Goal: Information Seeking & Learning: Compare options

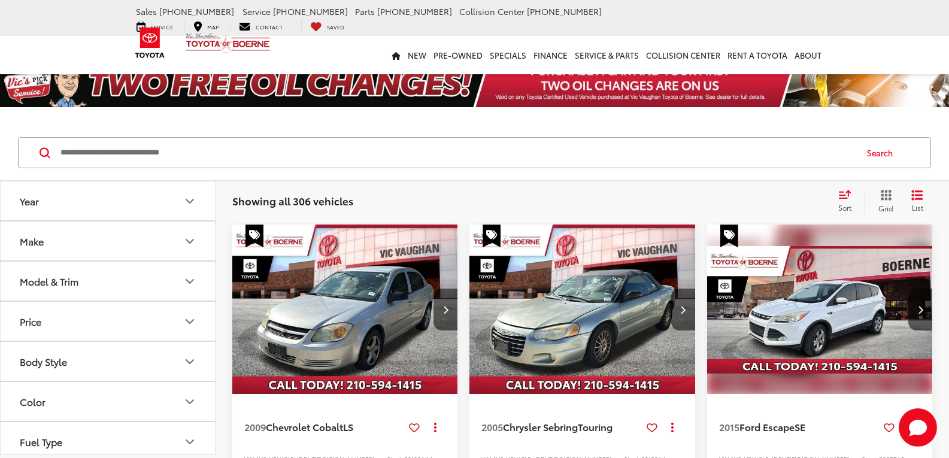
click at [119, 280] on button "Model & Trim" at bounding box center [108, 281] width 215 height 39
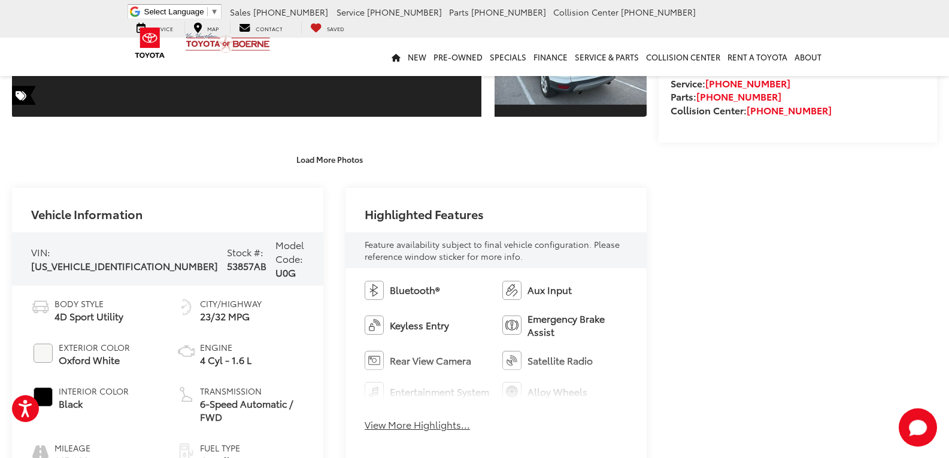
scroll to position [239, 0]
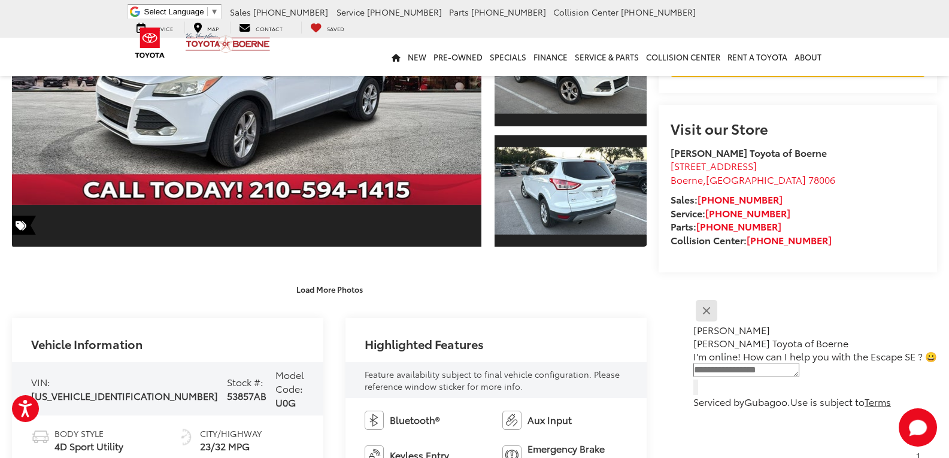
click at [719, 314] on button "Close" at bounding box center [706, 310] width 26 height 26
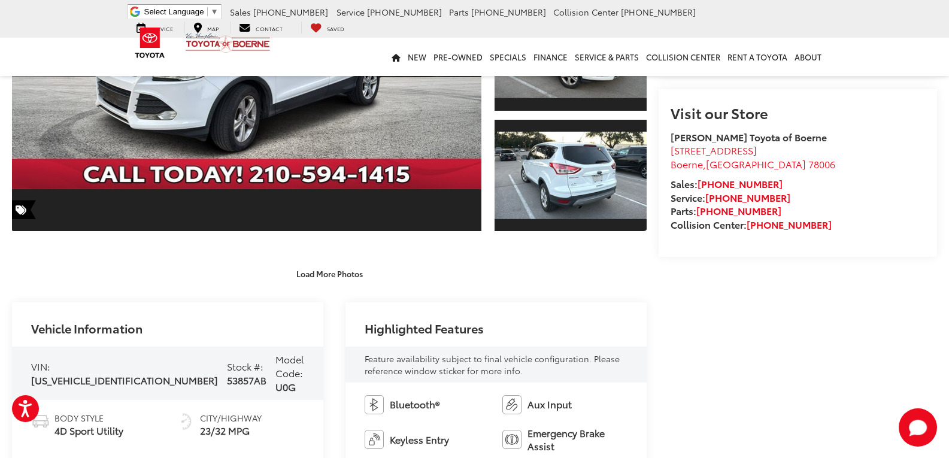
scroll to position [479, 0]
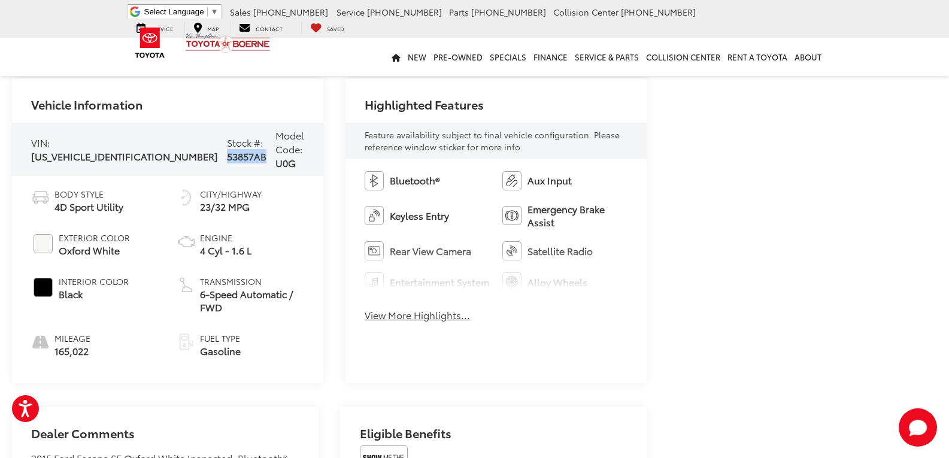
drag, startPoint x: 147, startPoint y: 152, endPoint x: 190, endPoint y: 153, distance: 43.7
click at [190, 153] on div "VIN: 1FMCU0GX9FUA51773 Stock #: 53857AB Model Code: U0G" at bounding box center [167, 149] width 311 height 53
click at [227, 145] on div "Stock #: 53857AB" at bounding box center [247, 150] width 40 height 28
click at [326, 148] on div "Vehicle Information VIN: 1FMCU0GX9FUA51773 Stock #: 53857AB Model Code: U0G Bod…" at bounding box center [329, 230] width 634 height 305
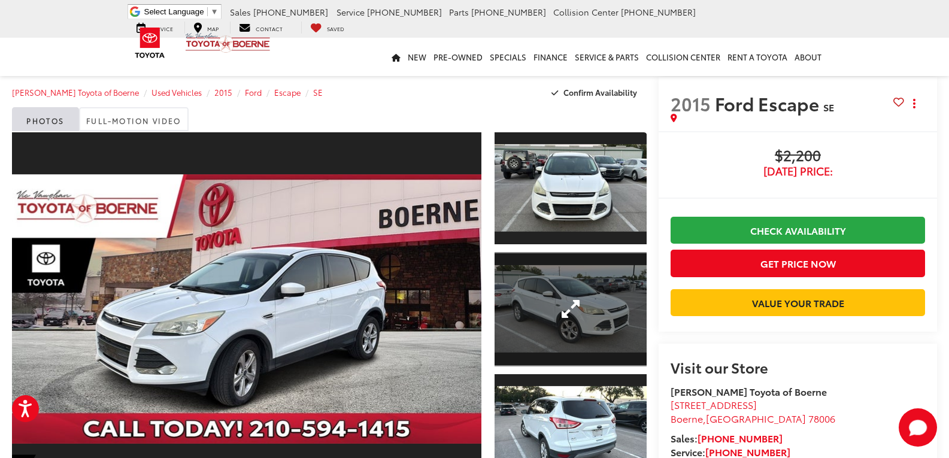
scroll to position [0, 0]
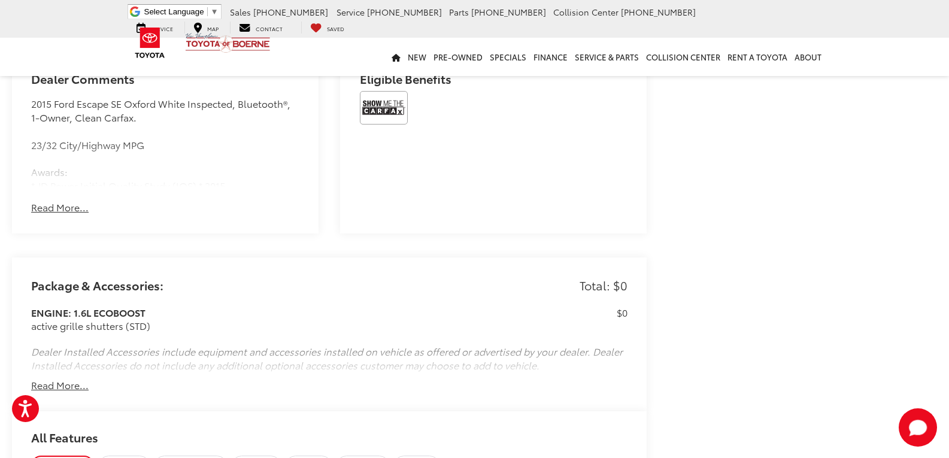
drag, startPoint x: 655, startPoint y: 193, endPoint x: 652, endPoint y: 342, distance: 149.7
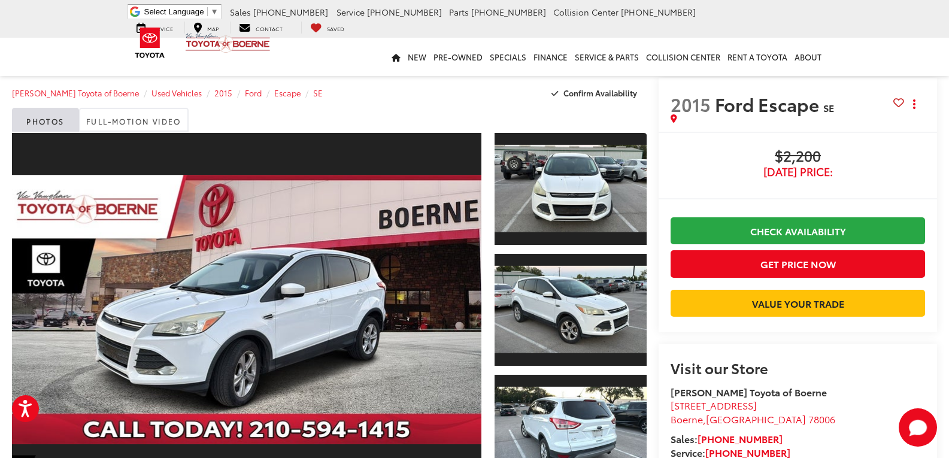
drag, startPoint x: 656, startPoint y: 348, endPoint x: 649, endPoint y: 165, distance: 183.3
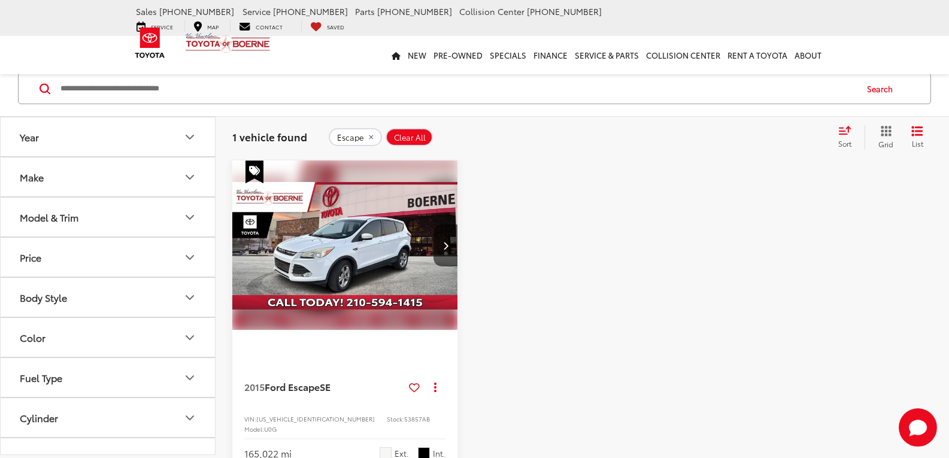
drag, startPoint x: 369, startPoint y: 138, endPoint x: 403, endPoint y: 142, distance: 34.4
click at [369, 138] on icon "remove Escape" at bounding box center [371, 136] width 8 height 7
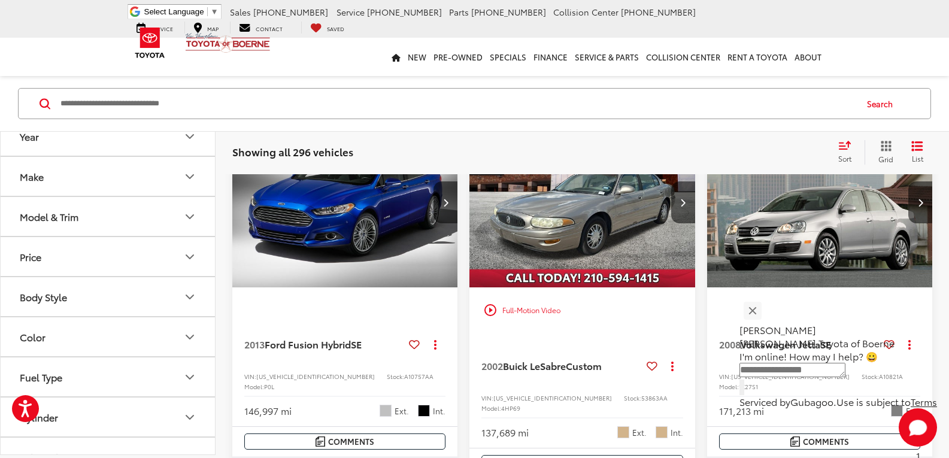
scroll to position [887, 0]
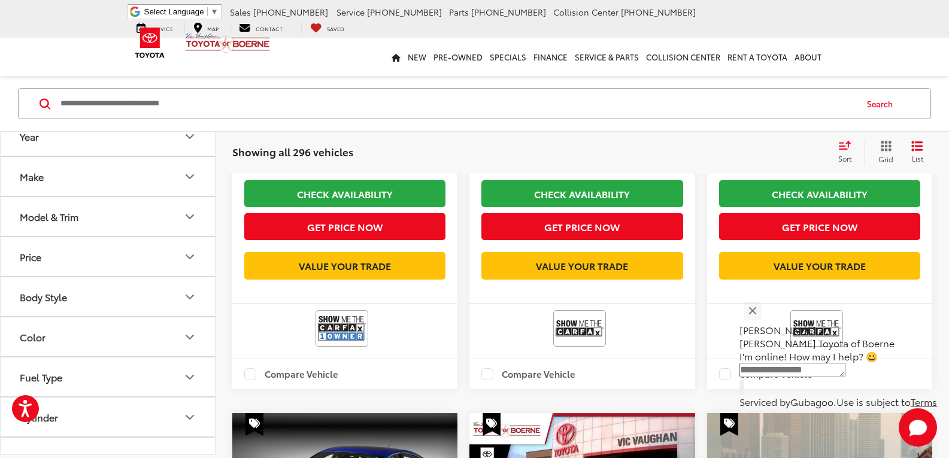
drag, startPoint x: 703, startPoint y: 285, endPoint x: 697, endPoint y: 192, distance: 94.2
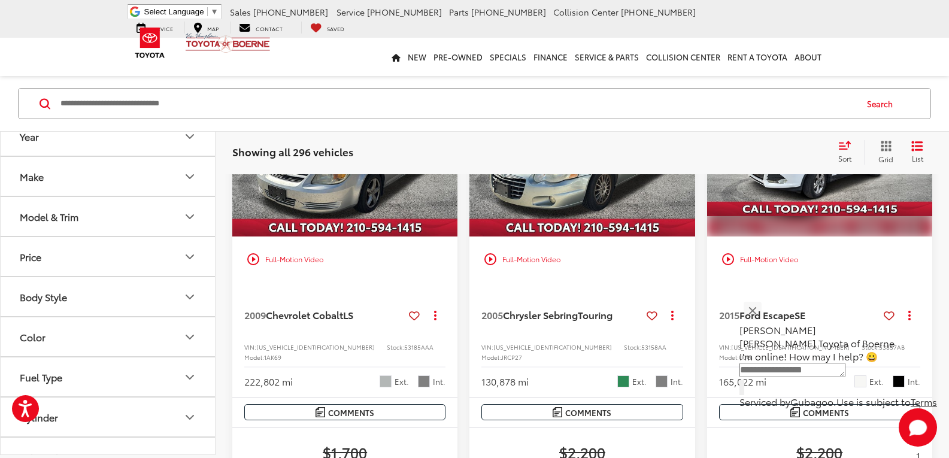
scroll to position [0, 0]
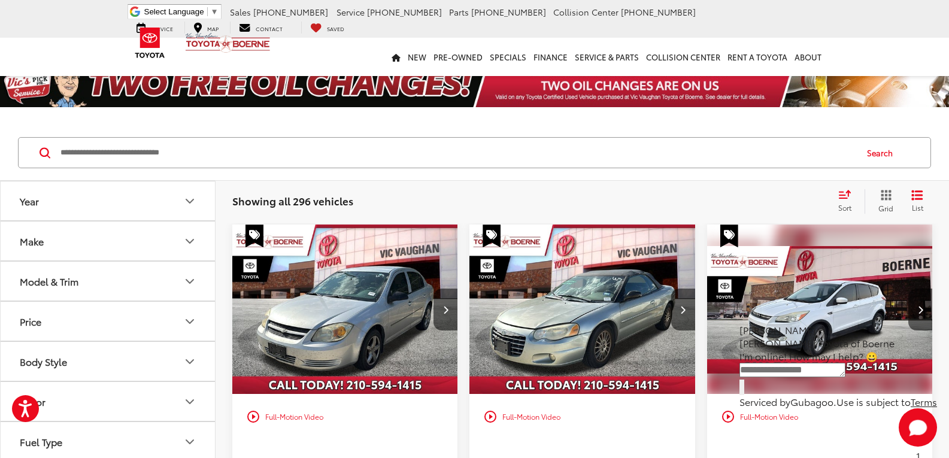
drag, startPoint x: 694, startPoint y: 266, endPoint x: 700, endPoint y: 171, distance: 95.3
drag, startPoint x: 230, startPoint y: 199, endPoint x: 372, endPoint y: 205, distance: 141.4
click at [369, 206] on div "Showing all 296 vehicles Clear All + 0 test Sort Price: High to Low Price: Low …" at bounding box center [581, 201] width 733 height 43
click at [419, 215] on div "Showing all 296 vehicles Clear All + 0 test Sort Price: High to Low Price: Low …" at bounding box center [581, 201] width 733 height 43
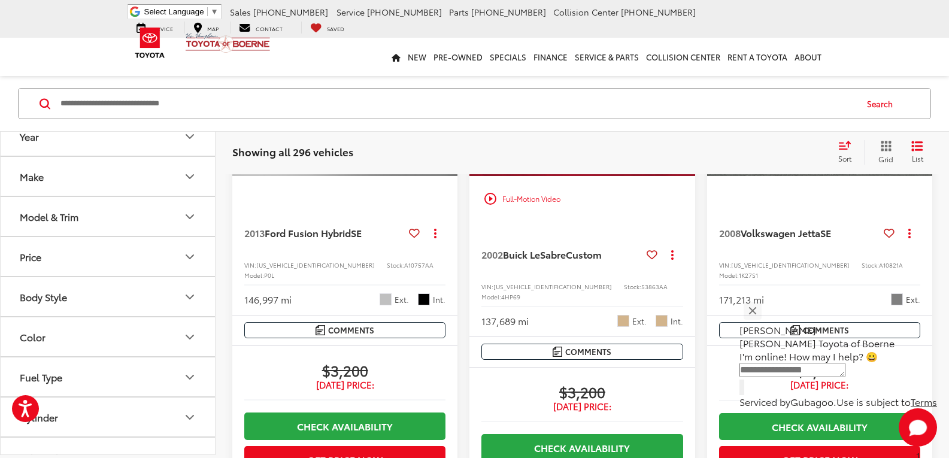
scroll to position [898, 0]
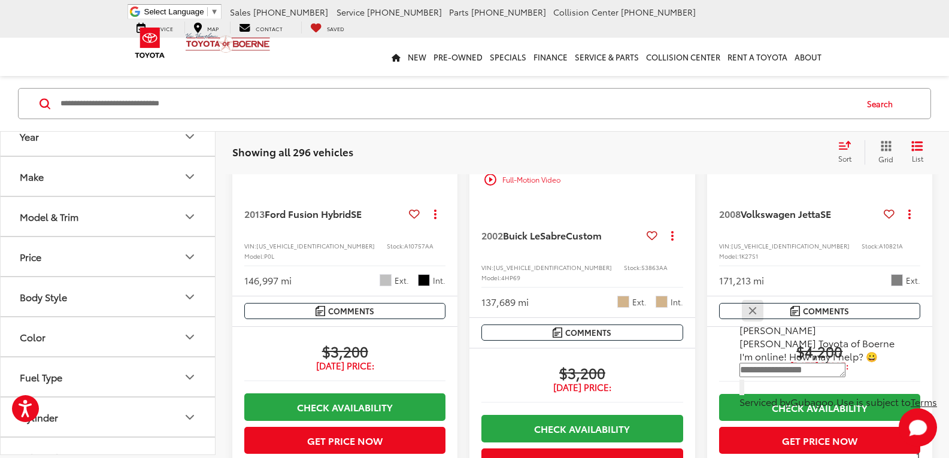
click at [765, 313] on button "Close" at bounding box center [752, 310] width 26 height 26
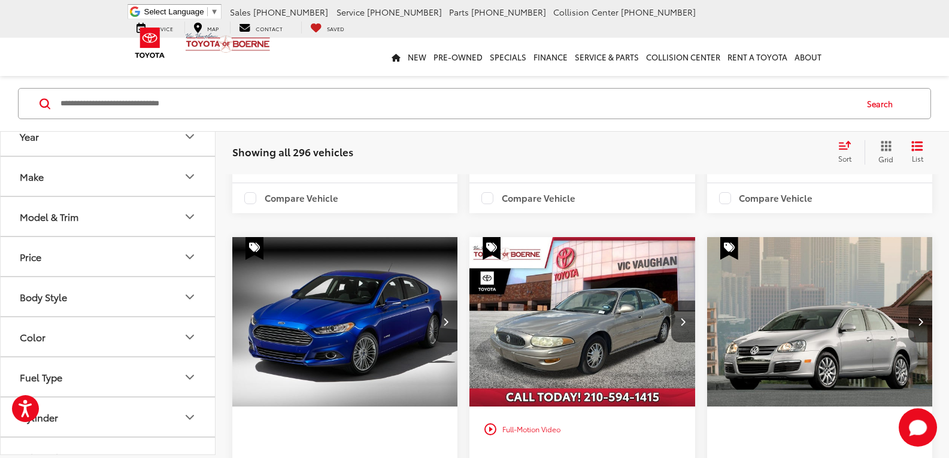
scroll to position [539, 0]
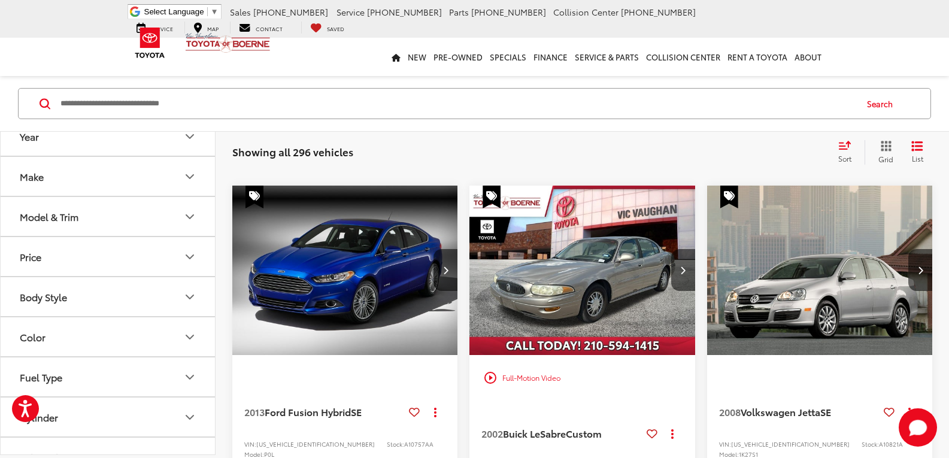
drag, startPoint x: 700, startPoint y: 260, endPoint x: 703, endPoint y: 323, distance: 62.9
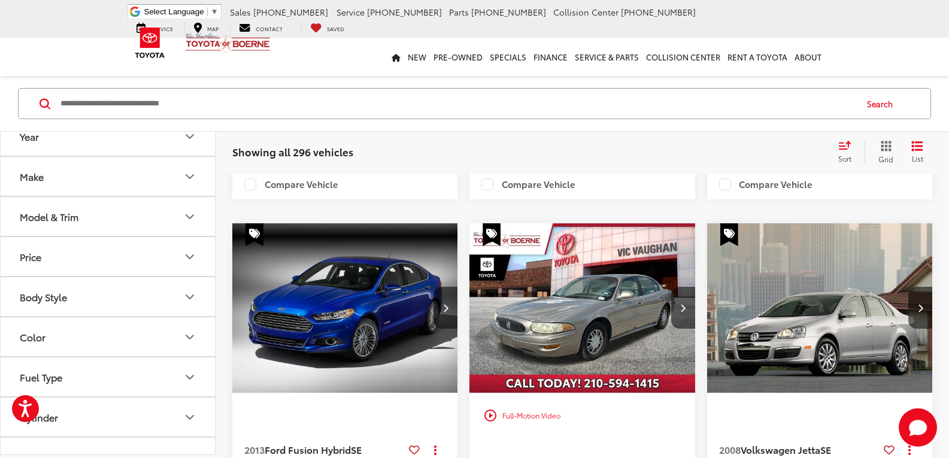
drag, startPoint x: 702, startPoint y: 363, endPoint x: 701, endPoint y: 287, distance: 76.0
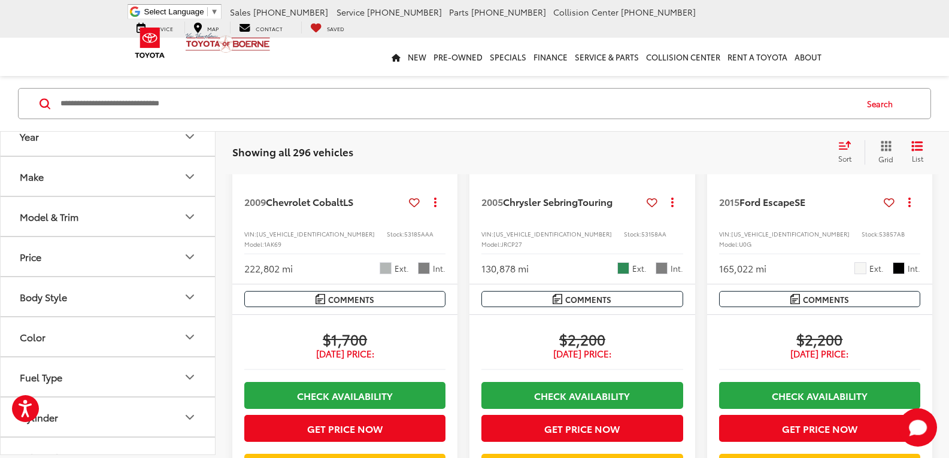
scroll to position [0, 0]
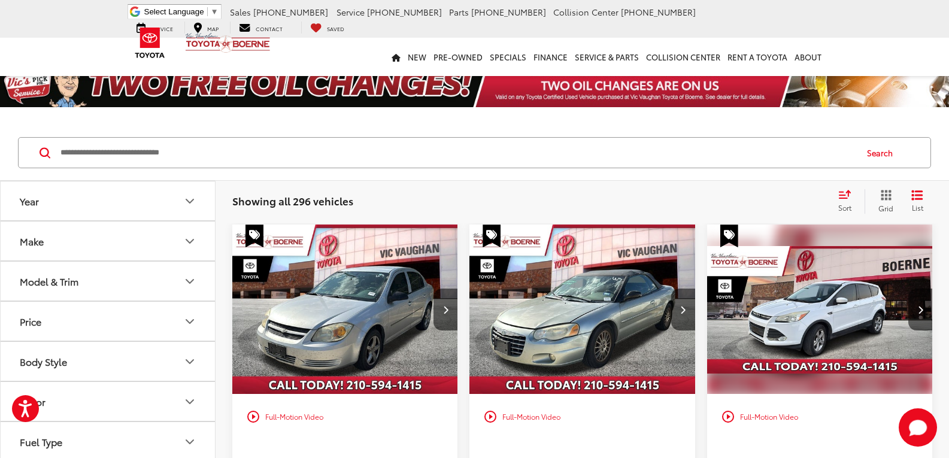
drag, startPoint x: 696, startPoint y: 279, endPoint x: 697, endPoint y: 143, distance: 135.9
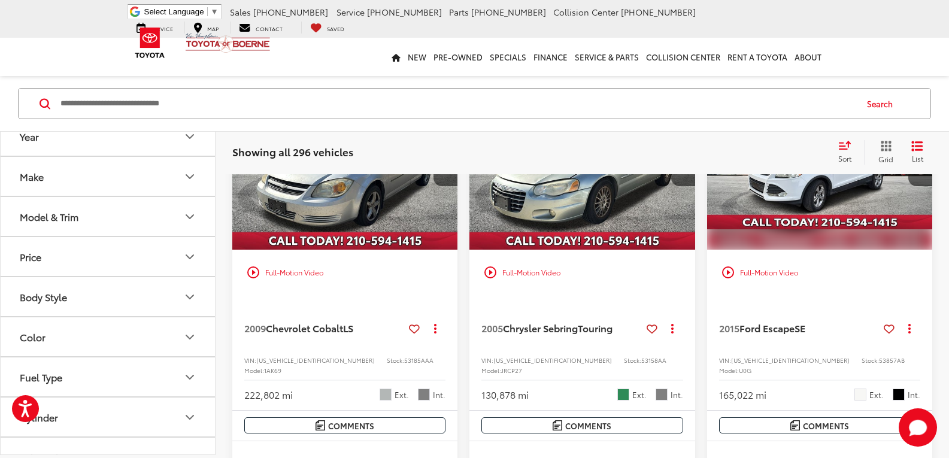
drag, startPoint x: 703, startPoint y: 238, endPoint x: 703, endPoint y: 257, distance: 18.6
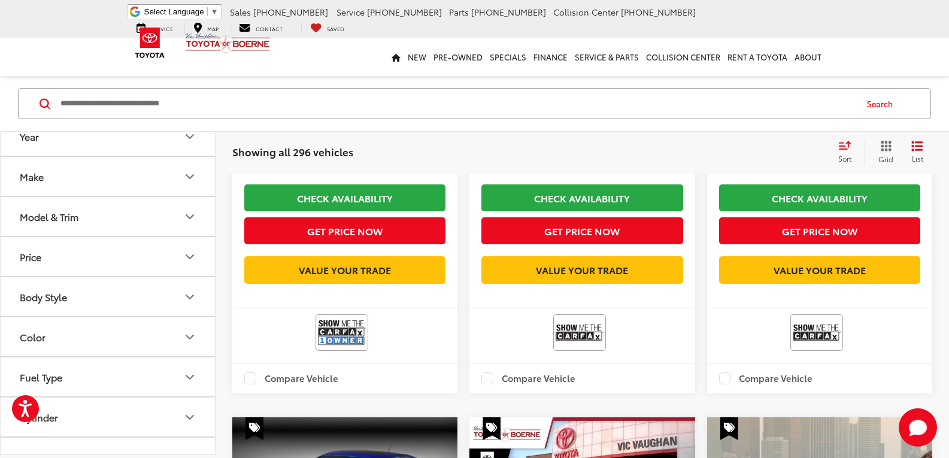
drag, startPoint x: 700, startPoint y: 241, endPoint x: 703, endPoint y: 288, distance: 46.7
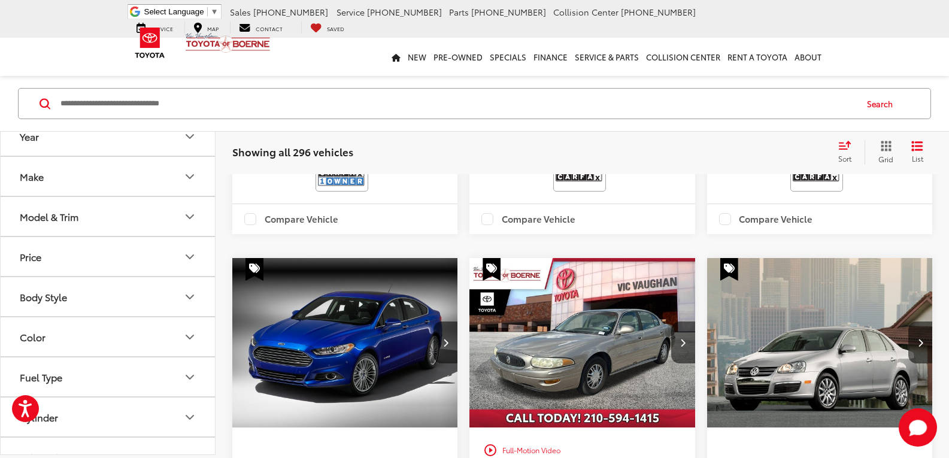
drag, startPoint x: 697, startPoint y: 290, endPoint x: 700, endPoint y: 313, distance: 22.9
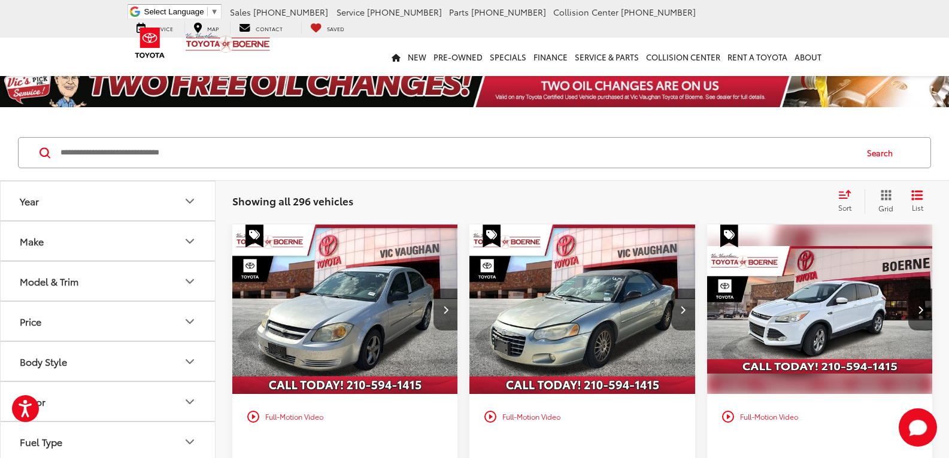
drag, startPoint x: 704, startPoint y: 315, endPoint x: 684, endPoint y: 150, distance: 166.4
click at [47, 294] on button "Model & Trim" at bounding box center [108, 281] width 215 height 39
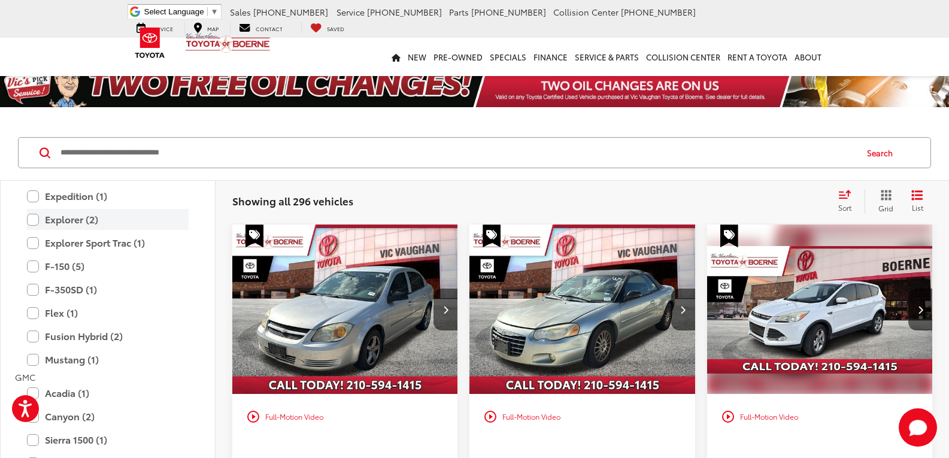
scroll to position [479, 0]
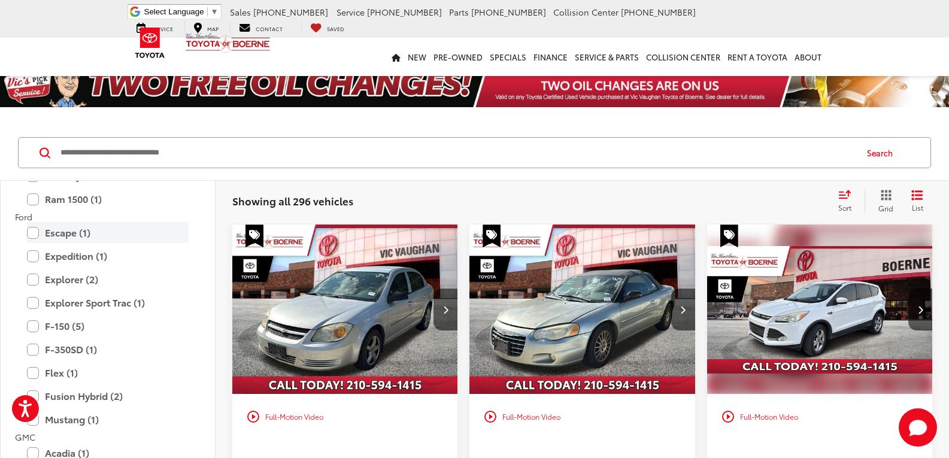
click at [96, 233] on label "Escape (1)" at bounding box center [108, 232] width 162 height 21
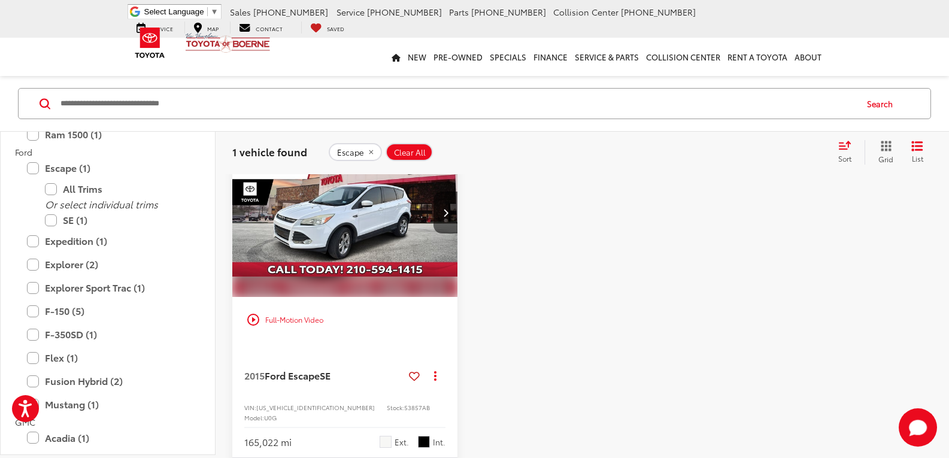
scroll to position [120, 0]
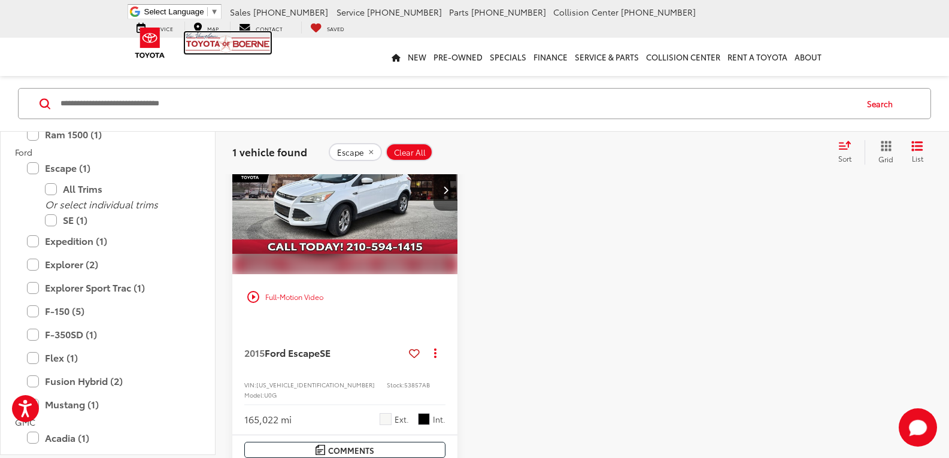
click at [230, 46] on img at bounding box center [228, 42] width 86 height 21
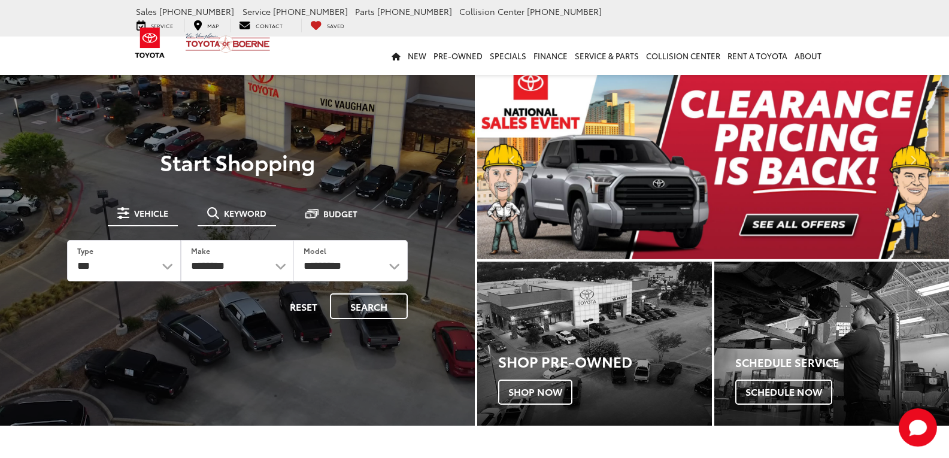
click at [235, 217] on span "Keyword" at bounding box center [245, 213] width 42 height 8
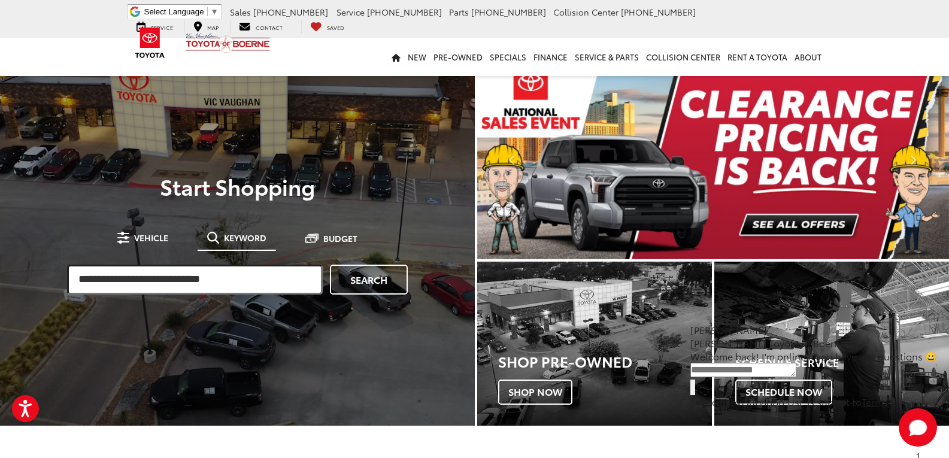
click at [168, 273] on input "search" at bounding box center [195, 280] width 256 height 30
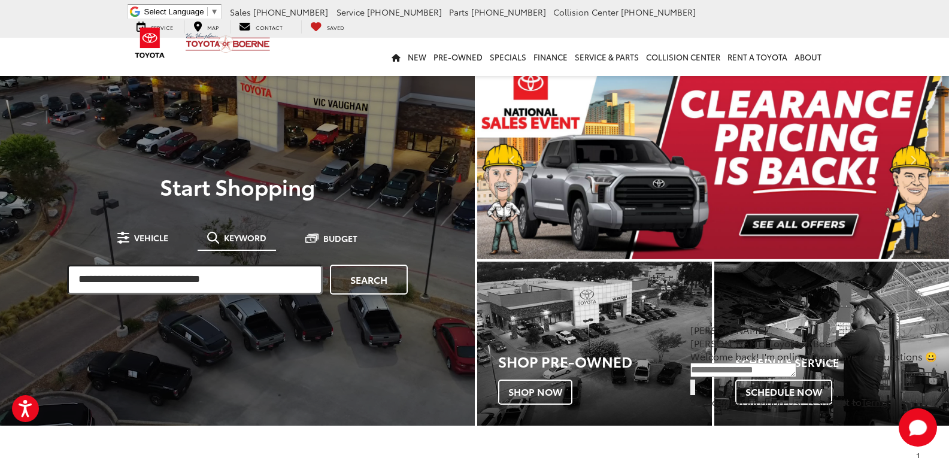
paste input "*********"
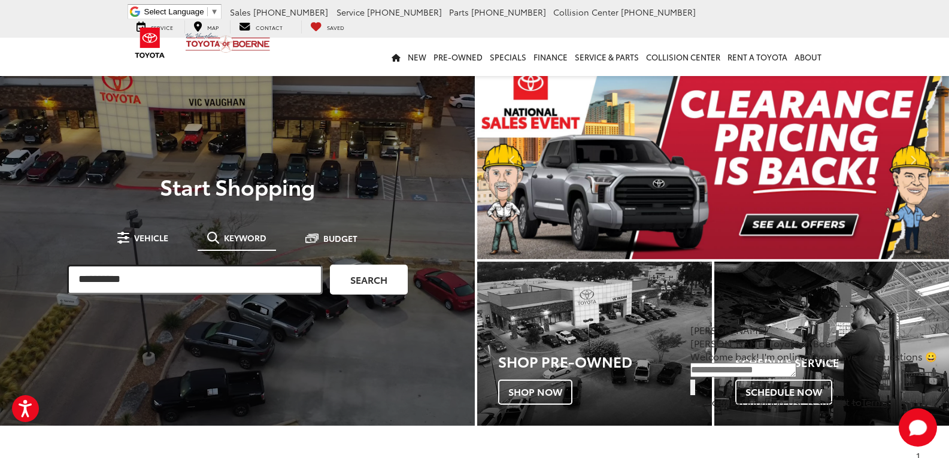
type input "*********"
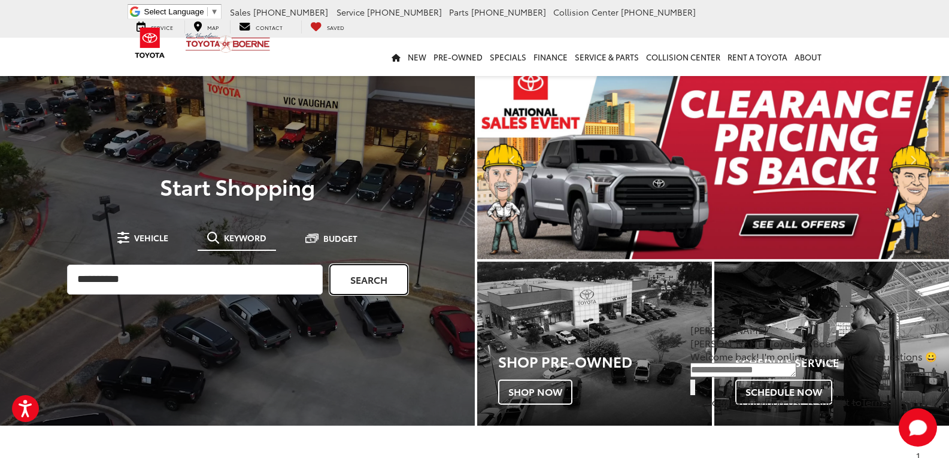
drag, startPoint x: 403, startPoint y: 266, endPoint x: 391, endPoint y: 307, distance: 43.0
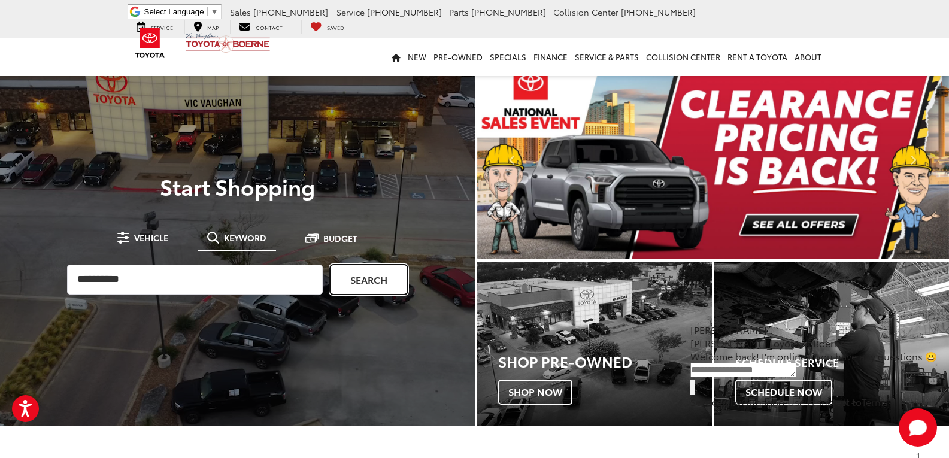
click at [403, 266] on link "Search" at bounding box center [369, 280] width 78 height 30
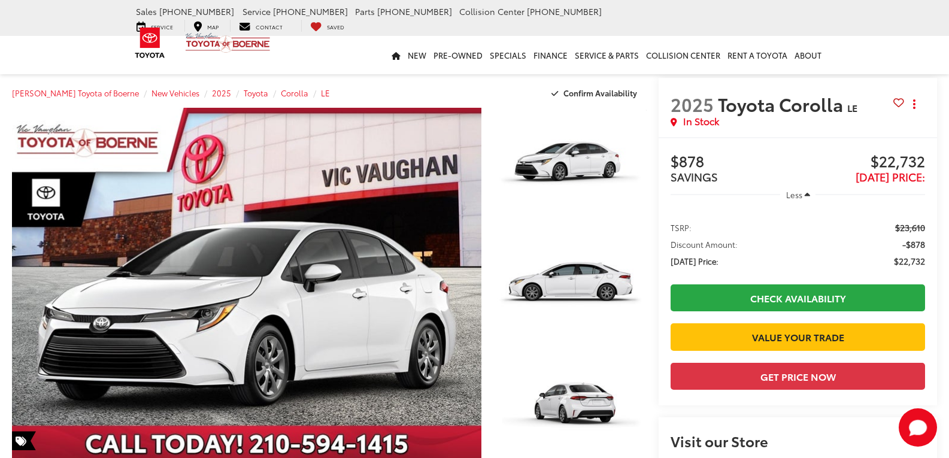
scroll to position [299, 0]
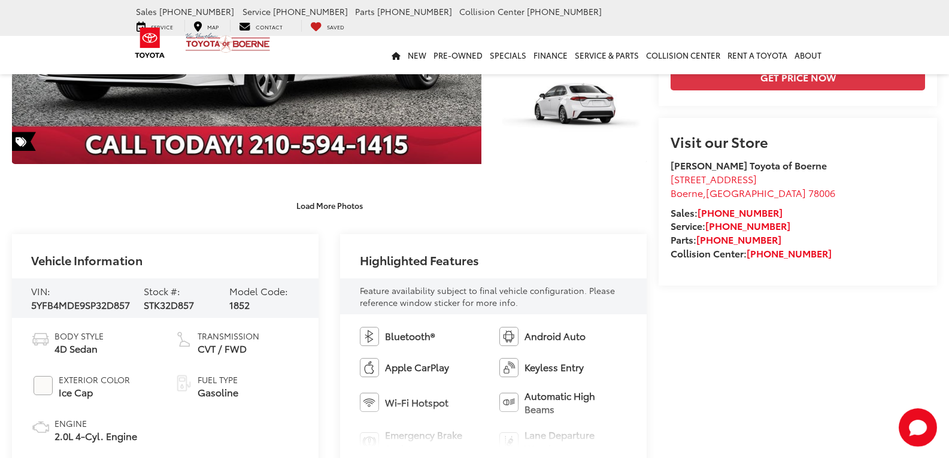
drag, startPoint x: 651, startPoint y: 282, endPoint x: 739, endPoint y: 426, distance: 168.8
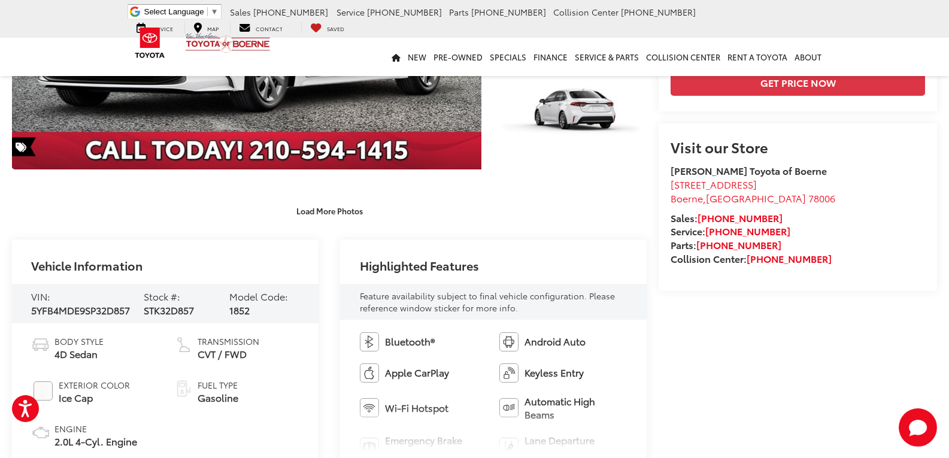
scroll to position [0, 0]
click at [98, 316] on span "5YFB4MDE9SP32D857" at bounding box center [80, 310] width 99 height 14
click at [96, 311] on span "5YFB4MDE9SP32D857" at bounding box center [80, 310] width 99 height 14
click at [95, 310] on span "5YFB4MDE9SP32D857" at bounding box center [80, 310] width 99 height 14
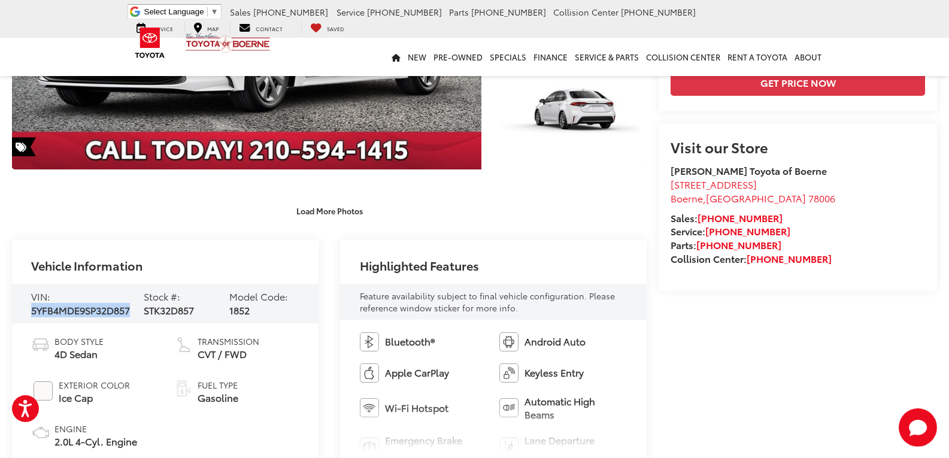
copy span "5YFB4MDE9SP32D857"
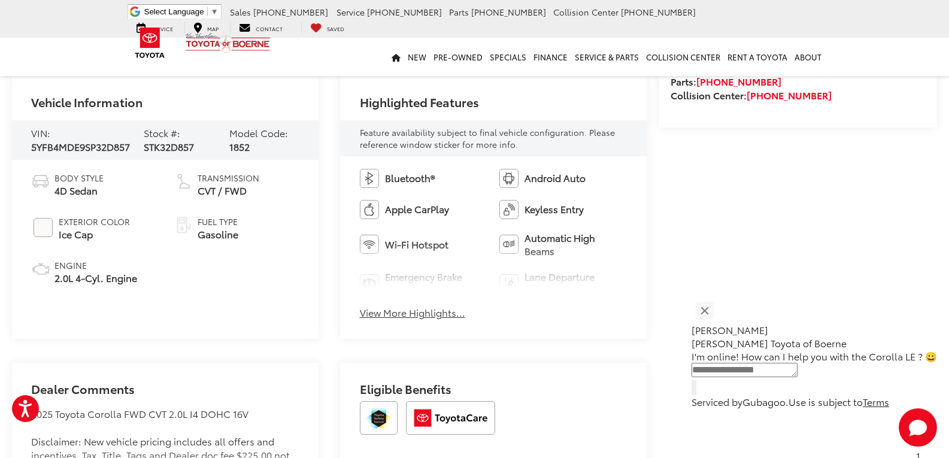
drag, startPoint x: 656, startPoint y: 171, endPoint x: 660, endPoint y: 350, distance: 179.0
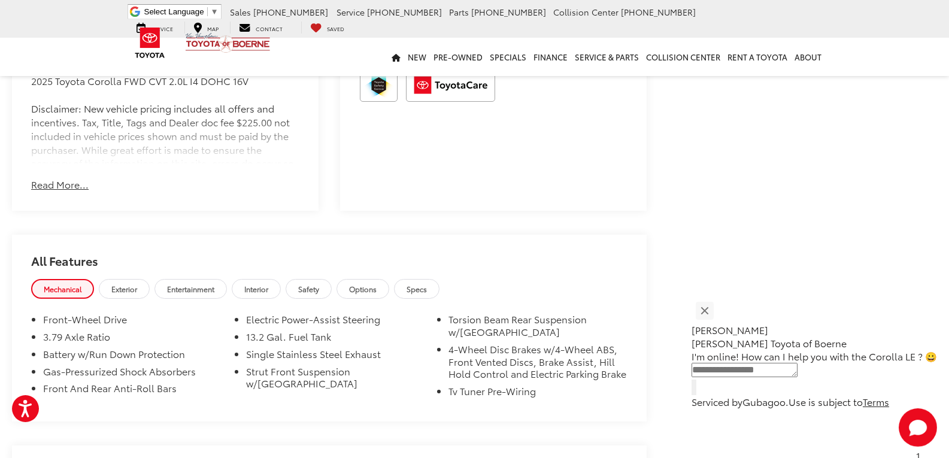
click at [741, 311] on div "Jessica Vic Vaughan Toyota of Boerne" at bounding box center [813, 323] width 245 height 52
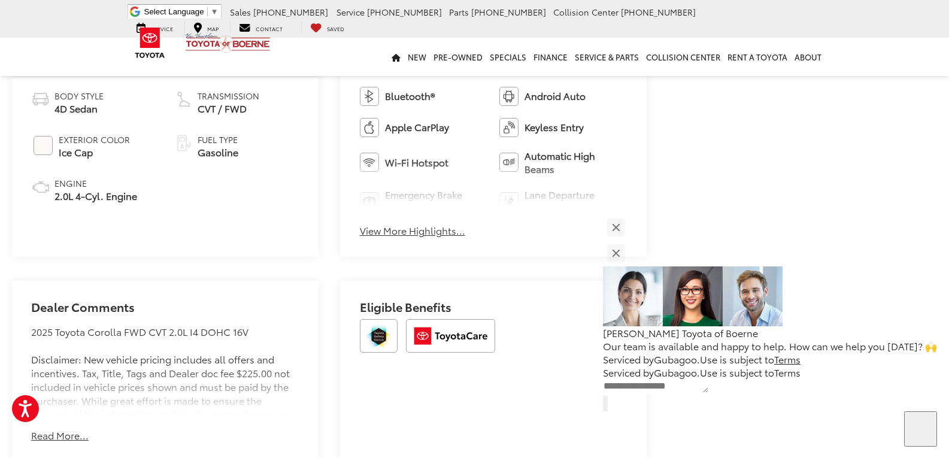
drag, startPoint x: 701, startPoint y: 354, endPoint x: 670, endPoint y: 229, distance: 128.8
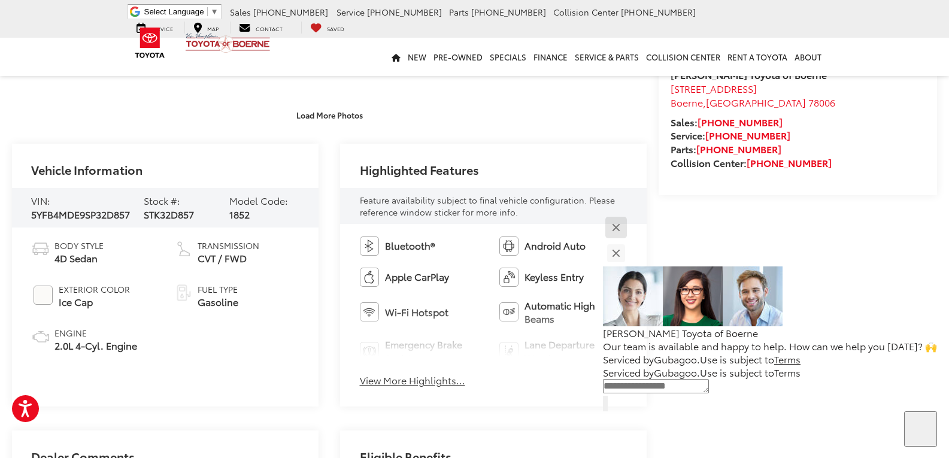
click at [628, 241] on button "Close" at bounding box center [616, 228] width 26 height 26
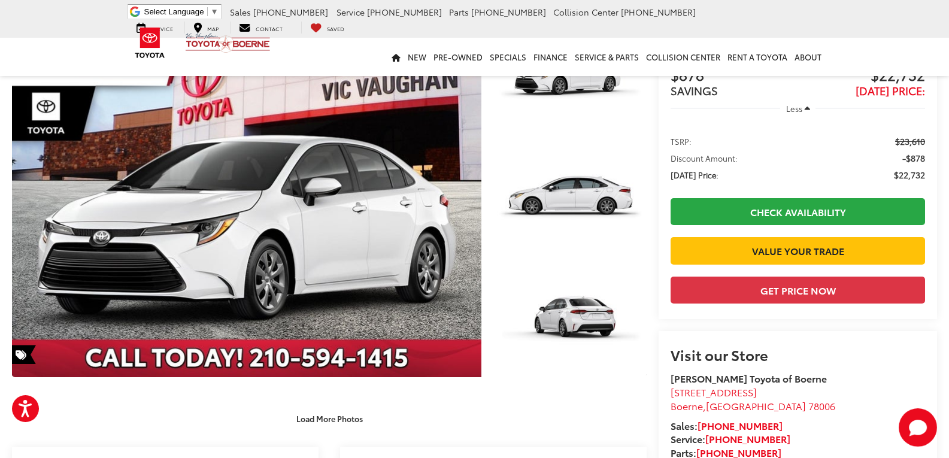
scroll to position [180, 0]
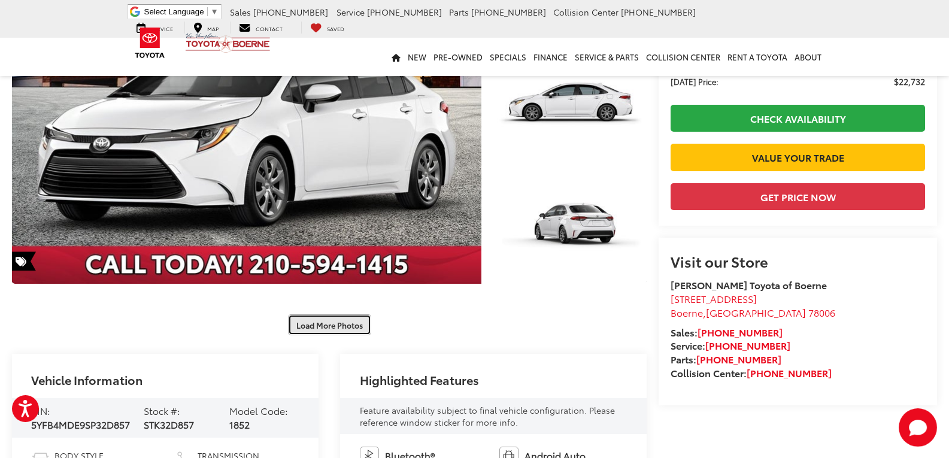
click at [333, 326] on button "Load More Photos" at bounding box center [329, 324] width 83 height 21
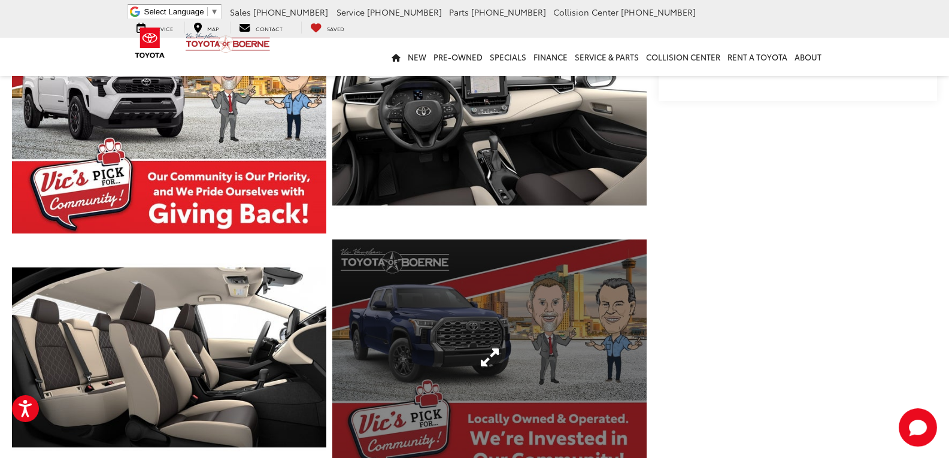
scroll to position [599, 0]
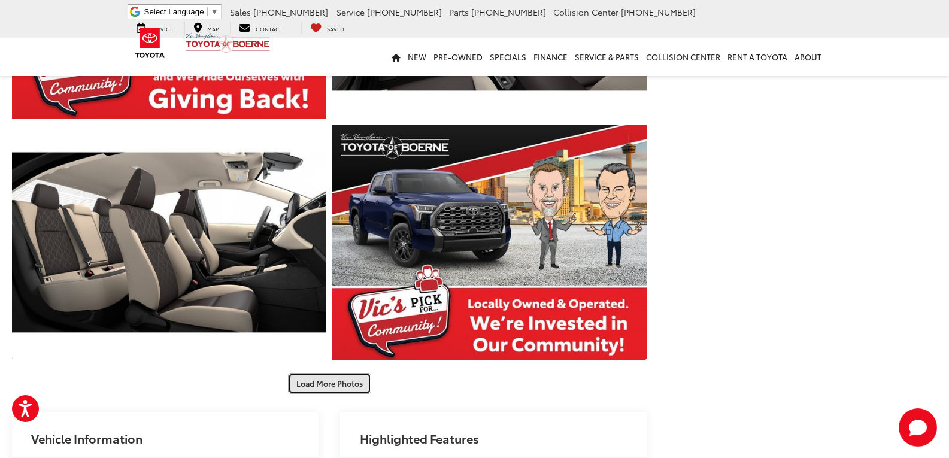
click at [338, 385] on button "Load More Photos" at bounding box center [329, 383] width 83 height 21
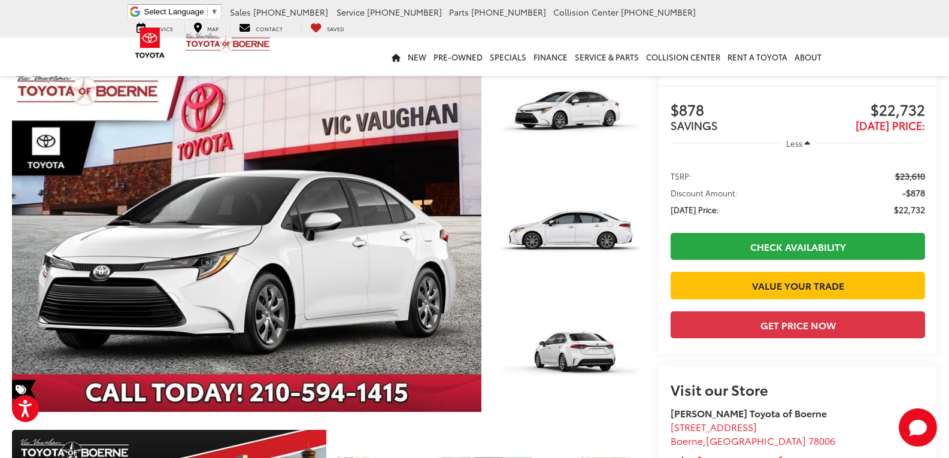
scroll to position [0, 0]
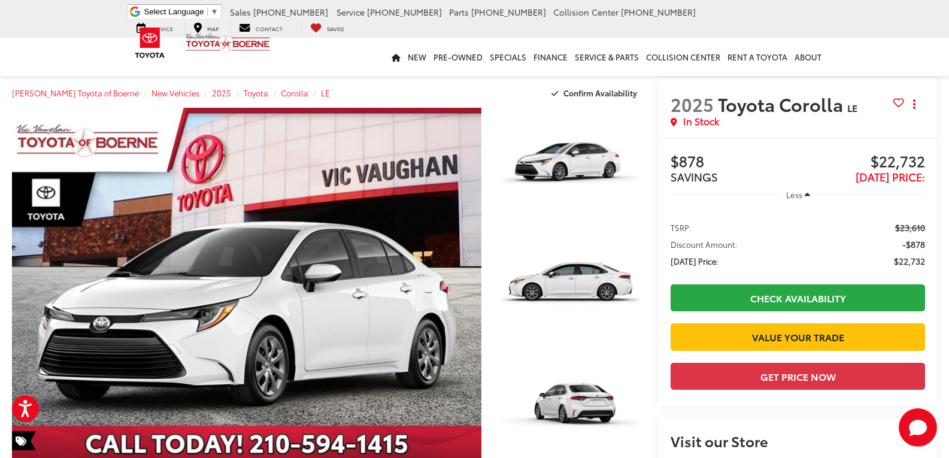
drag, startPoint x: 669, startPoint y: 403, endPoint x: 657, endPoint y: 207, distance: 196.1
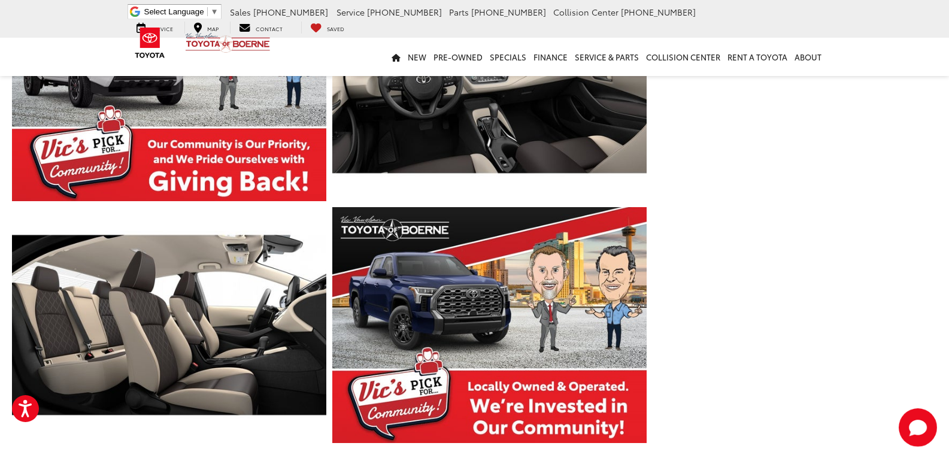
drag, startPoint x: 656, startPoint y: 160, endPoint x: 659, endPoint y: 256, distance: 95.2
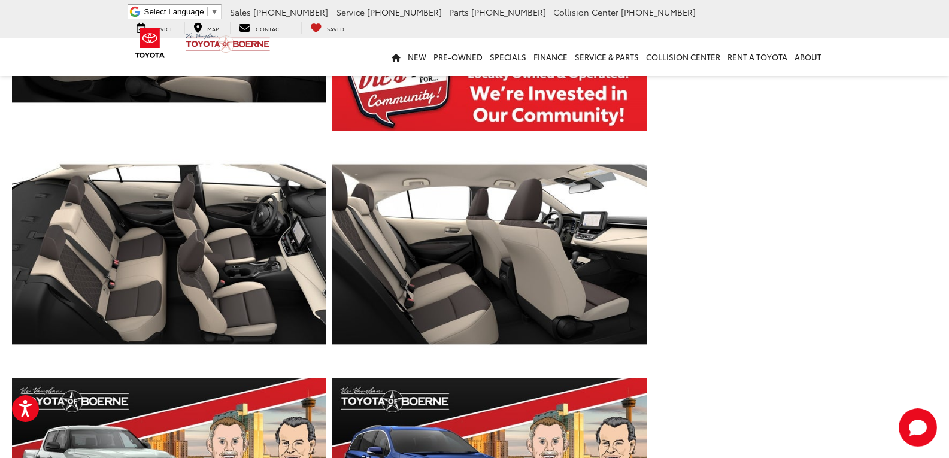
drag, startPoint x: 686, startPoint y: 166, endPoint x: 677, endPoint y: 302, distance: 136.2
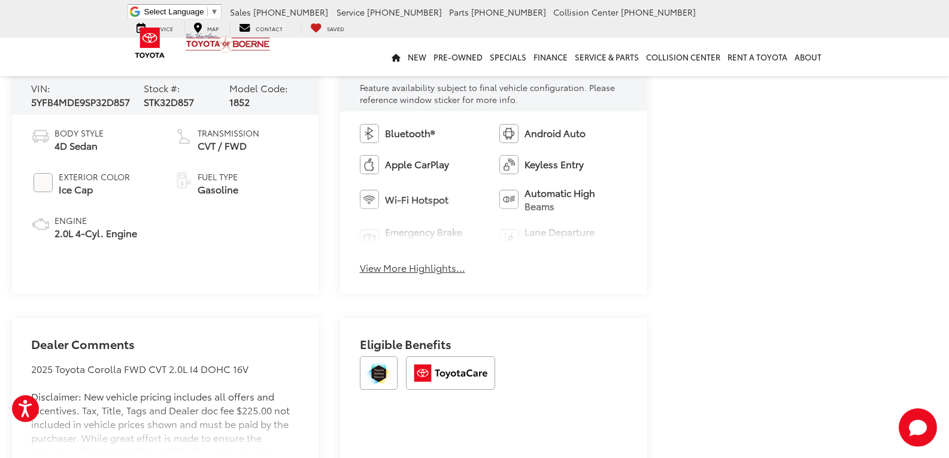
drag, startPoint x: 655, startPoint y: 177, endPoint x: 656, endPoint y: 272, distance: 95.2
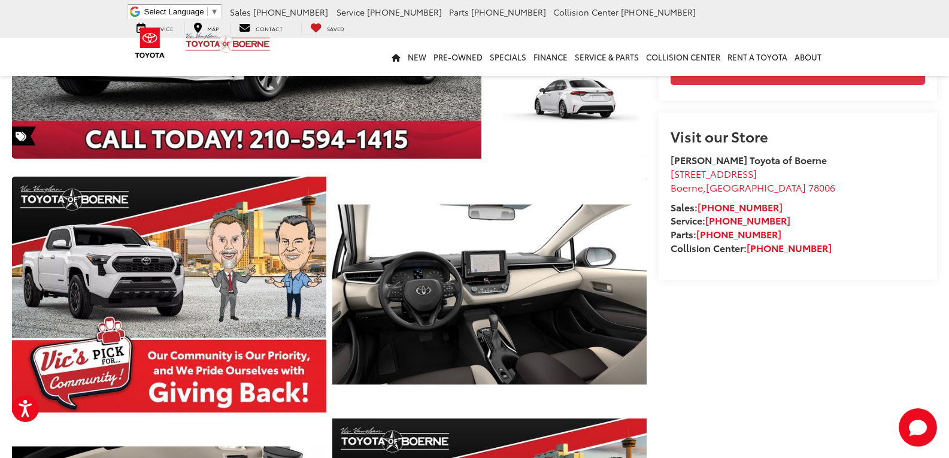
scroll to position [0, 0]
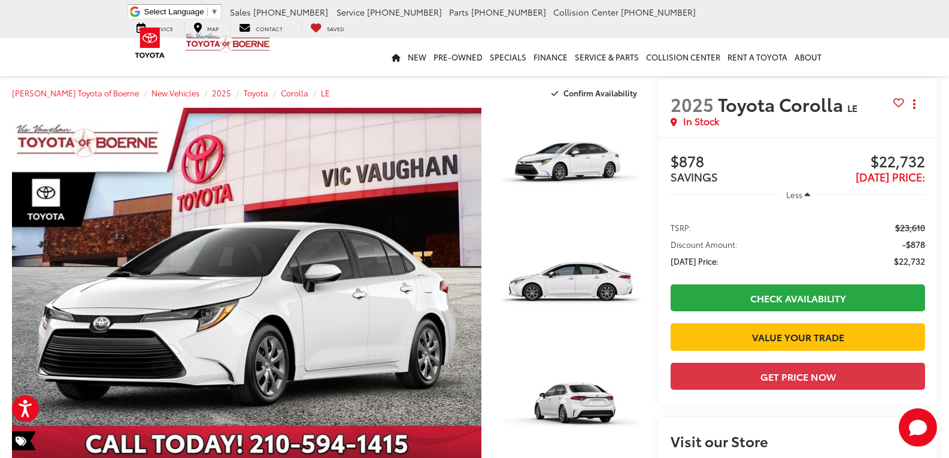
drag, startPoint x: 710, startPoint y: 351, endPoint x: 678, endPoint y: 174, distance: 180.1
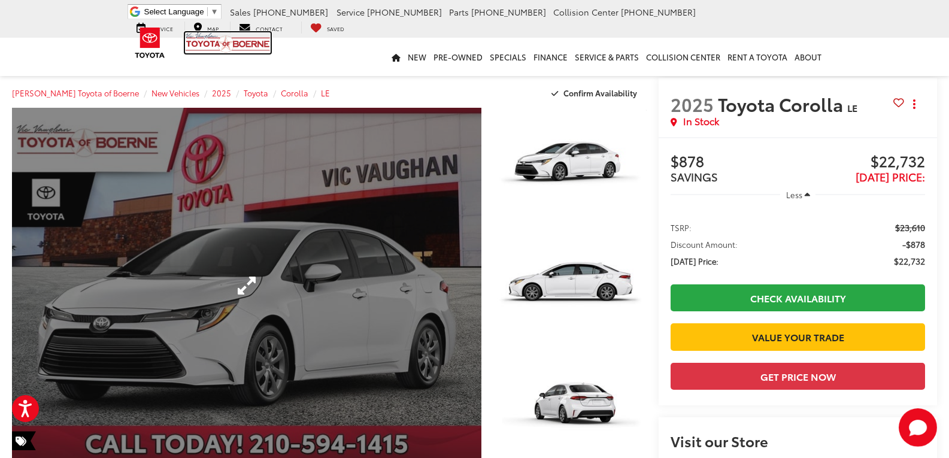
click at [262, 42] on img at bounding box center [228, 42] width 86 height 21
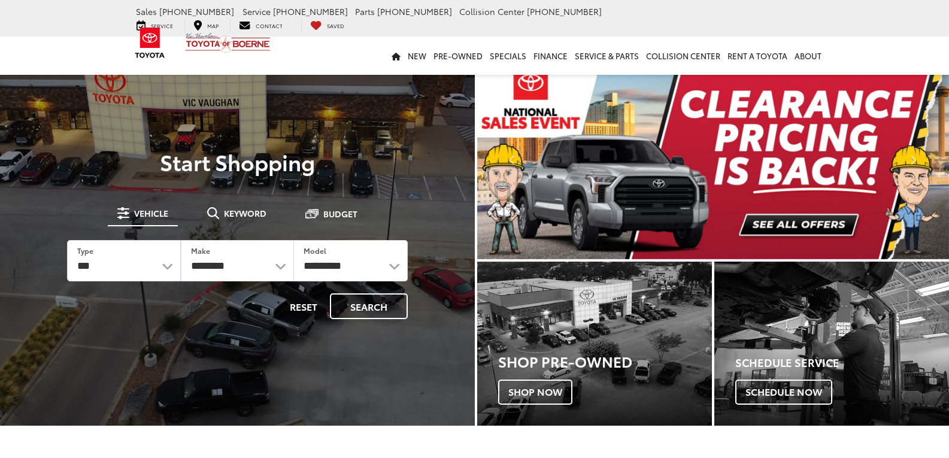
click at [245, 220] on button "Keyword" at bounding box center [237, 213] width 78 height 22
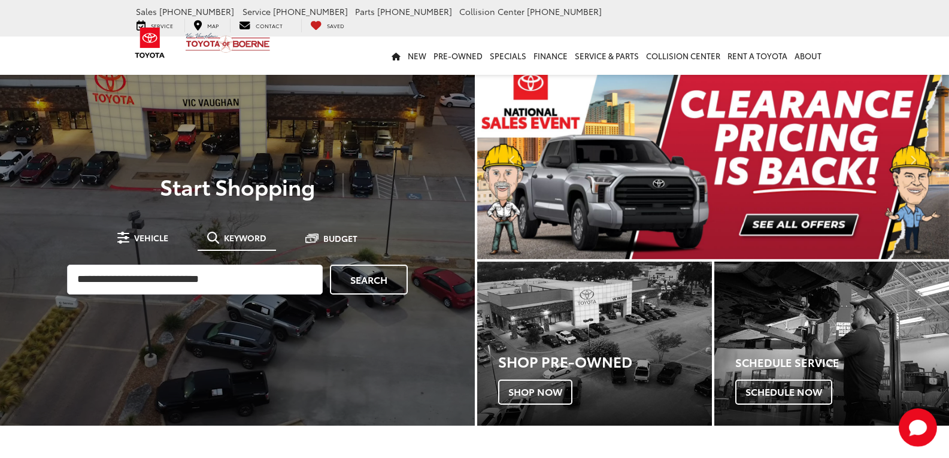
click at [222, 270] on input "search" at bounding box center [195, 280] width 256 height 30
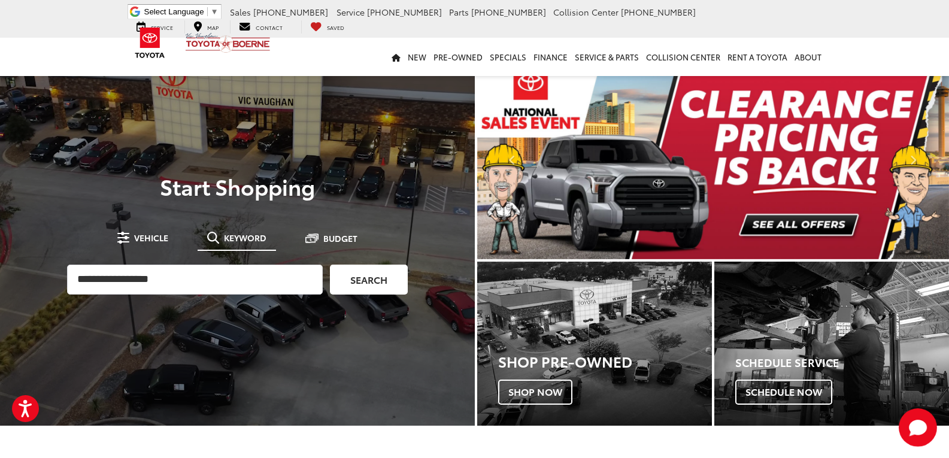
type input "**********"
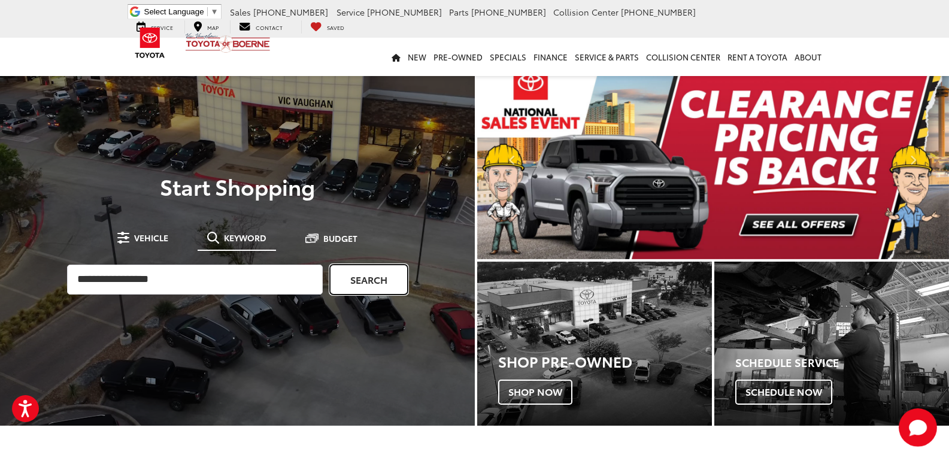
click at [355, 282] on link "Search" at bounding box center [369, 280] width 78 height 30
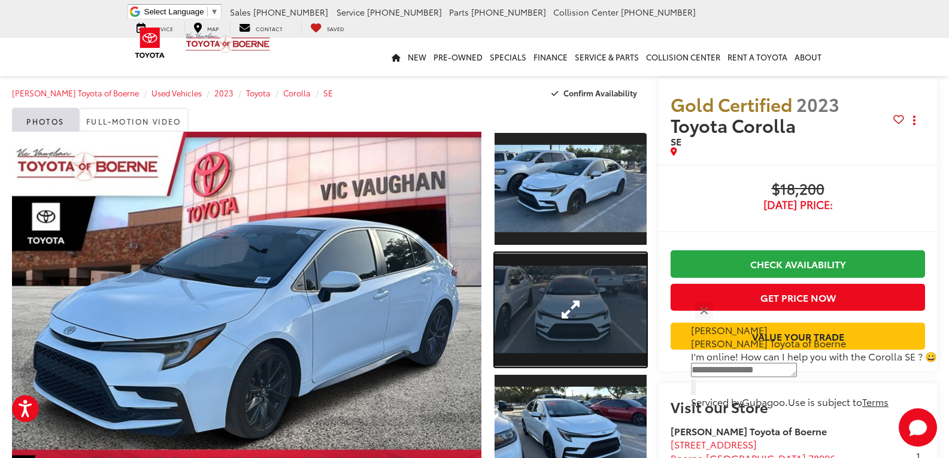
click at [574, 282] on link "Expand Photo 2" at bounding box center [570, 310] width 152 height 114
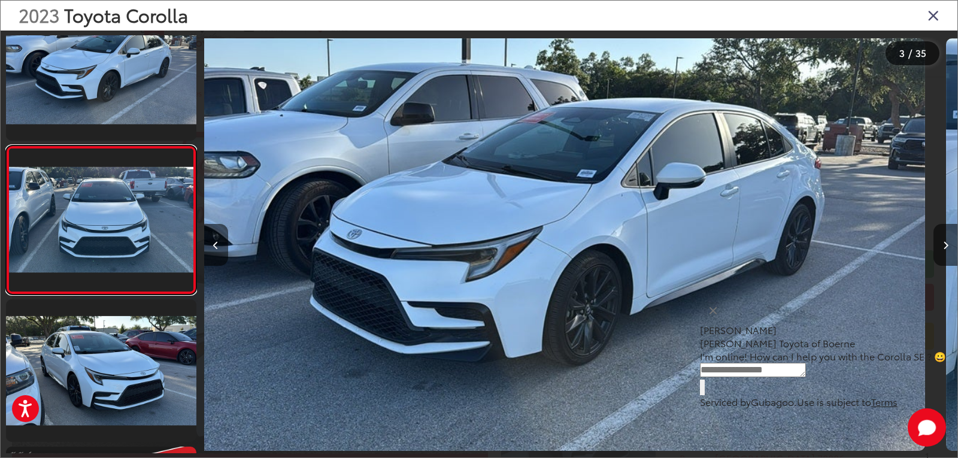
scroll to position [195, 0]
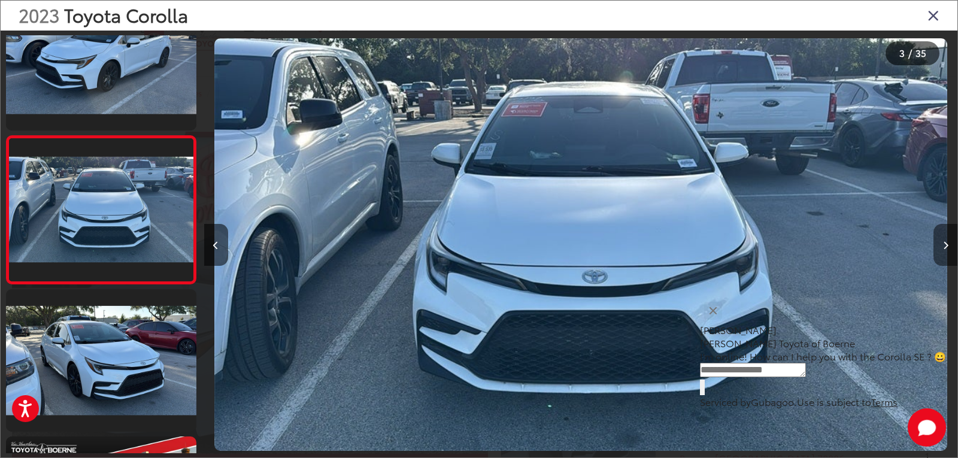
click at [944, 247] on icon "Next image" at bounding box center [945, 245] width 5 height 8
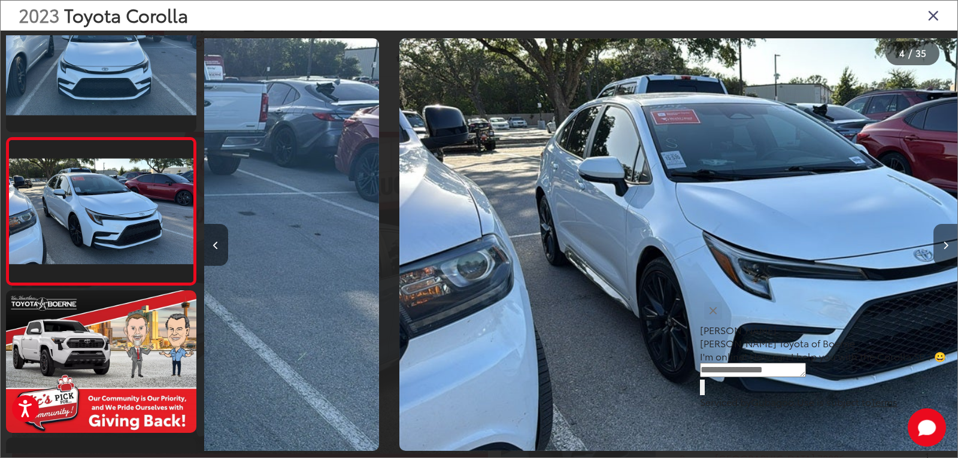
scroll to position [343, 0]
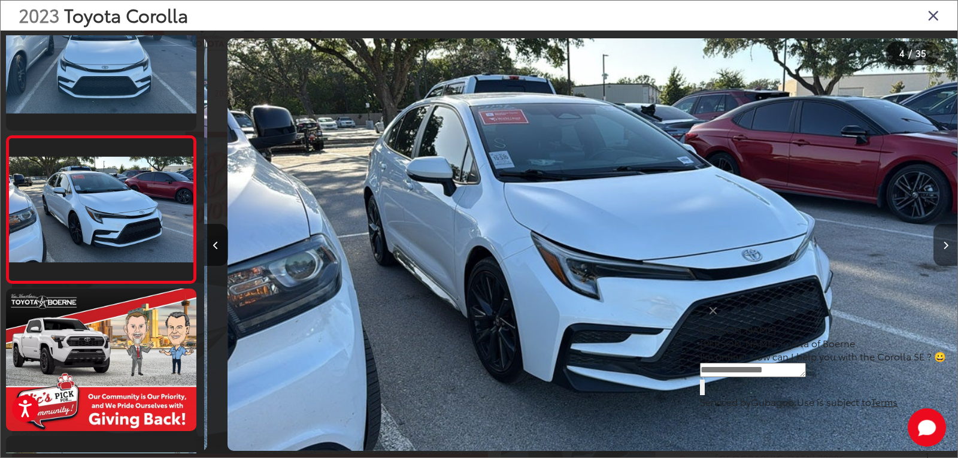
click at [944, 247] on icon "Next image" at bounding box center [945, 245] width 5 height 8
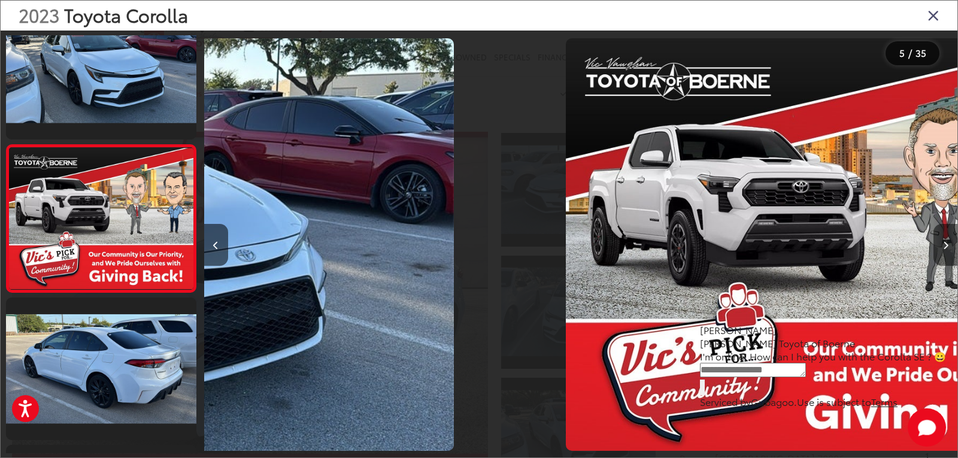
scroll to position [490, 0]
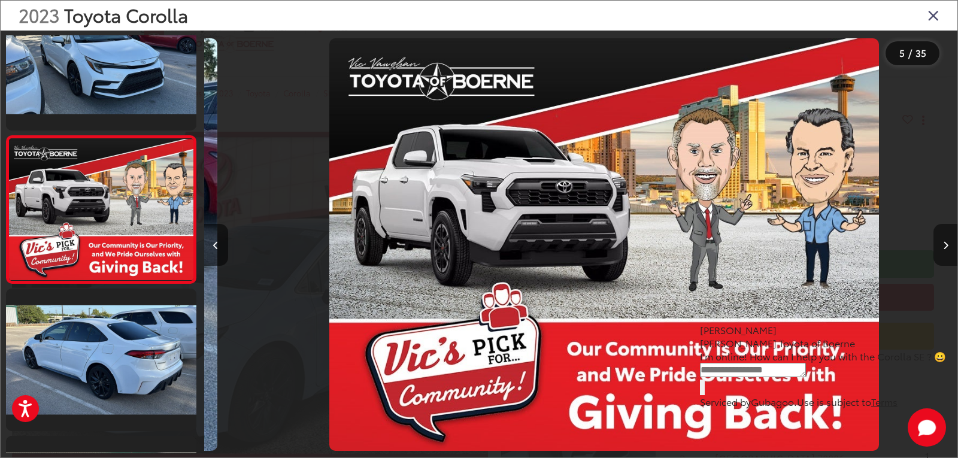
click at [944, 247] on icon "Next image" at bounding box center [945, 245] width 5 height 8
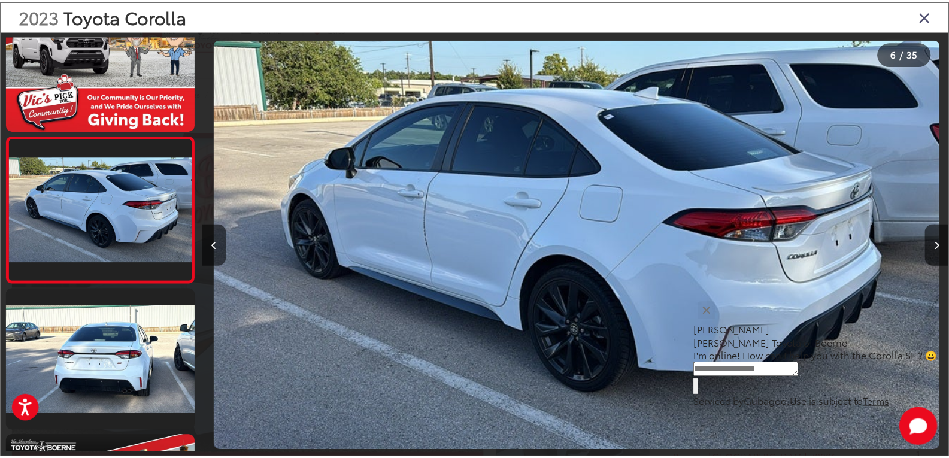
scroll to position [0, 3766]
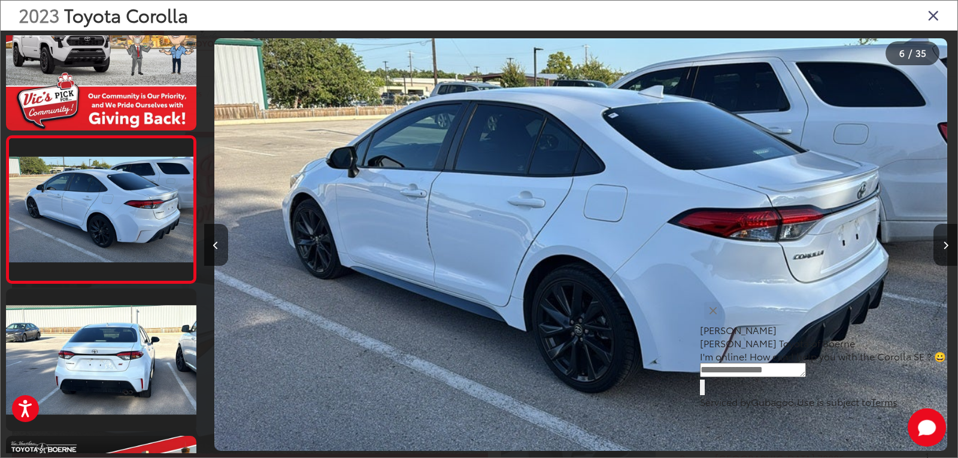
click at [937, 11] on icon "Close gallery" at bounding box center [933, 15] width 12 height 16
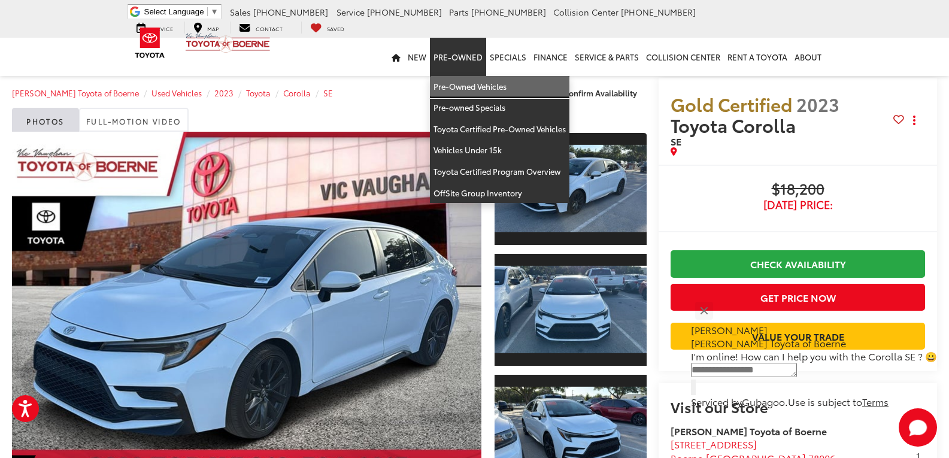
click at [453, 80] on link "Pre-Owned Vehicles" at bounding box center [499, 87] width 139 height 22
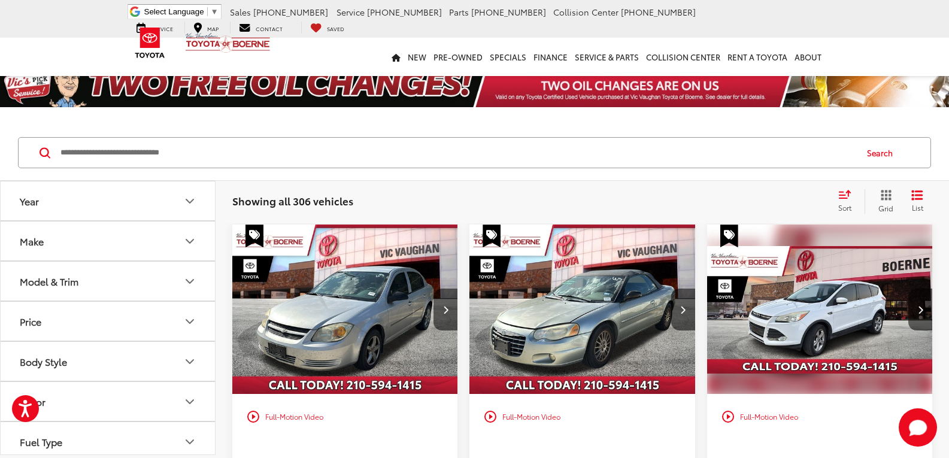
click at [62, 270] on button "Model & Trim" at bounding box center [108, 281] width 215 height 39
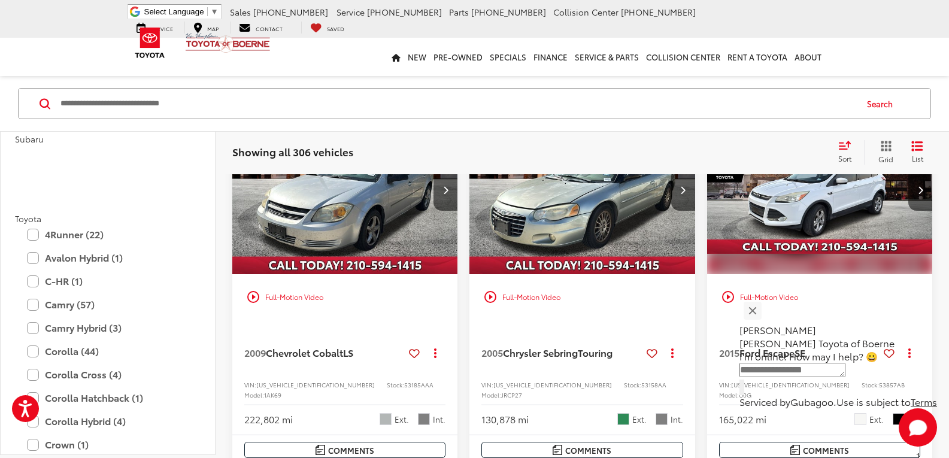
scroll to position [1796, 0]
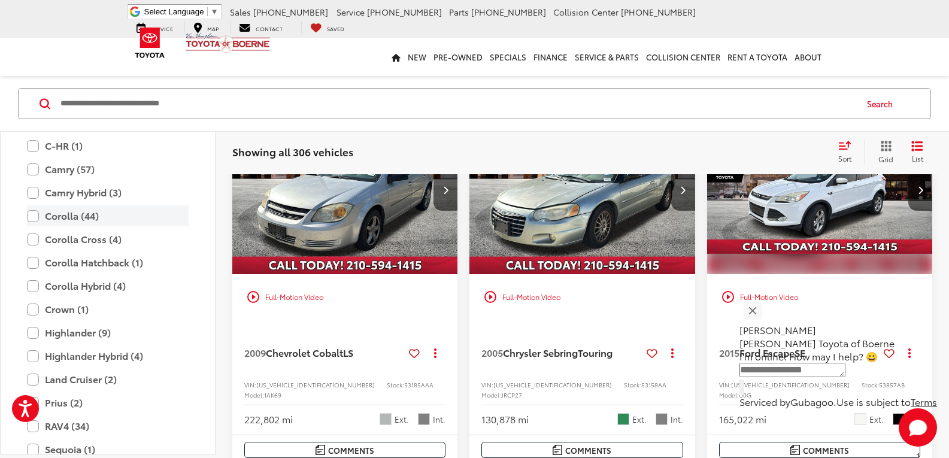
click at [31, 219] on label "Corolla (44)" at bounding box center [108, 216] width 162 height 21
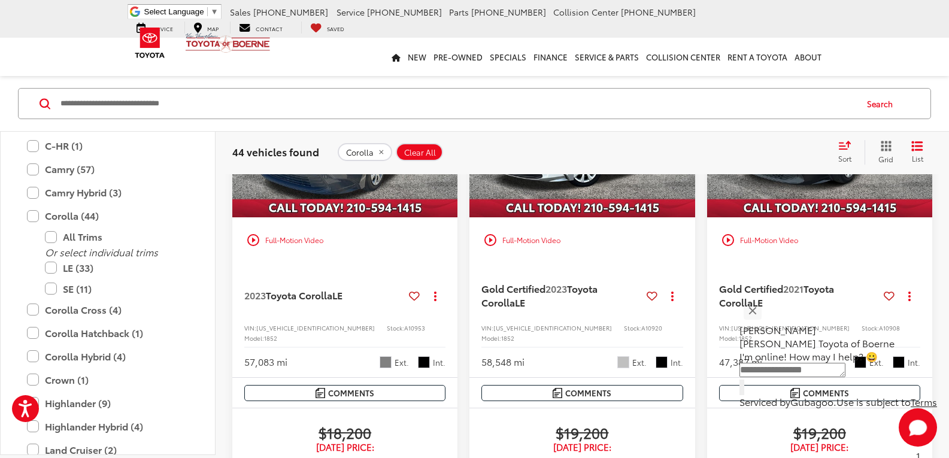
scroll to position [816, 0]
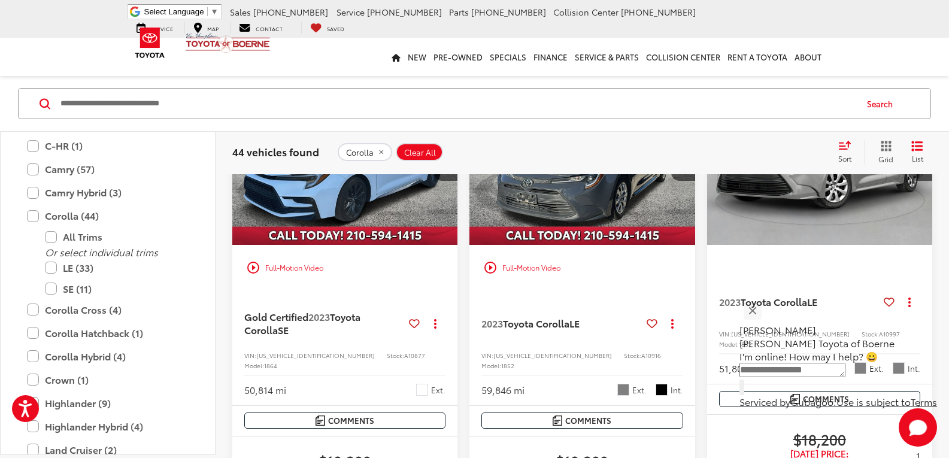
drag, startPoint x: 684, startPoint y: 286, endPoint x: 691, endPoint y: 91, distance: 195.2
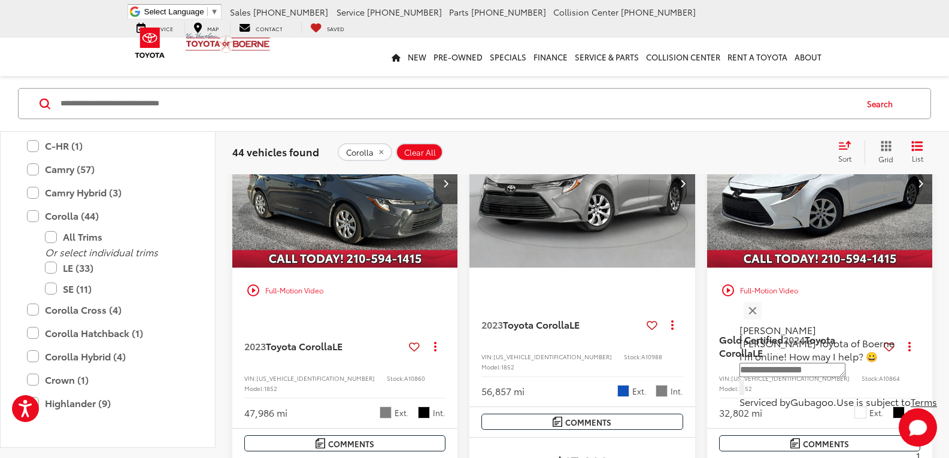
scroll to position [239, 0]
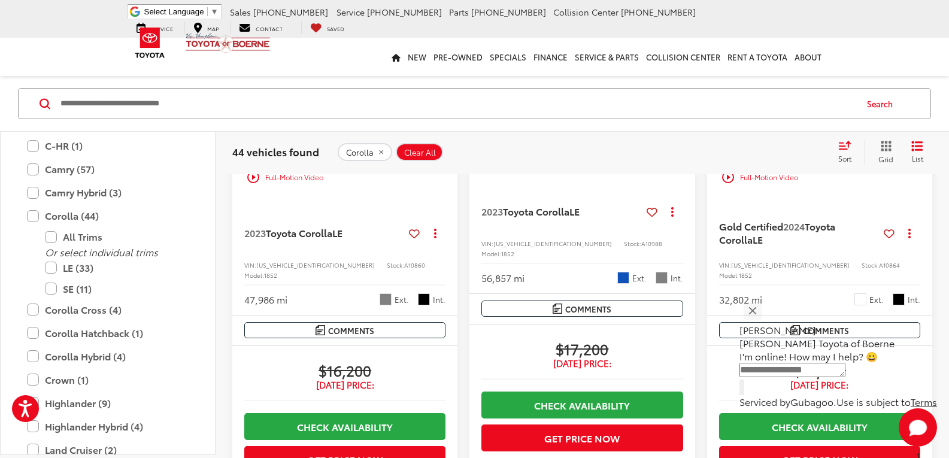
drag, startPoint x: 627, startPoint y: 196, endPoint x: 614, endPoint y: 206, distance: 16.6
drag, startPoint x: 614, startPoint y: 206, endPoint x: 457, endPoint y: 314, distance: 189.9
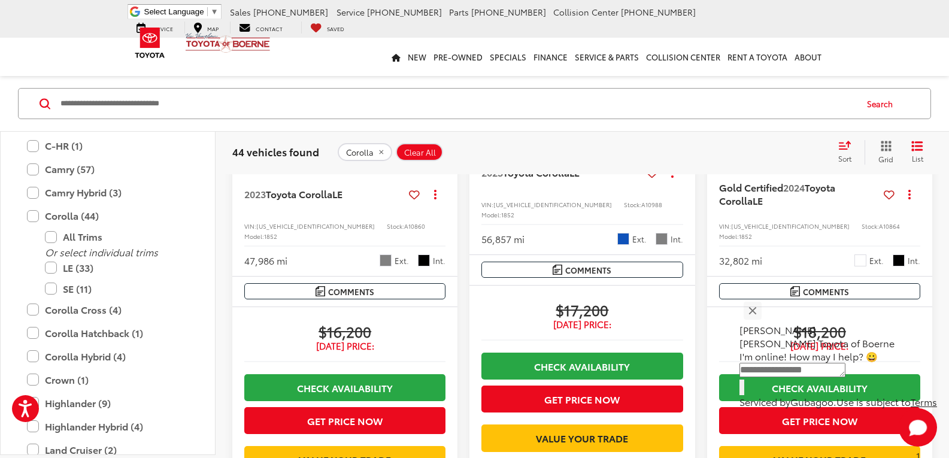
scroll to position [299, 0]
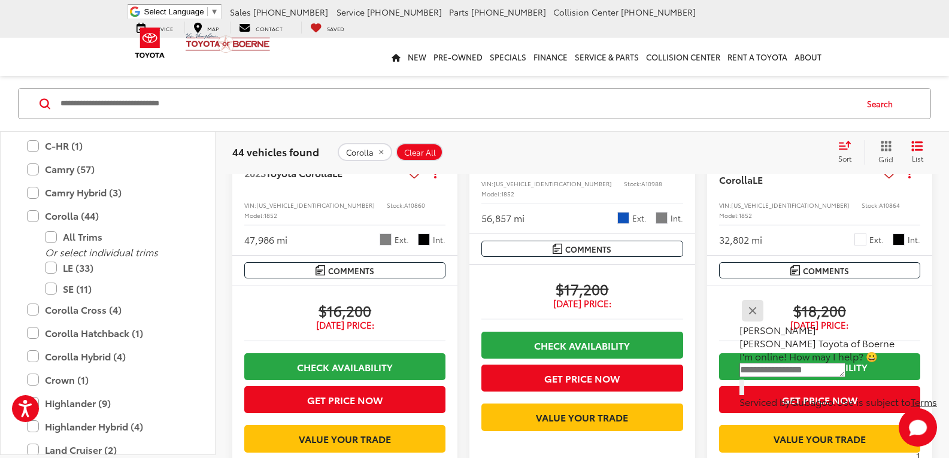
drag, startPoint x: 772, startPoint y: 314, endPoint x: 764, endPoint y: 319, distance: 10.0
click at [765, 314] on button "Close" at bounding box center [752, 310] width 26 height 26
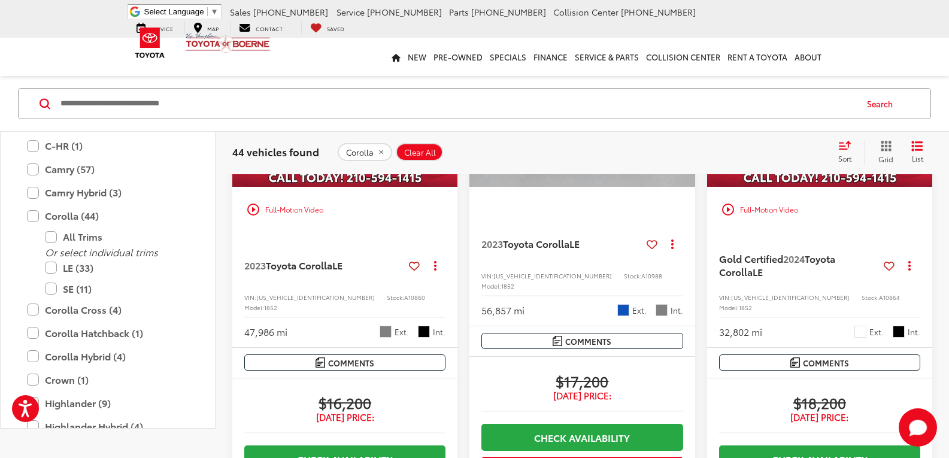
scroll to position [0, 0]
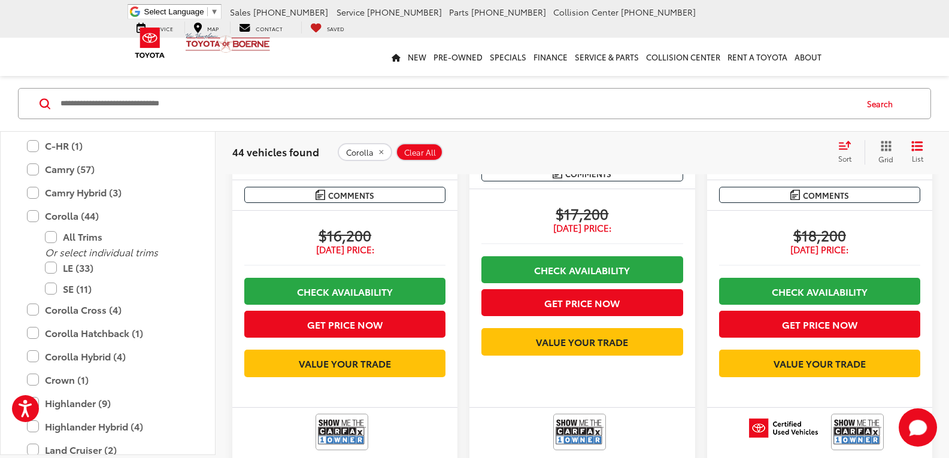
drag, startPoint x: 460, startPoint y: 301, endPoint x: 468, endPoint y: 389, distance: 88.3
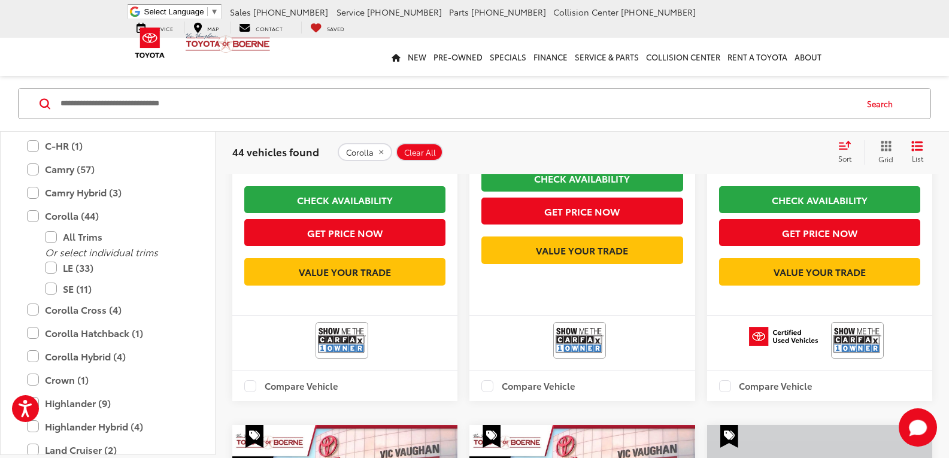
scroll to position [358, 0]
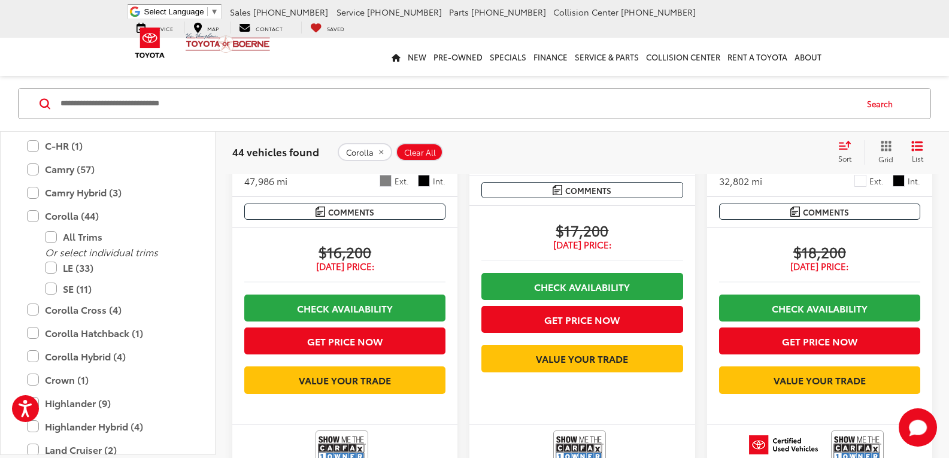
drag, startPoint x: 464, startPoint y: 379, endPoint x: 466, endPoint y: 198, distance: 181.4
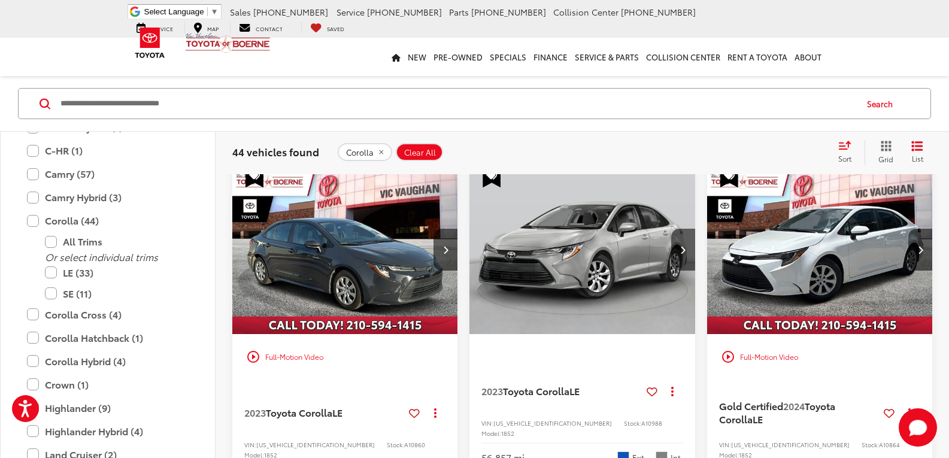
scroll to position [0, 0]
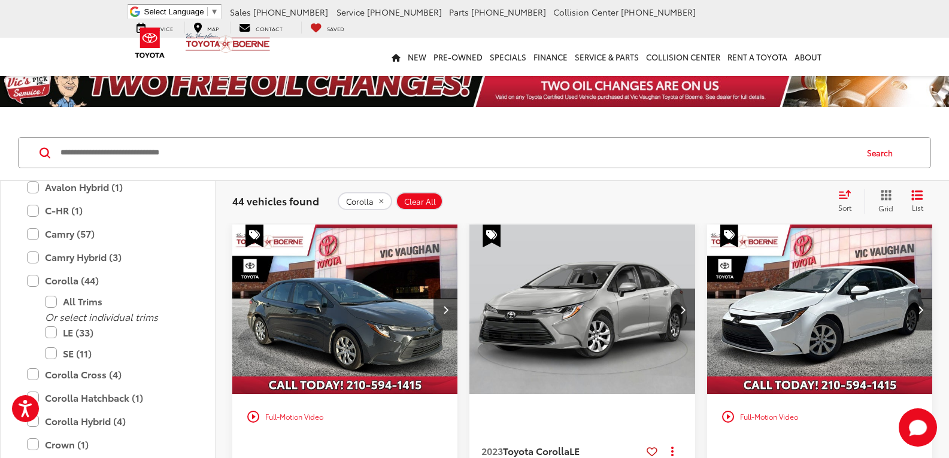
drag, startPoint x: 460, startPoint y: 210, endPoint x: 469, endPoint y: 116, distance: 94.4
drag, startPoint x: 207, startPoint y: 48, endPoint x: 2, endPoint y: 130, distance: 220.7
click at [207, 48] on img at bounding box center [228, 42] width 86 height 21
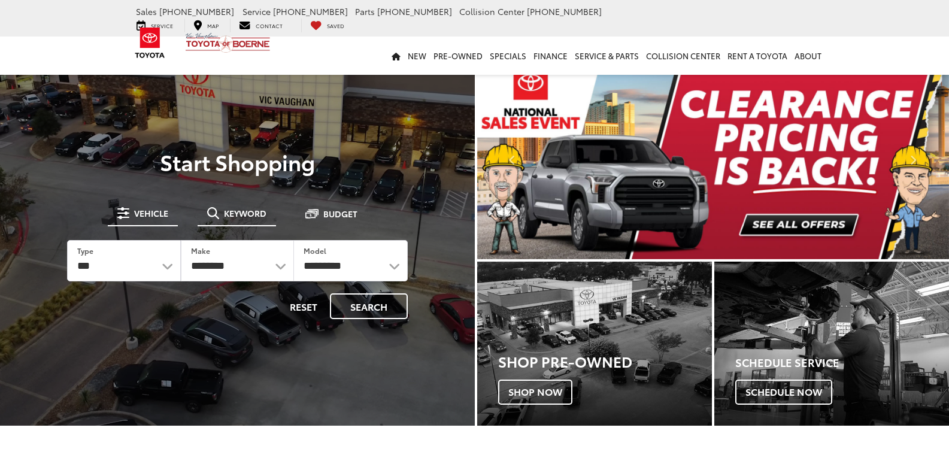
click at [245, 220] on button "Keyword" at bounding box center [237, 213] width 78 height 22
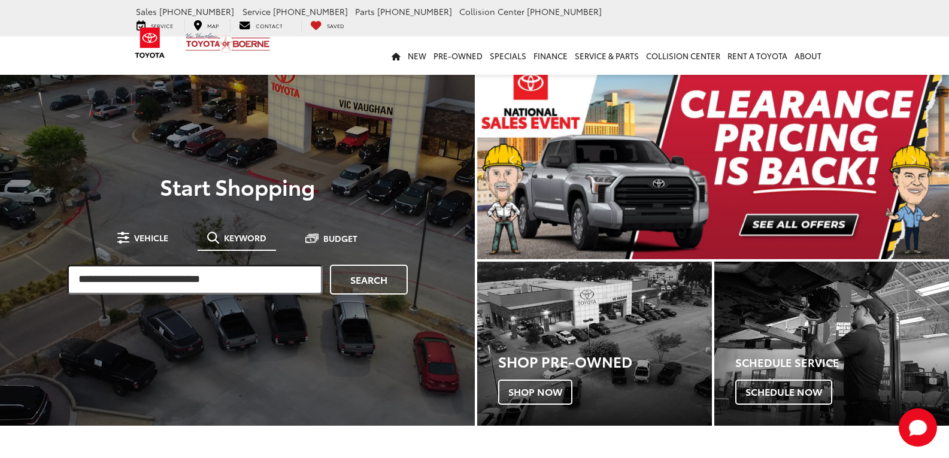
click at [235, 290] on input "search" at bounding box center [195, 280] width 256 height 30
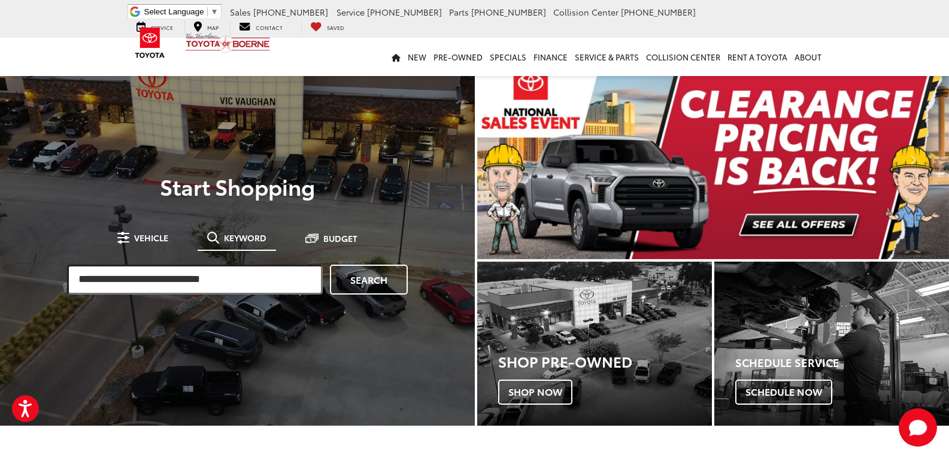
paste input "******"
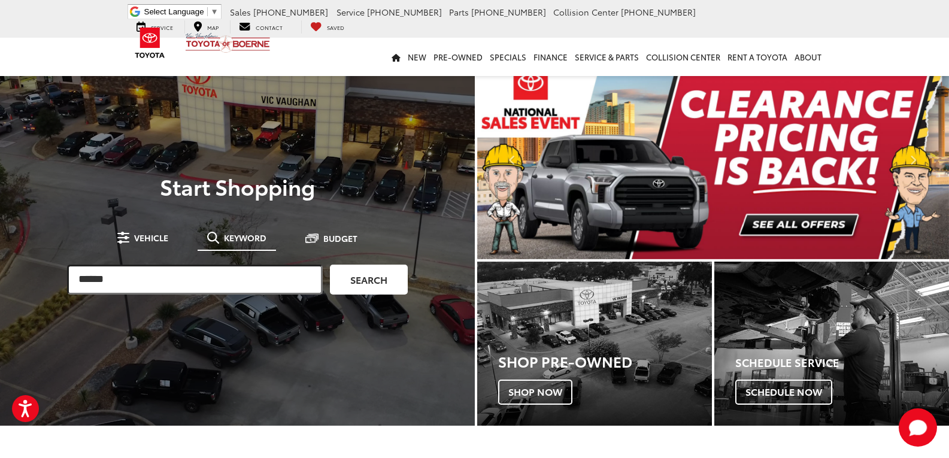
type input "******"
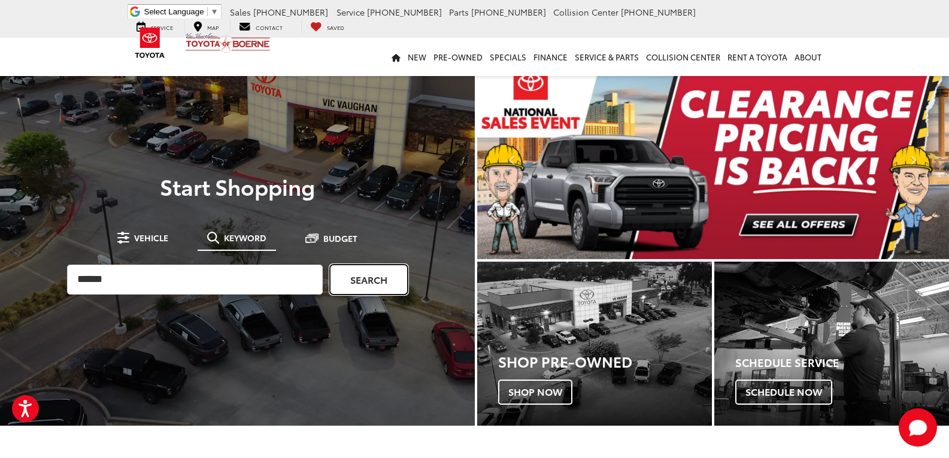
click at [383, 284] on link "Search" at bounding box center [369, 280] width 78 height 30
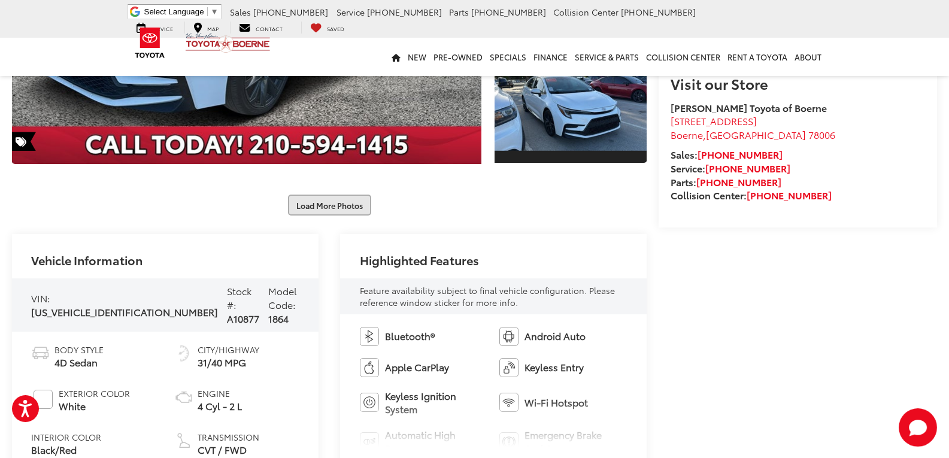
scroll to position [318, 0]
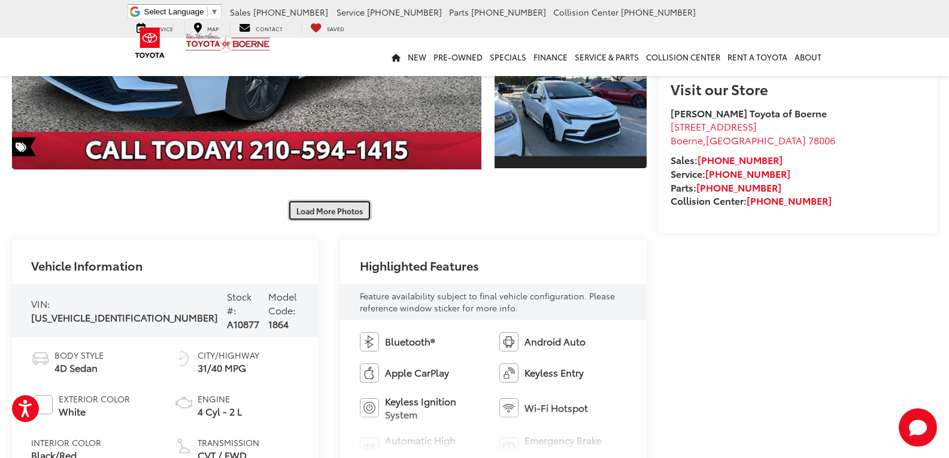
click at [321, 208] on button "Load More Photos" at bounding box center [329, 210] width 83 height 21
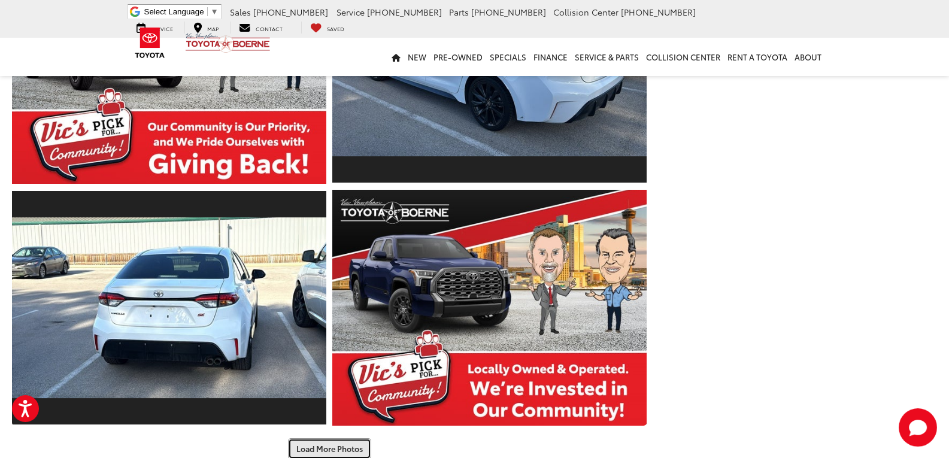
scroll to position [856, 0]
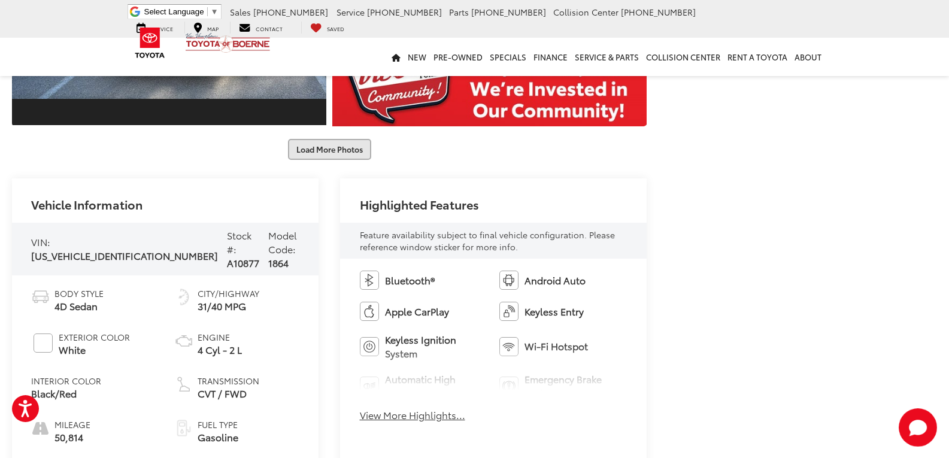
click at [338, 150] on button "Load More Photos" at bounding box center [329, 149] width 83 height 21
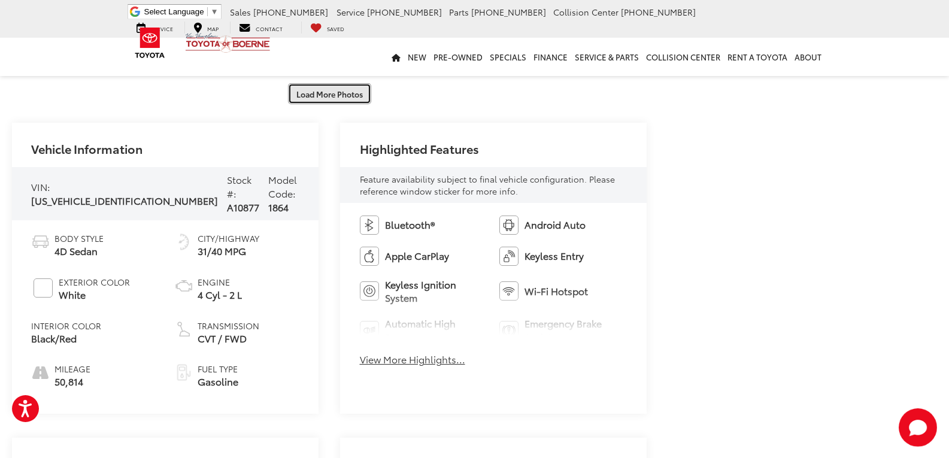
scroll to position [1216, 0]
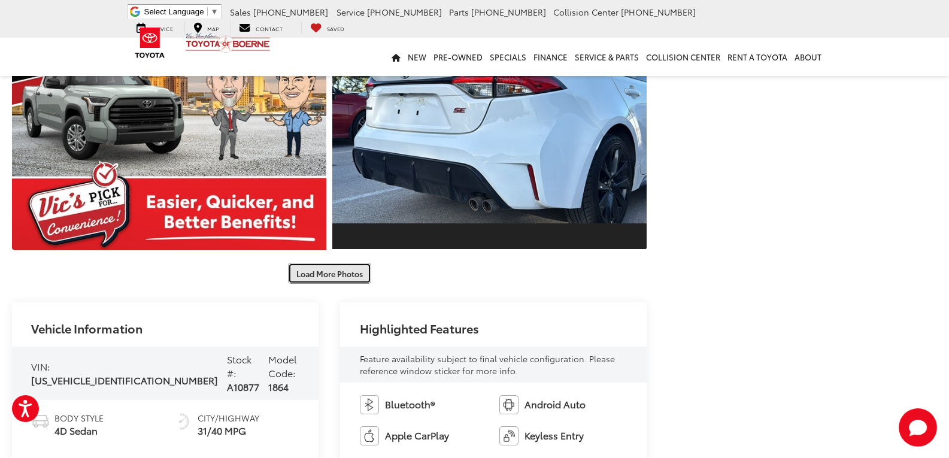
click at [324, 278] on button "Load More Photos" at bounding box center [329, 273] width 83 height 21
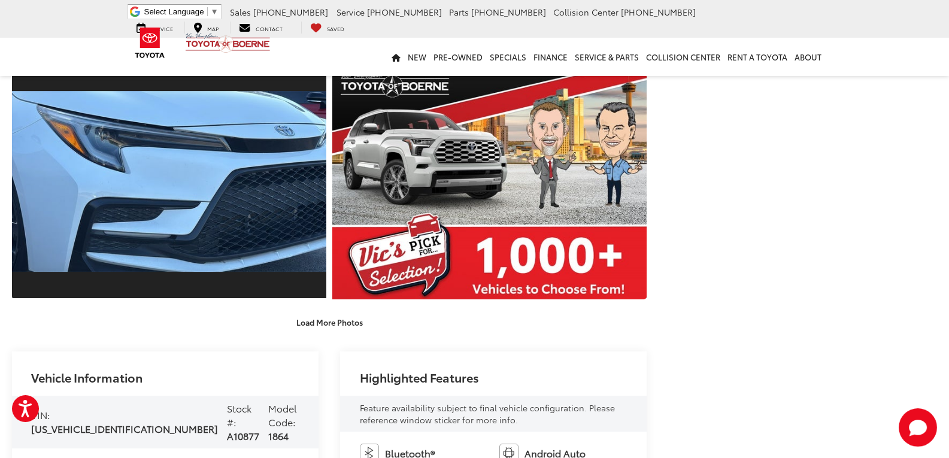
drag, startPoint x: 734, startPoint y: 244, endPoint x: 725, endPoint y: 382, distance: 137.9
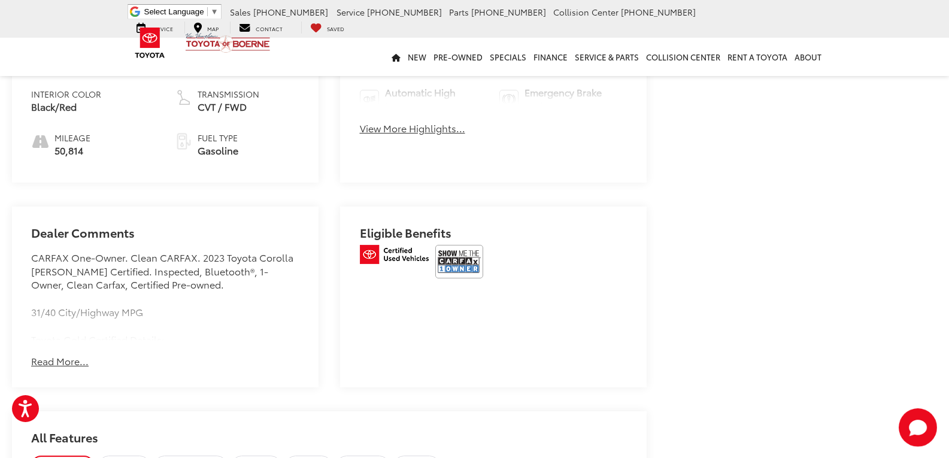
scroll to position [2131, 0]
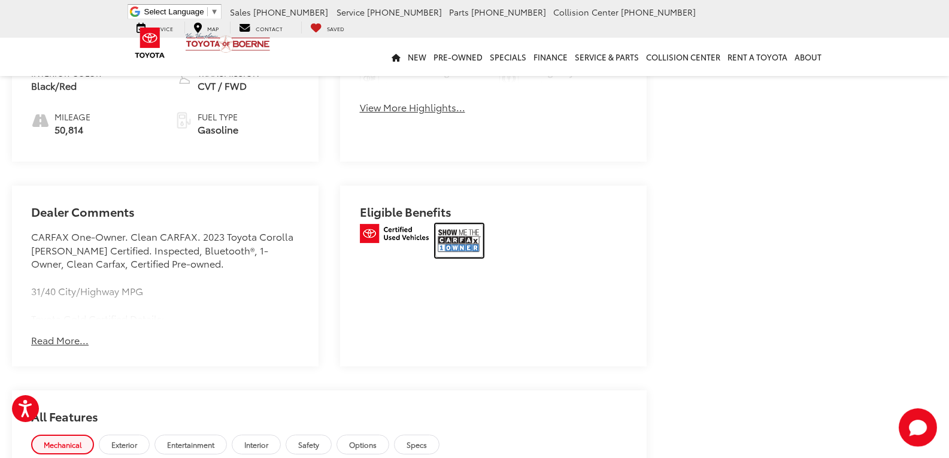
click at [450, 228] on img at bounding box center [459, 241] width 48 height 34
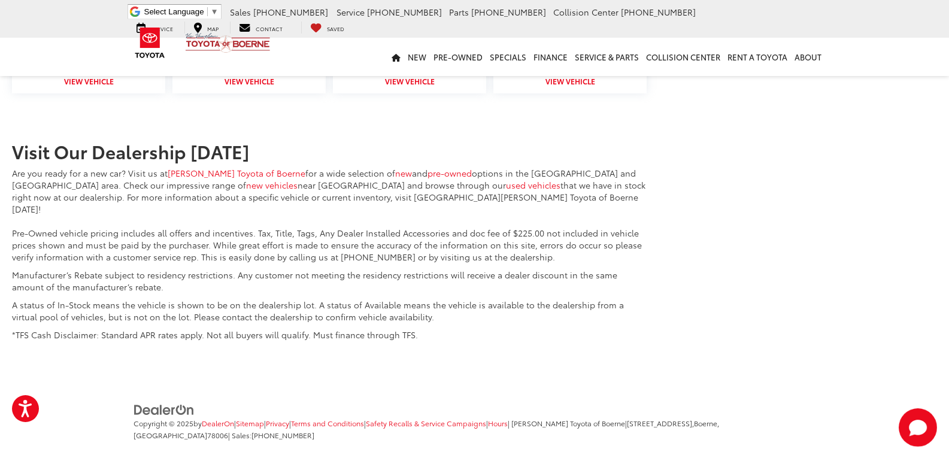
drag, startPoint x: 739, startPoint y: 218, endPoint x: 734, endPoint y: 449, distance: 231.1
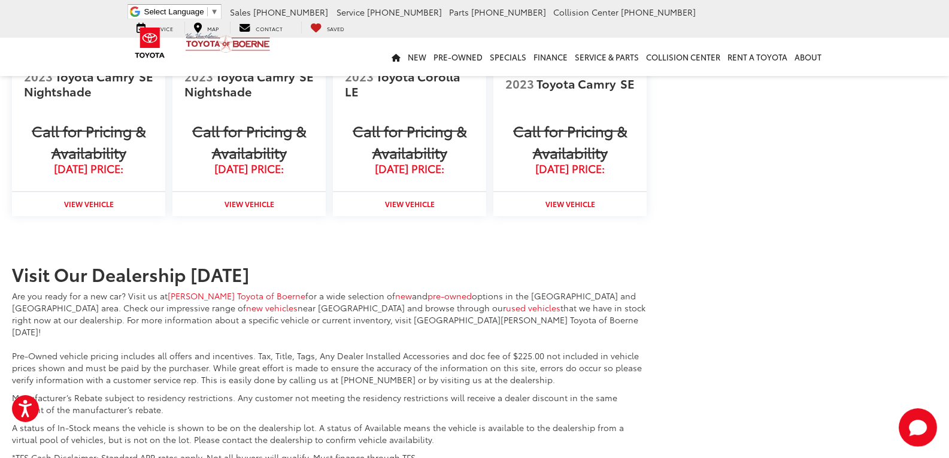
drag, startPoint x: 709, startPoint y: 344, endPoint x: 726, endPoint y: 174, distance: 170.8
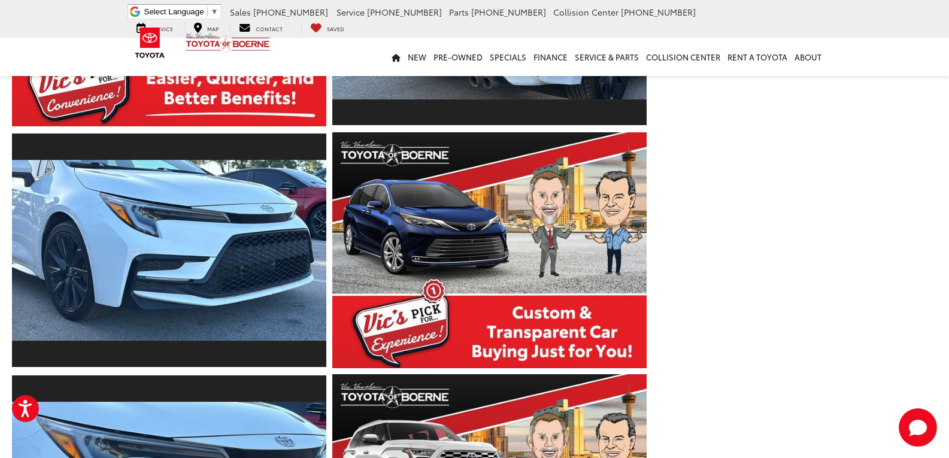
drag, startPoint x: 715, startPoint y: 384, endPoint x: 728, endPoint y: 239, distance: 146.0
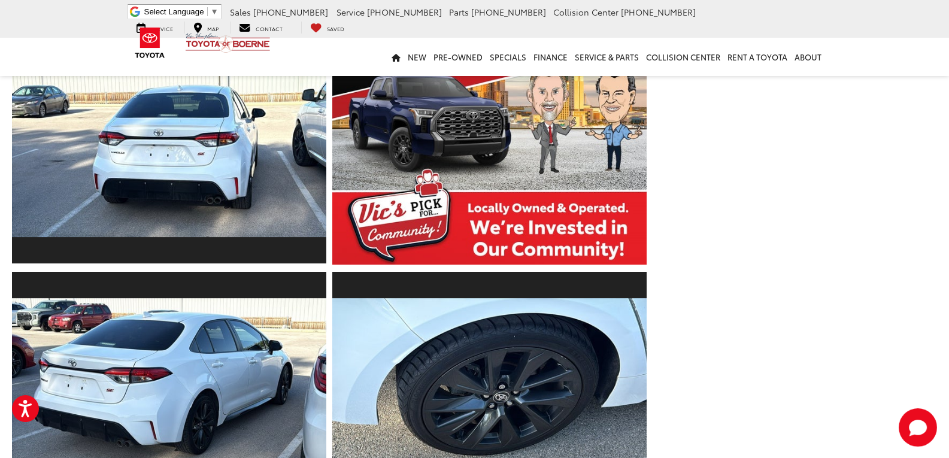
drag, startPoint x: 694, startPoint y: 399, endPoint x: 685, endPoint y: 248, distance: 151.7
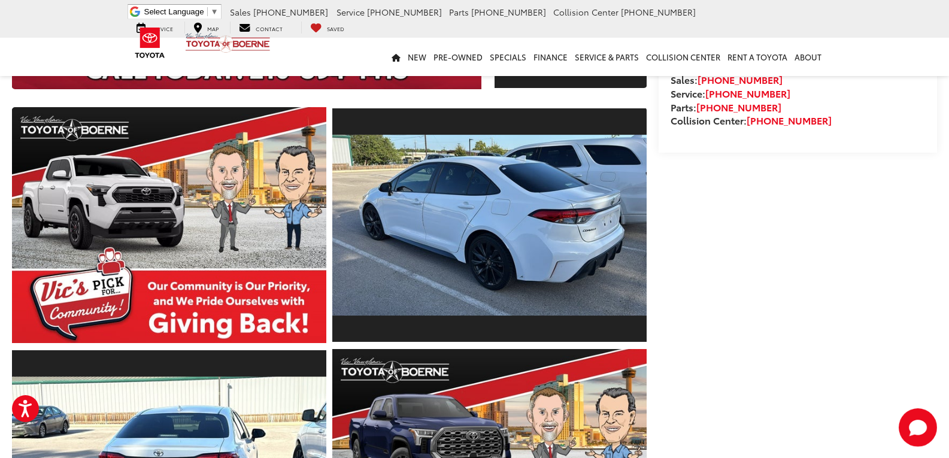
scroll to position [84, 0]
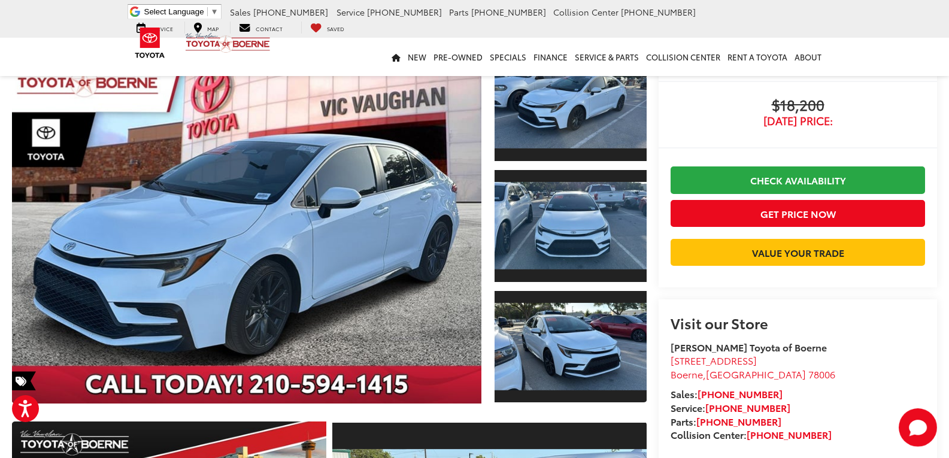
drag, startPoint x: 673, startPoint y: 341, endPoint x: 665, endPoint y: 219, distance: 122.4
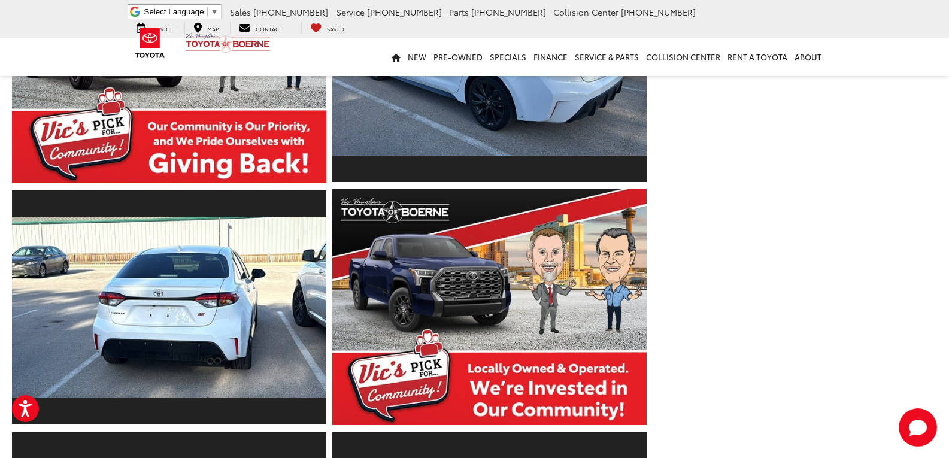
scroll to position [567, 0]
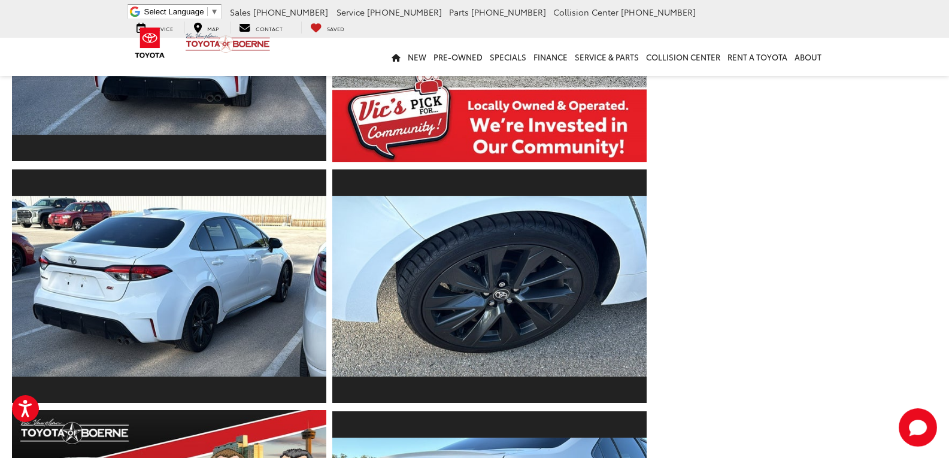
drag, startPoint x: 713, startPoint y: 227, endPoint x: 707, endPoint y: 326, distance: 98.3
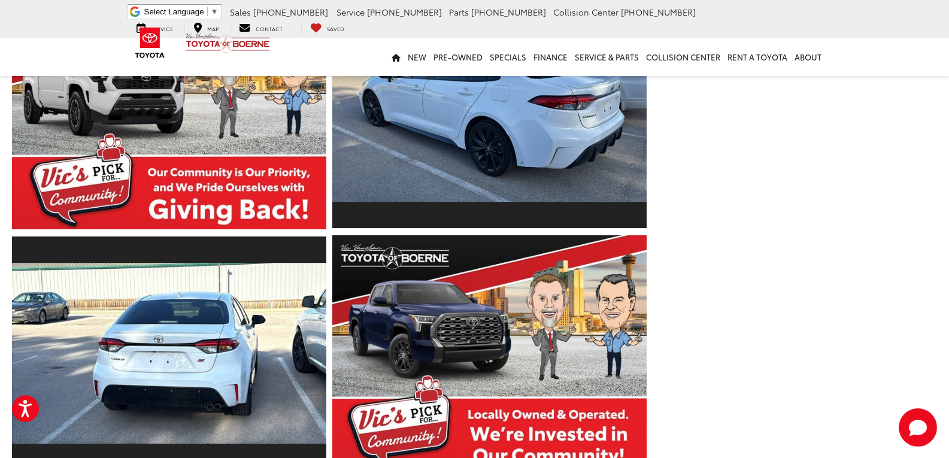
scroll to position [0, 0]
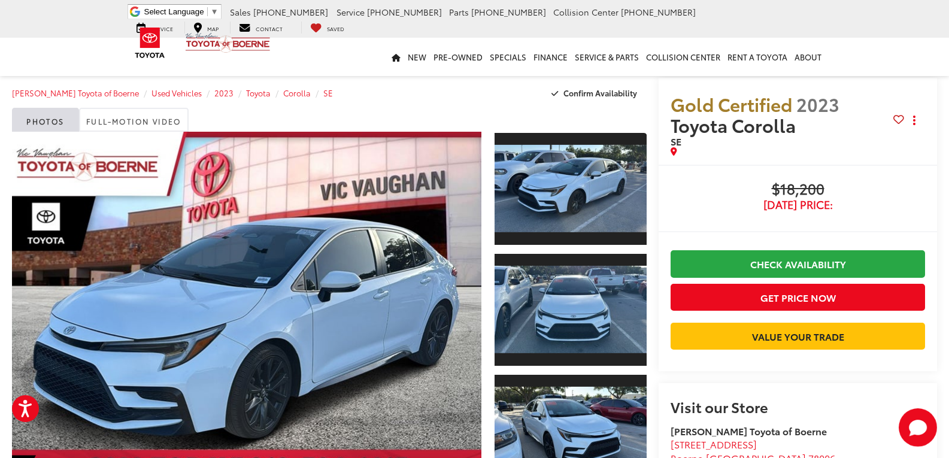
drag, startPoint x: 695, startPoint y: 341, endPoint x: 693, endPoint y: 107, distance: 234.0
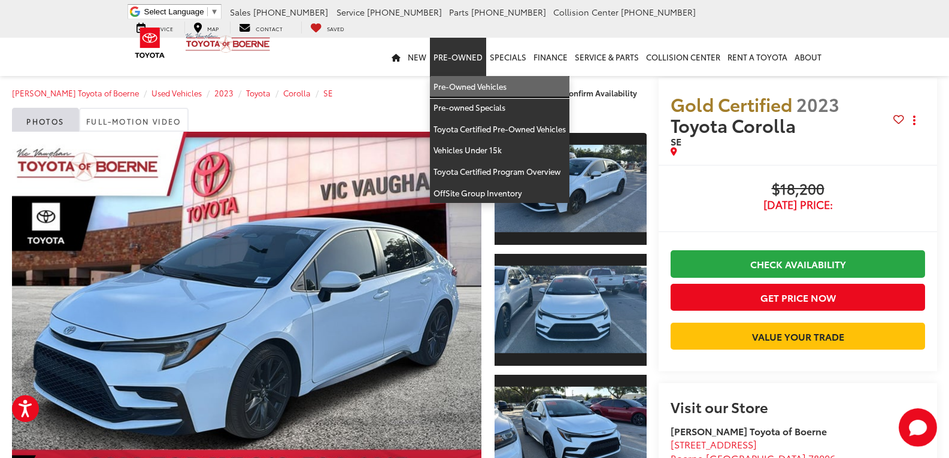
drag, startPoint x: 466, startPoint y: 85, endPoint x: 454, endPoint y: 86, distance: 12.0
click at [466, 85] on link "Pre-Owned Vehicles" at bounding box center [499, 87] width 139 height 22
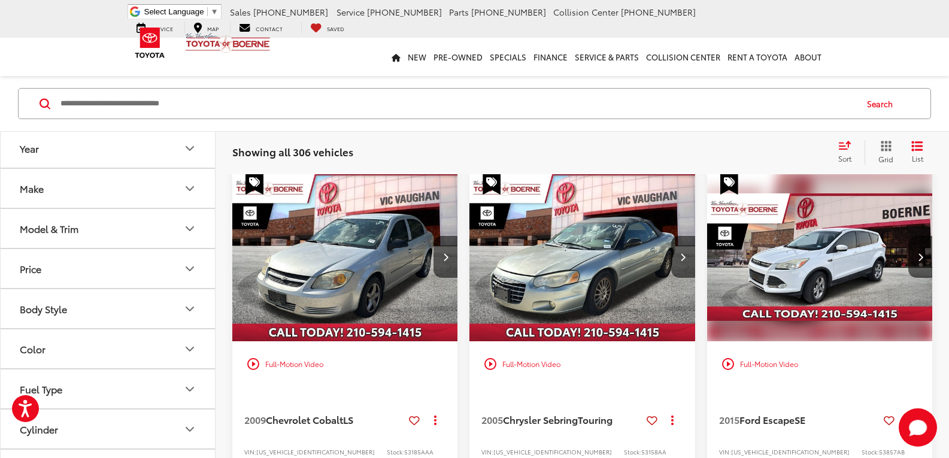
scroll to position [409, 0]
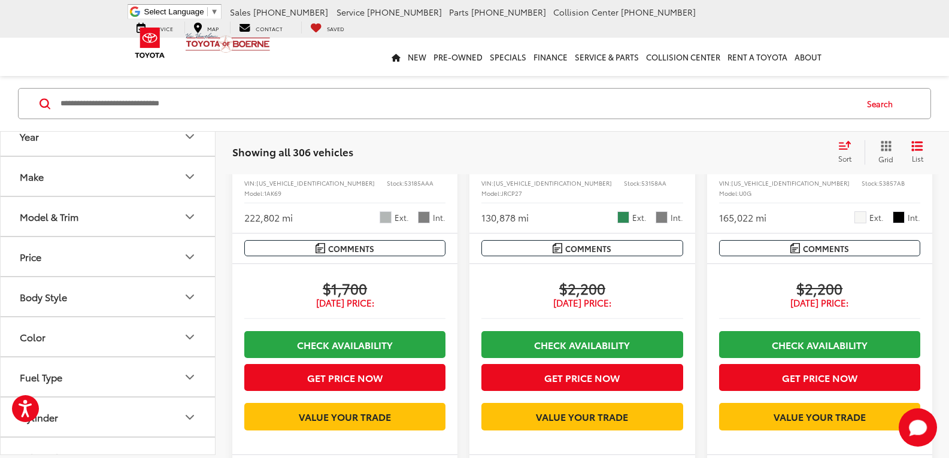
drag, startPoint x: 697, startPoint y: 204, endPoint x: 710, endPoint y: 302, distance: 99.0
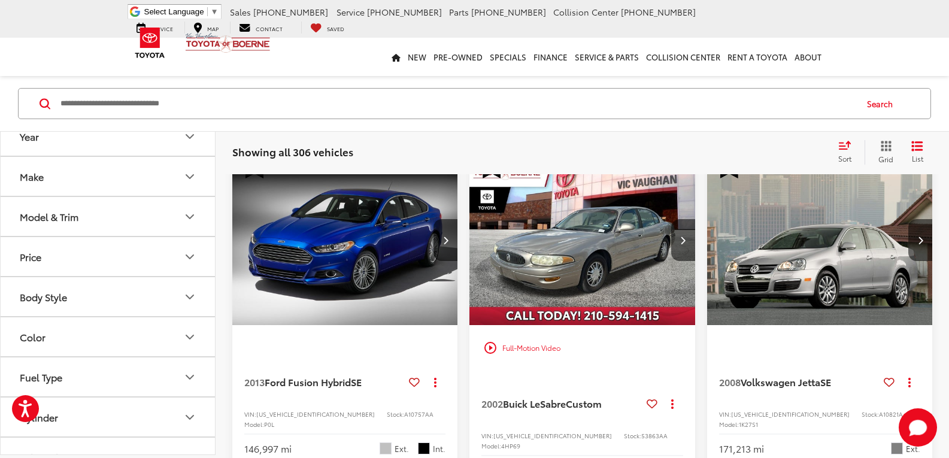
drag, startPoint x: 703, startPoint y: 192, endPoint x: 726, endPoint y: 347, distance: 157.3
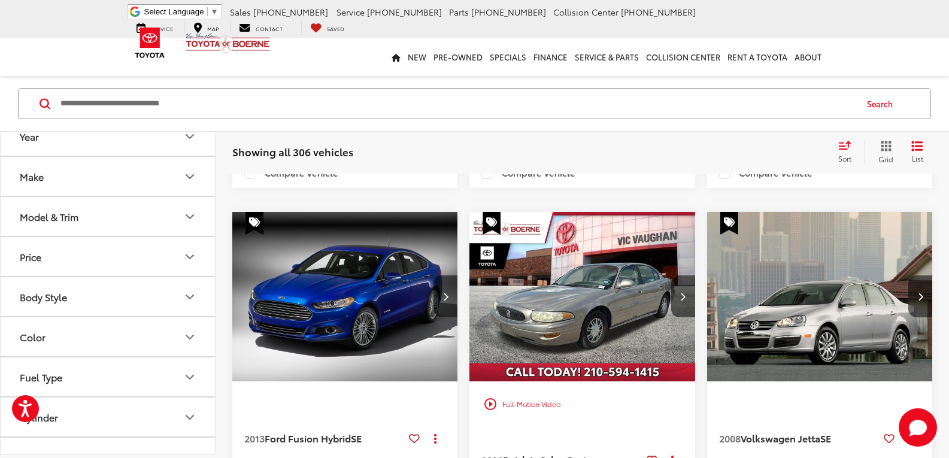
drag, startPoint x: 700, startPoint y: 355, endPoint x: 694, endPoint y: 229, distance: 126.5
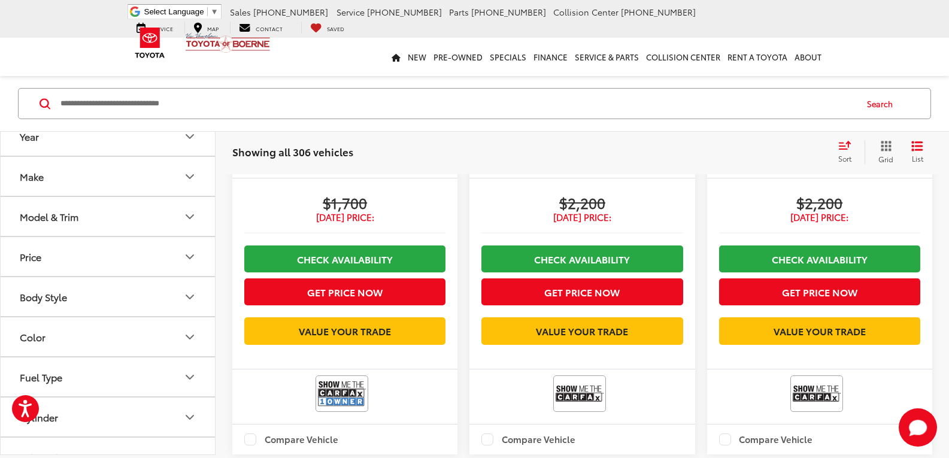
scroll to position [0, 0]
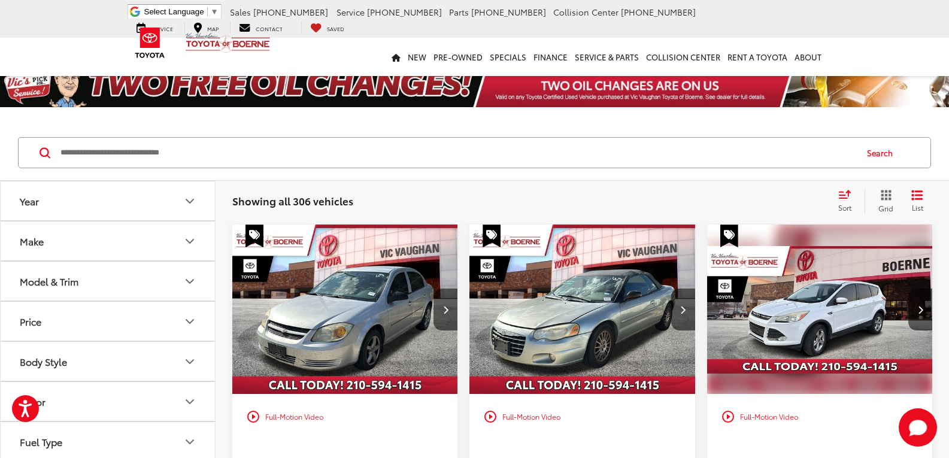
drag, startPoint x: 701, startPoint y: 277, endPoint x: 697, endPoint y: 166, distance: 111.4
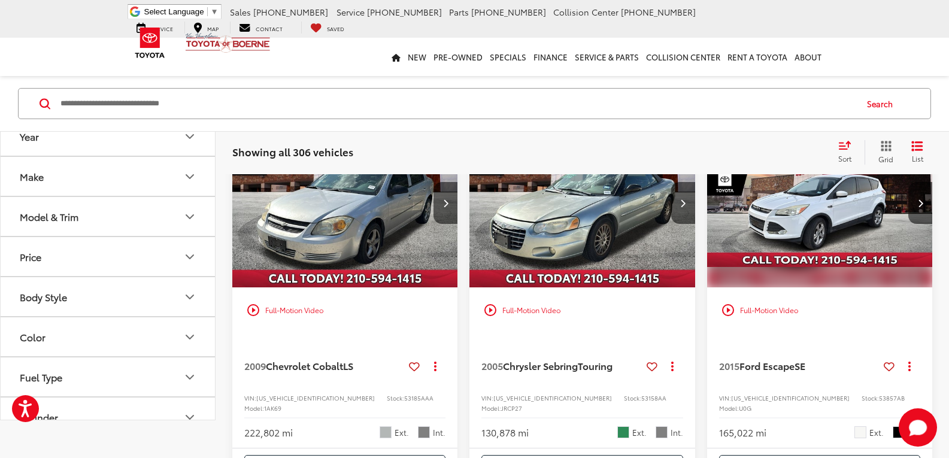
drag, startPoint x: 462, startPoint y: 217, endPoint x: 446, endPoint y: 291, distance: 76.4
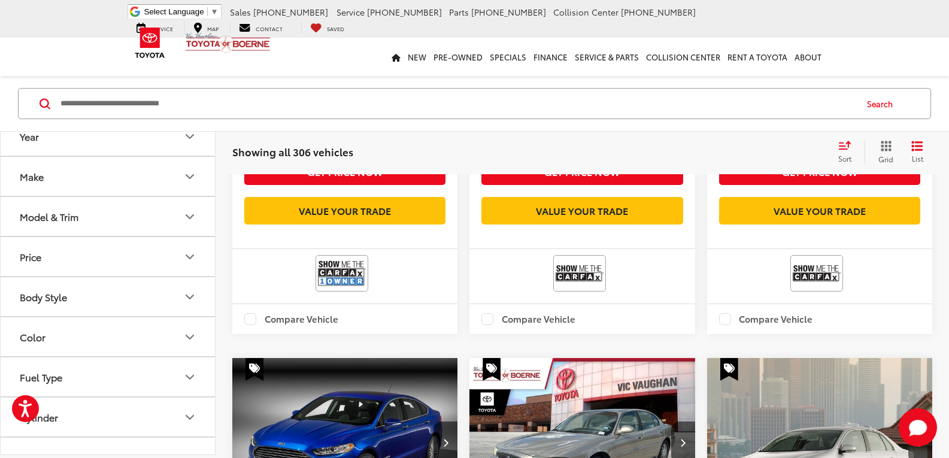
drag, startPoint x: 462, startPoint y: 243, endPoint x: 451, endPoint y: 351, distance: 108.3
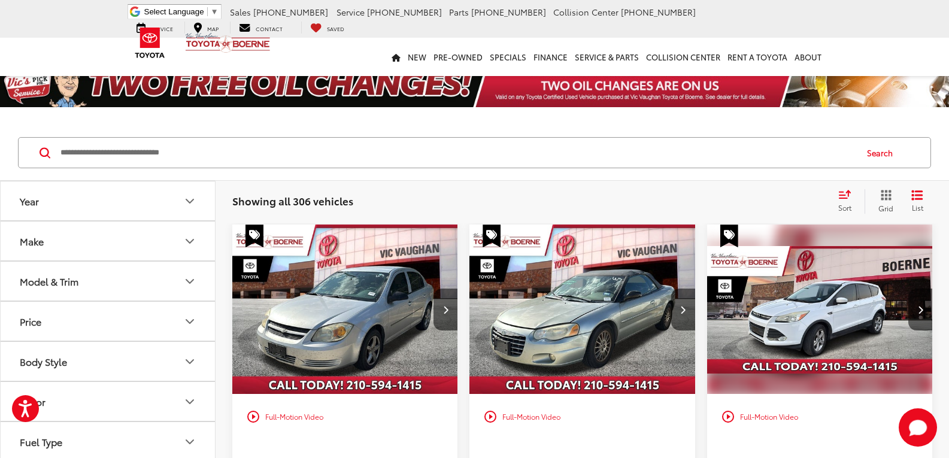
drag, startPoint x: 464, startPoint y: 353, endPoint x: 457, endPoint y: 195, distance: 158.1
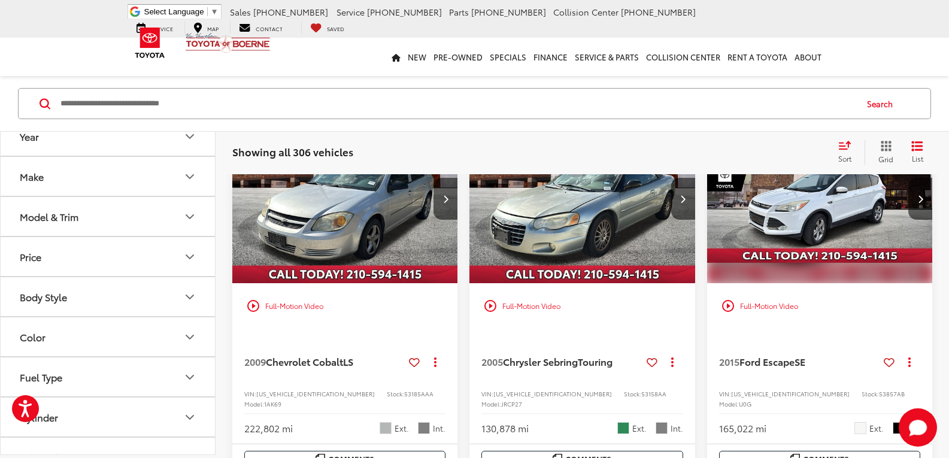
scroll to position [172, 0]
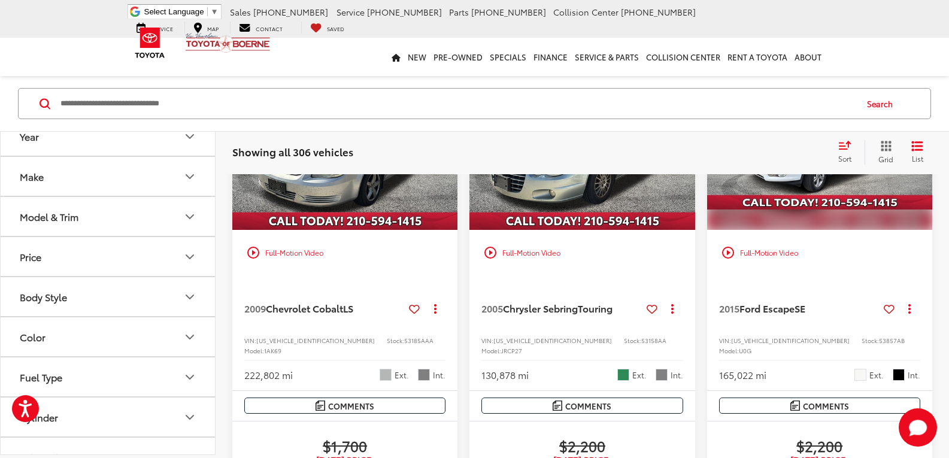
drag, startPoint x: 698, startPoint y: 196, endPoint x: 701, endPoint y: 242, distance: 46.1
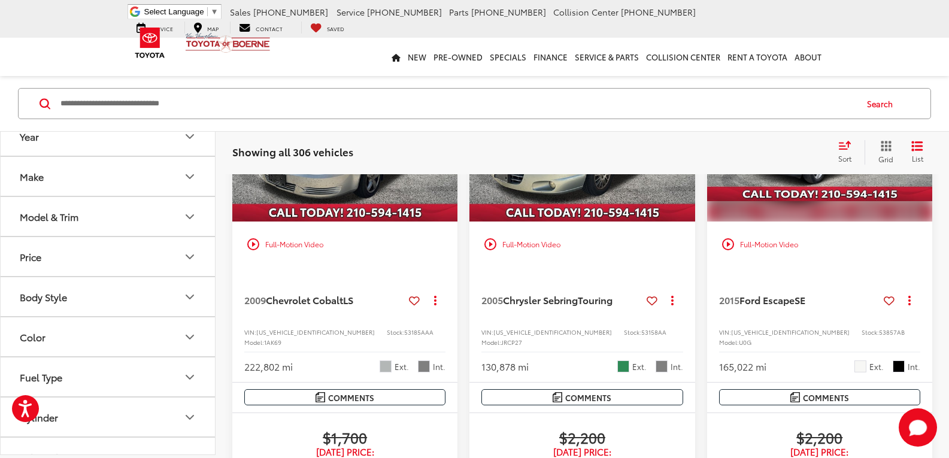
scroll to position [0, 0]
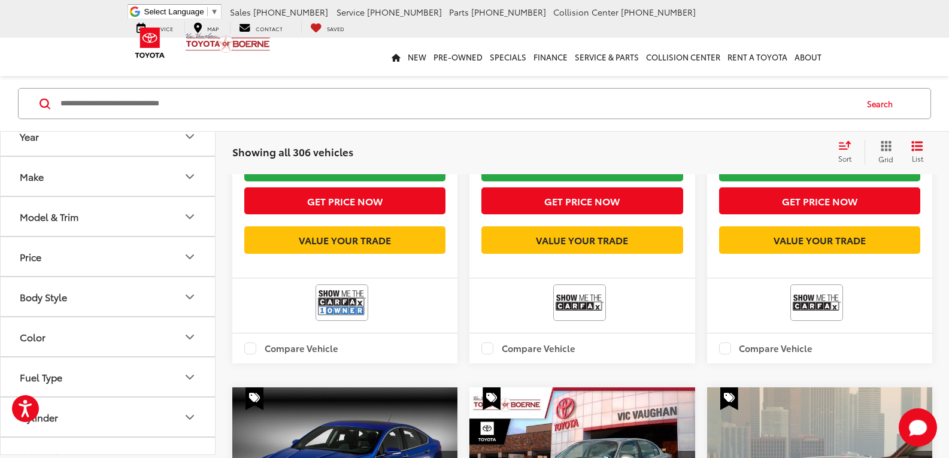
drag, startPoint x: 698, startPoint y: 218, endPoint x: 710, endPoint y: 312, distance: 94.2
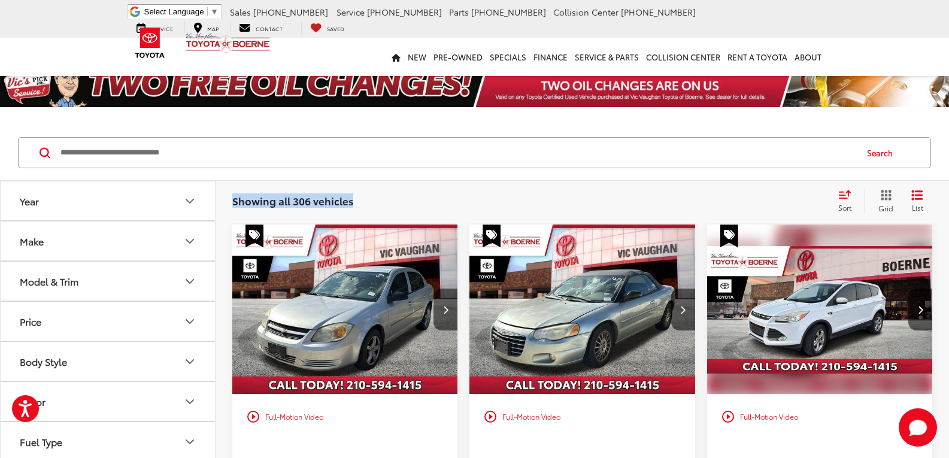
drag, startPoint x: 341, startPoint y: 203, endPoint x: 232, endPoint y: 202, distance: 108.9
click at [232, 202] on div "Showing all 306 vehicles Clear All + 0 test Sort Price: High to Low Price: Low …" at bounding box center [581, 201] width 733 height 43
drag, startPoint x: 384, startPoint y: 192, endPoint x: 300, endPoint y: 201, distance: 84.9
click at [383, 192] on div "Showing all 306 vehicles Clear All + 0 test Sort Price: High to Low Price: Low …" at bounding box center [582, 201] width 700 height 24
click at [269, 181] on div "Search" at bounding box center [474, 153] width 949 height 56
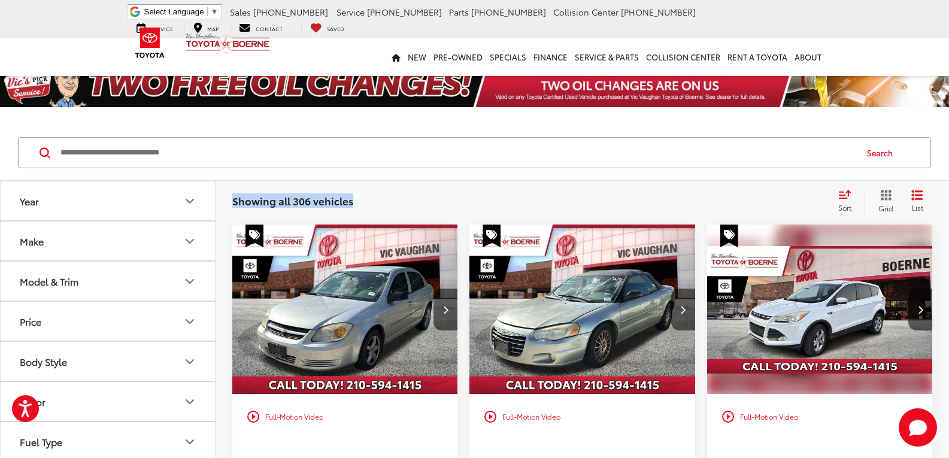
drag, startPoint x: 235, startPoint y: 197, endPoint x: 347, endPoint y: 210, distance: 112.7
click at [347, 210] on div "Showing all 306 vehicles Clear All + 0 test Sort Price: High to Low Price: Low …" at bounding box center [582, 201] width 700 height 24
click at [449, 196] on div "Showing all 306 vehicles Clear All + 0" at bounding box center [530, 201] width 596 height 12
drag, startPoint x: 230, startPoint y: 199, endPoint x: 356, endPoint y: 206, distance: 126.5
click at [356, 205] on div "Showing all 306 vehicles Clear All + 0 test Sort Price: High to Low Price: Low …" at bounding box center [581, 201] width 733 height 43
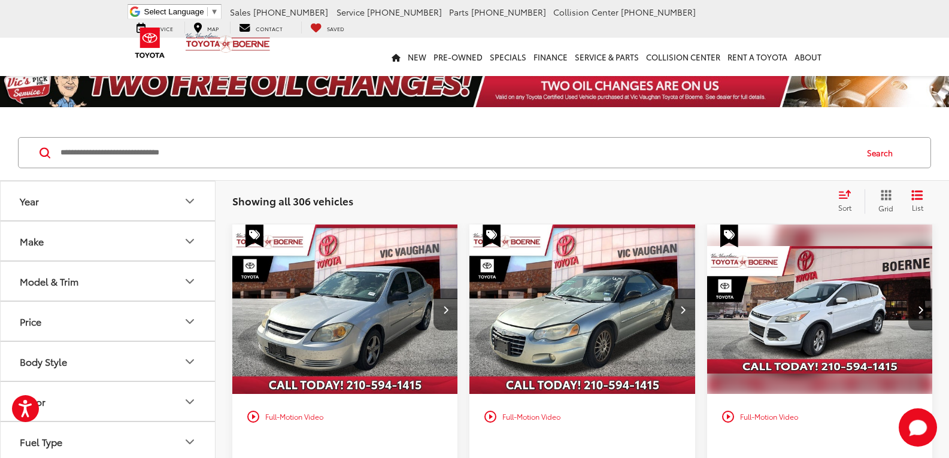
click at [377, 200] on div "Showing all 306 vehicles Clear All + 0" at bounding box center [530, 201] width 596 height 12
click at [36, 281] on div "Model & Trim" at bounding box center [49, 280] width 59 height 11
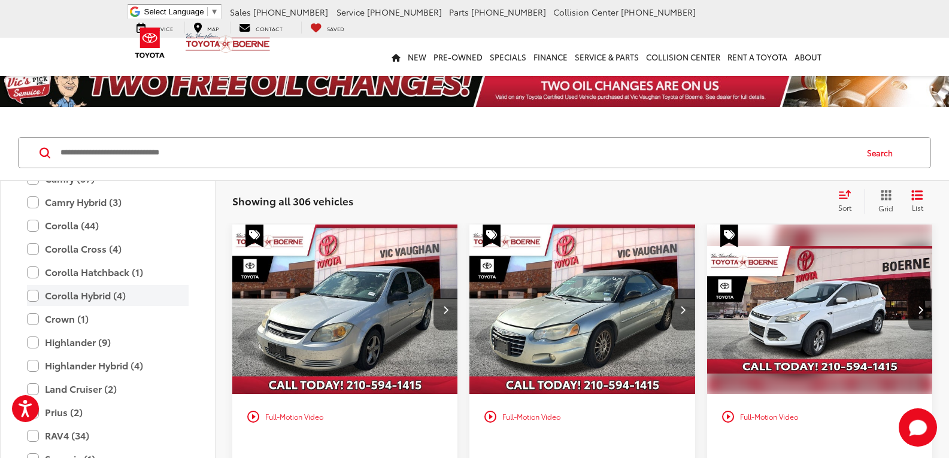
scroll to position [1796, 0]
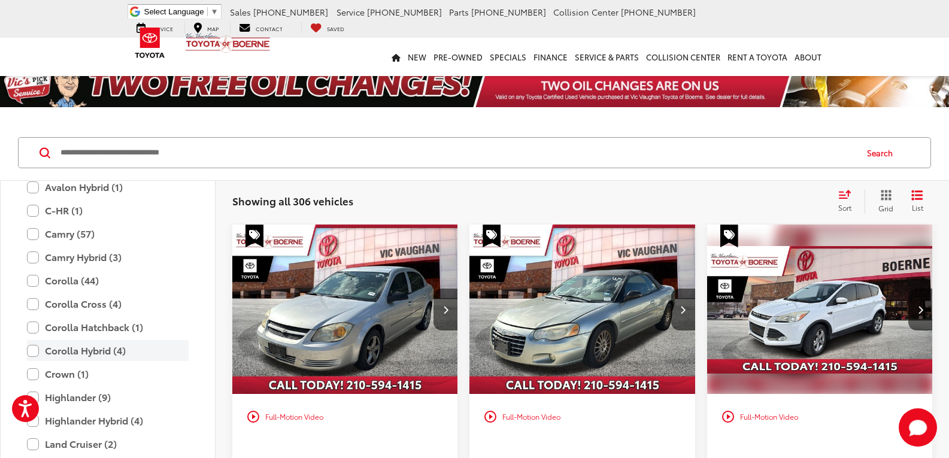
click at [34, 348] on label "Corolla Hybrid (4)" at bounding box center [108, 350] width 162 height 21
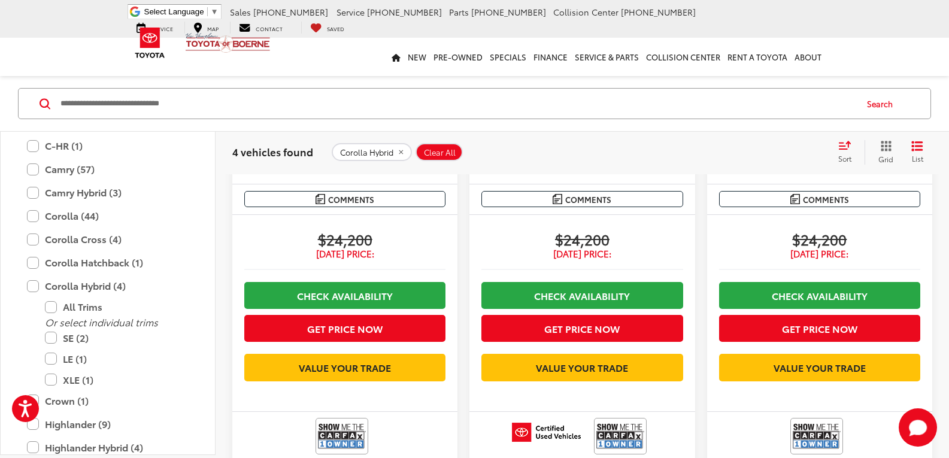
drag, startPoint x: 463, startPoint y: 217, endPoint x: 456, endPoint y: 271, distance: 54.3
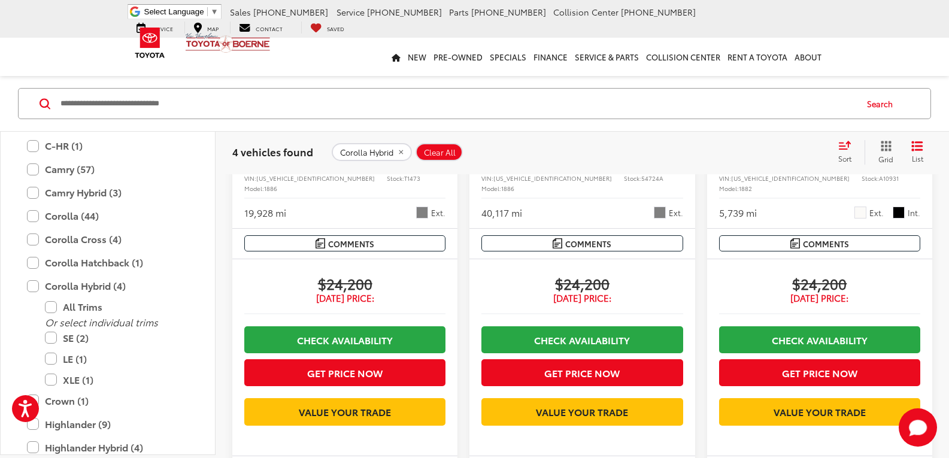
scroll to position [124, 0]
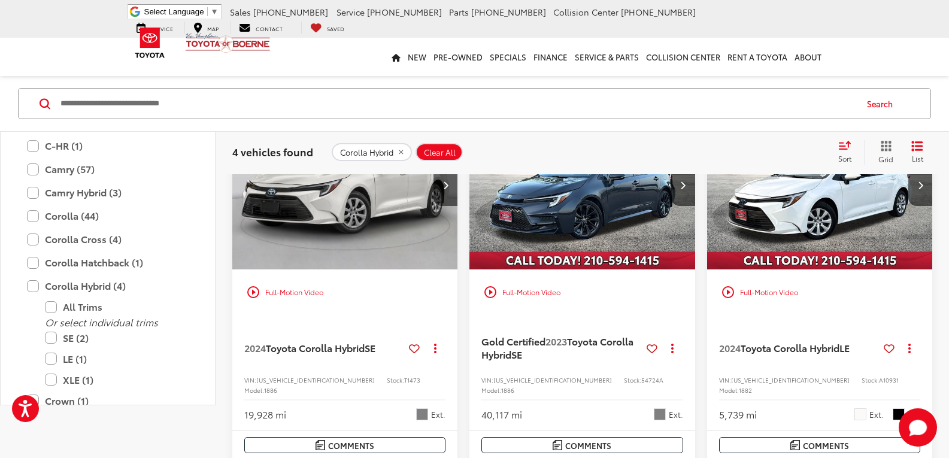
drag, startPoint x: 461, startPoint y: 260, endPoint x: 472, endPoint y: 134, distance: 126.7
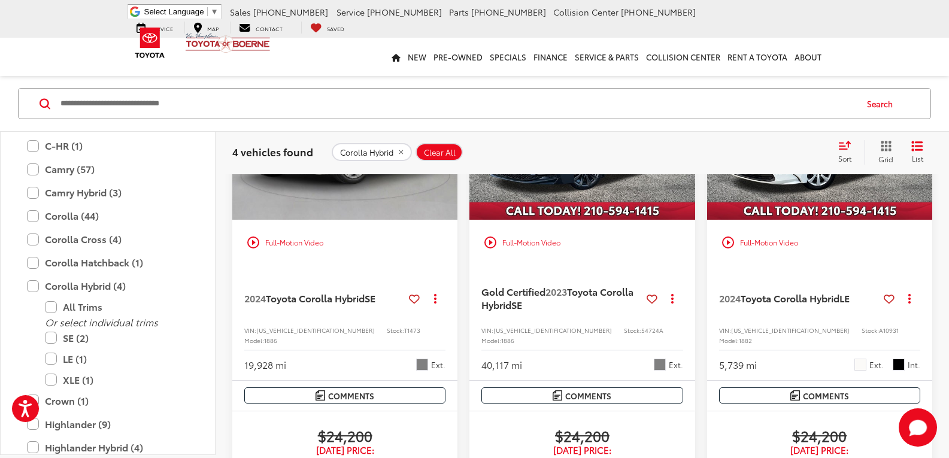
scroll to position [299, 0]
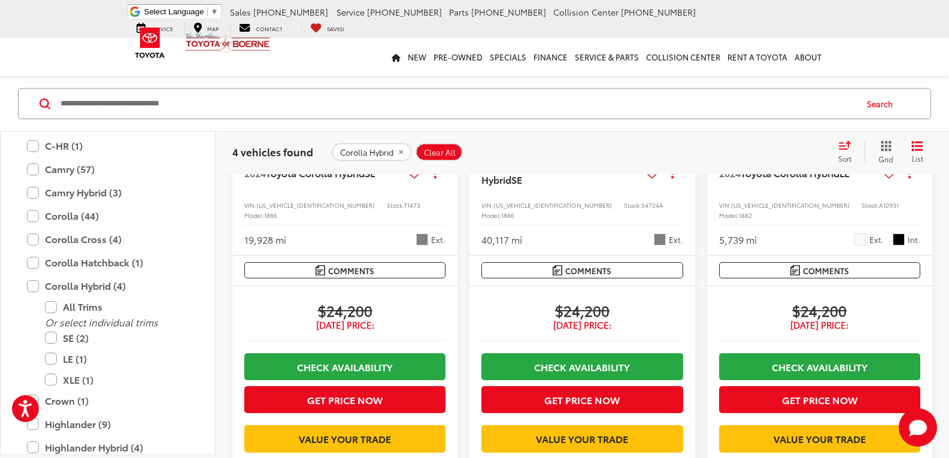
drag, startPoint x: 359, startPoint y: 323, endPoint x: 350, endPoint y: 331, distance: 12.3
drag, startPoint x: 350, startPoint y: 331, endPoint x: 697, endPoint y: 312, distance: 347.6
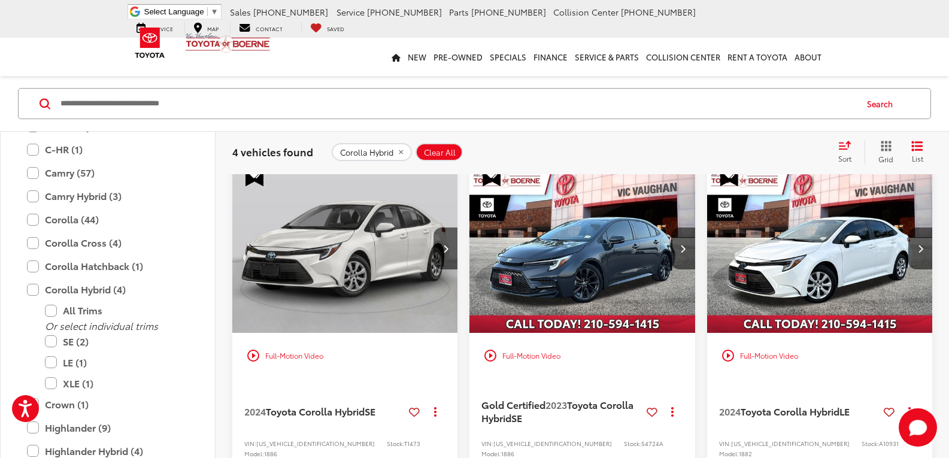
drag, startPoint x: 695, startPoint y: 313, endPoint x: 657, endPoint y: 147, distance: 170.9
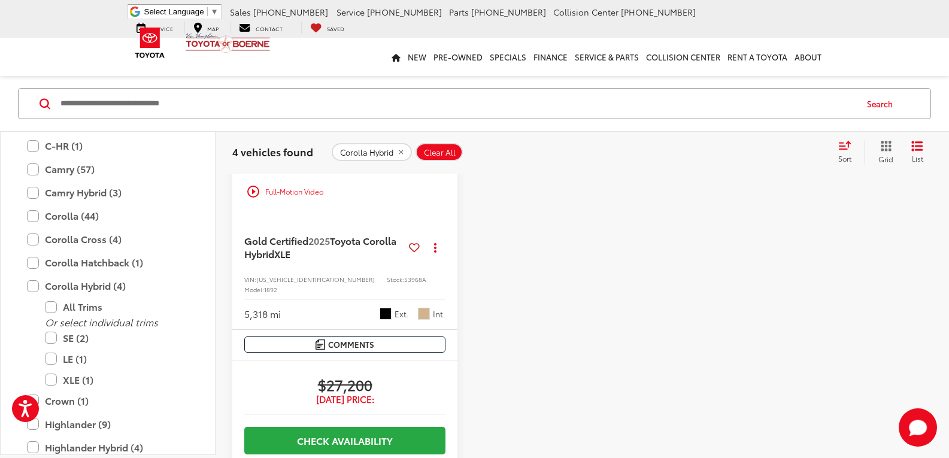
drag, startPoint x: 462, startPoint y: 250, endPoint x: 482, endPoint y: 375, distance: 126.1
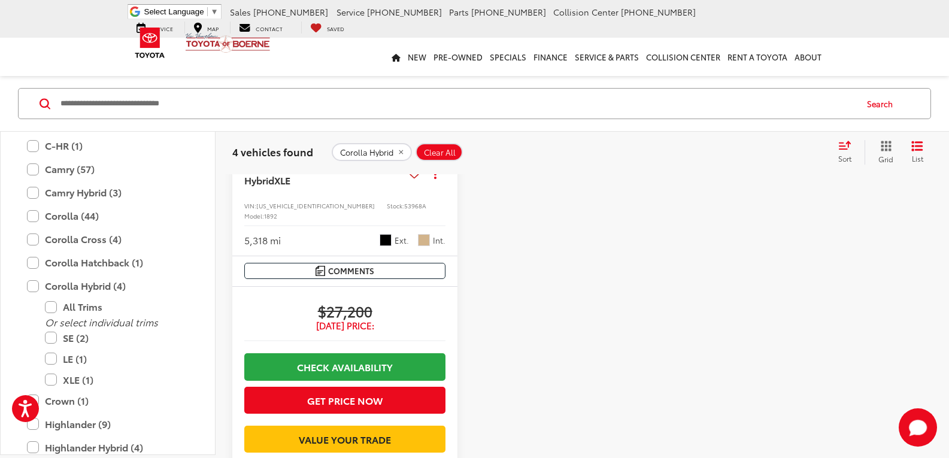
drag, startPoint x: 478, startPoint y: 384, endPoint x: 476, endPoint y: 278, distance: 106.0
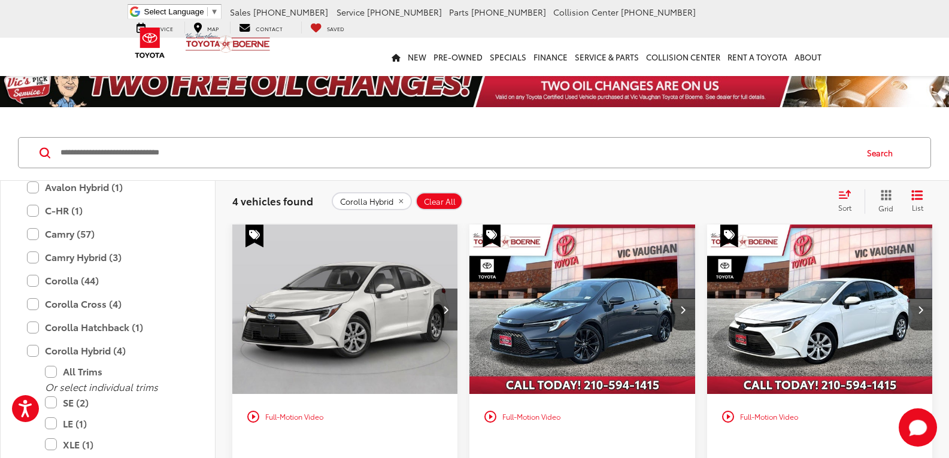
drag, startPoint x: 460, startPoint y: 376, endPoint x: 451, endPoint y: 195, distance: 182.2
click at [377, 205] on span "Corolla Hybrid" at bounding box center [366, 202] width 53 height 10
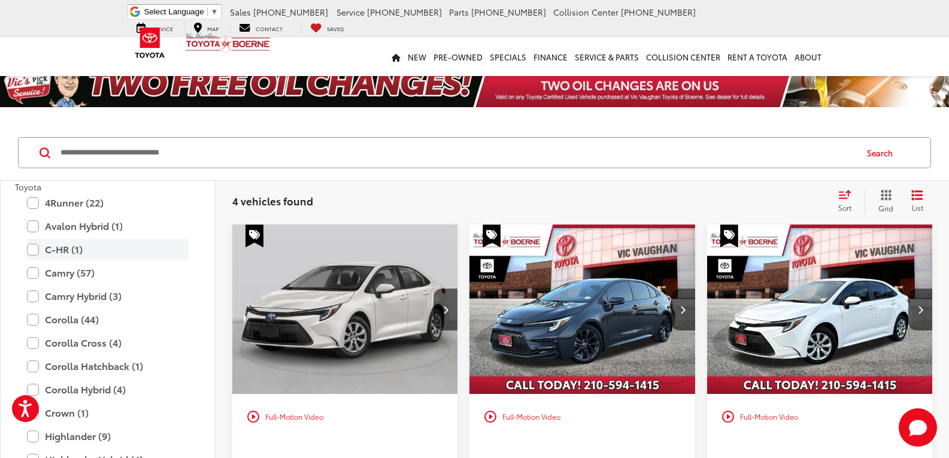
scroll to position [1736, 0]
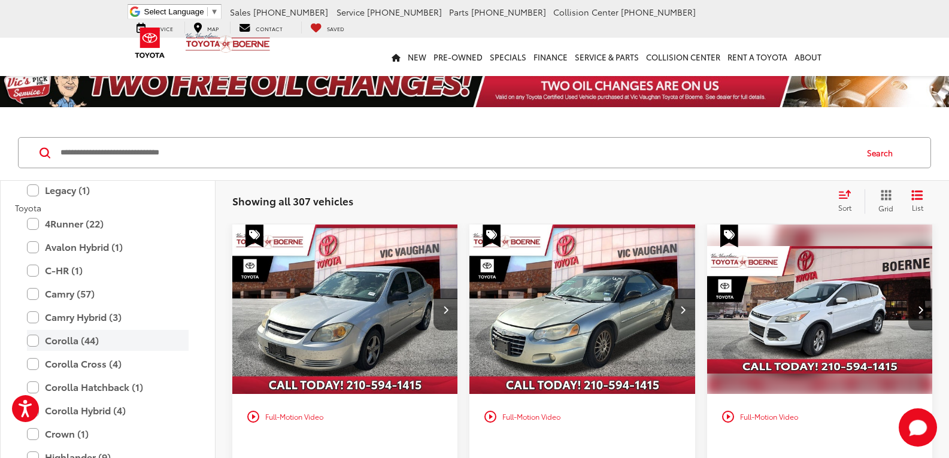
click at [37, 337] on label "Corolla (44)" at bounding box center [108, 340] width 162 height 21
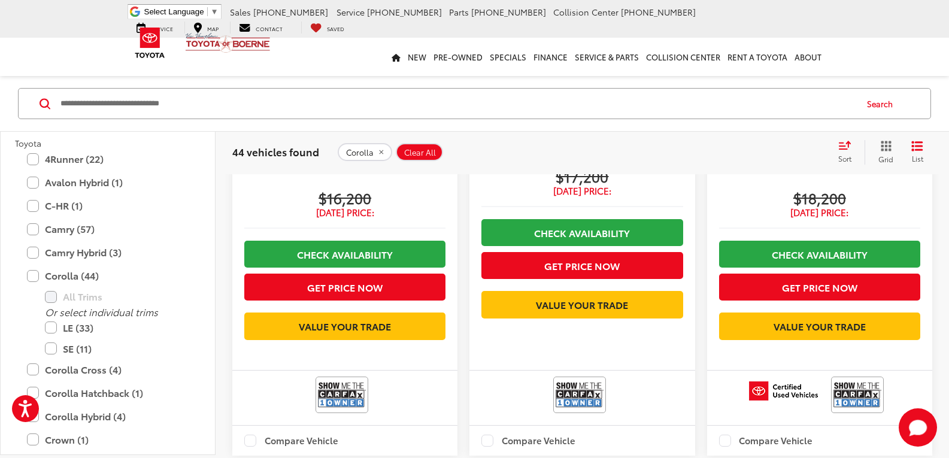
scroll to position [419, 0]
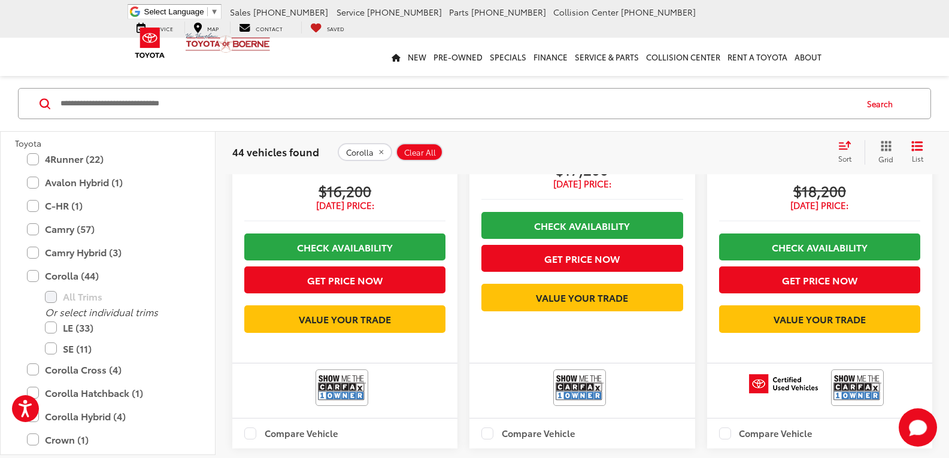
drag, startPoint x: 372, startPoint y: 147, endPoint x: 307, endPoint y: 163, distance: 66.8
click at [372, 147] on button "Corolla" at bounding box center [365, 152] width 54 height 18
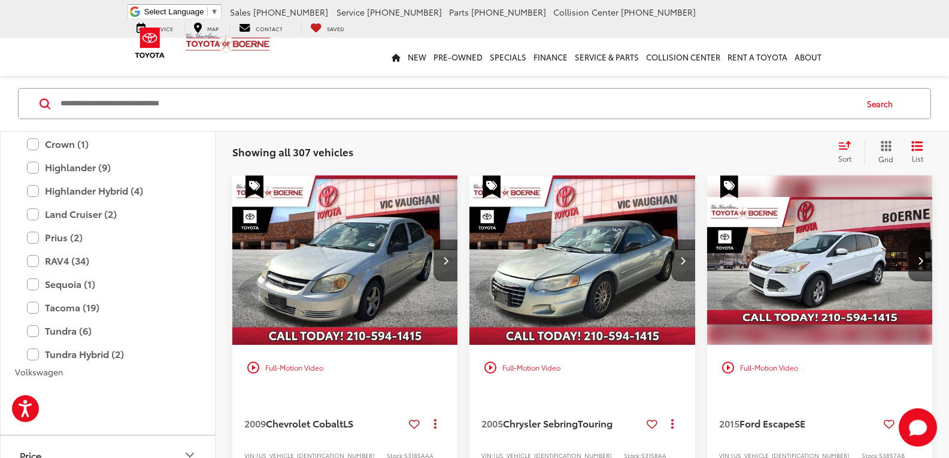
scroll to position [2035, 0]
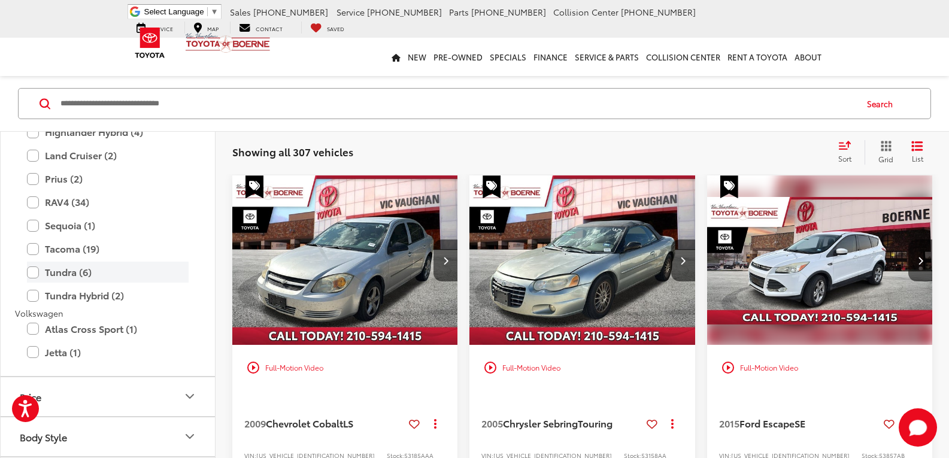
click at [28, 269] on label "Tundra (6)" at bounding box center [108, 272] width 162 height 21
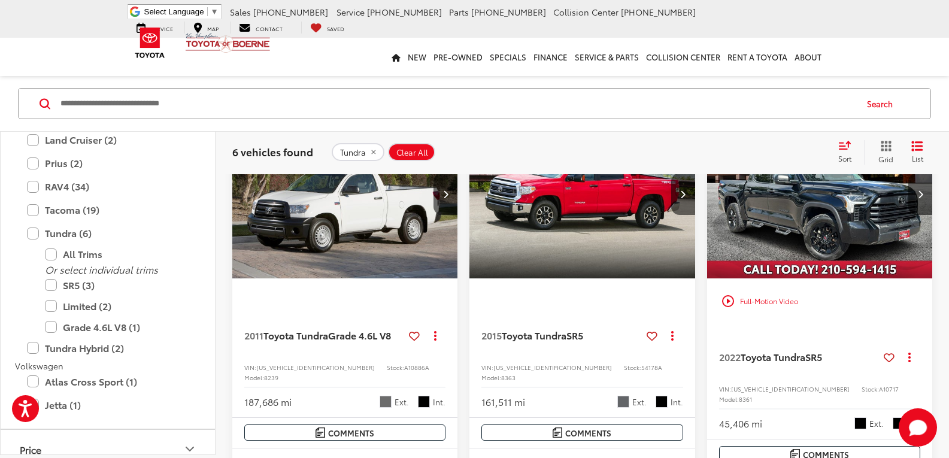
scroll to position [229, 0]
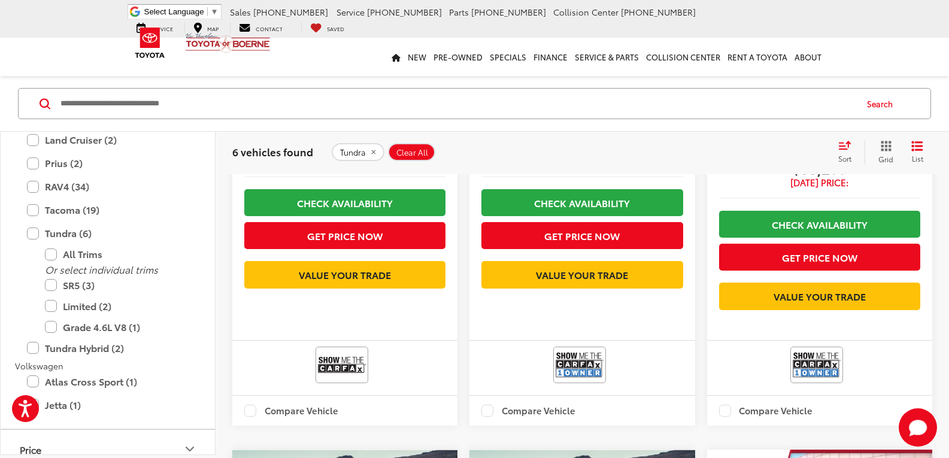
drag, startPoint x: 703, startPoint y: 203, endPoint x: 687, endPoint y: 305, distance: 102.4
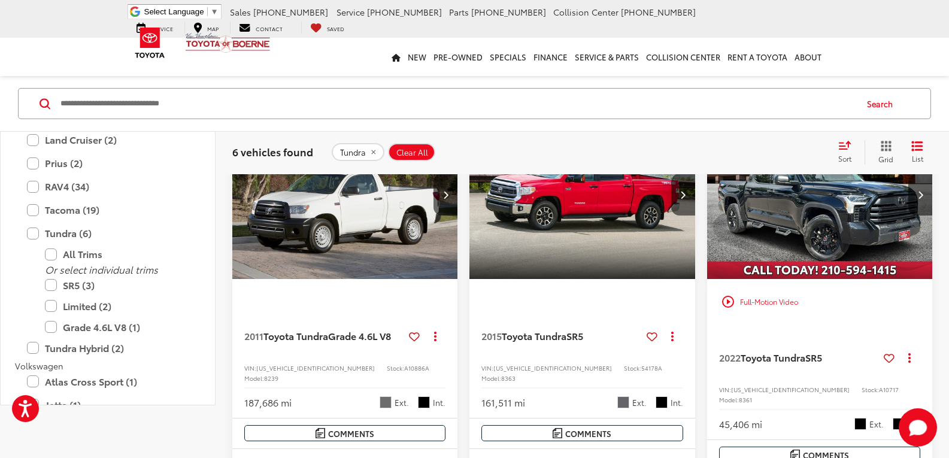
scroll to position [0, 0]
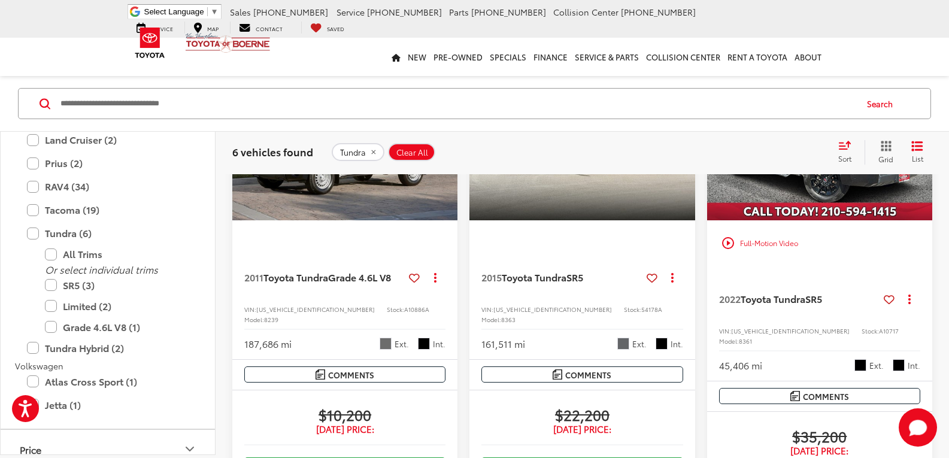
drag, startPoint x: 697, startPoint y: 237, endPoint x: 688, endPoint y: 360, distance: 123.6
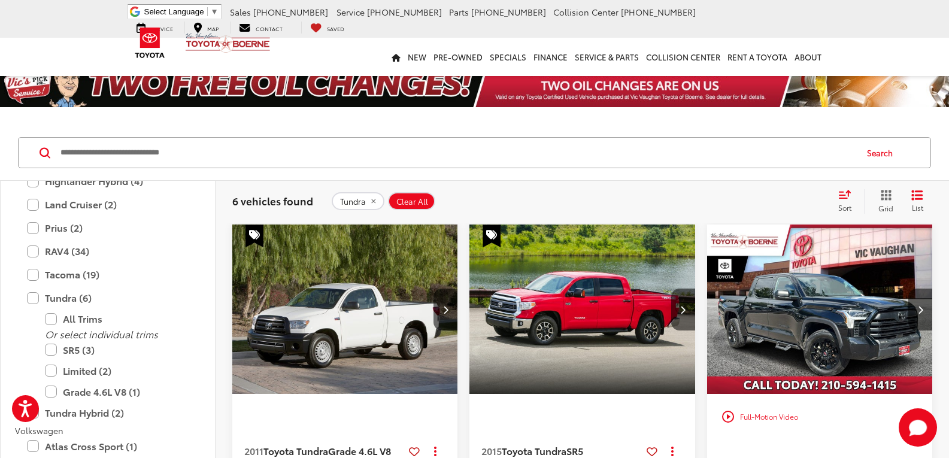
drag, startPoint x: 699, startPoint y: 343, endPoint x: 695, endPoint y: 221, distance: 122.1
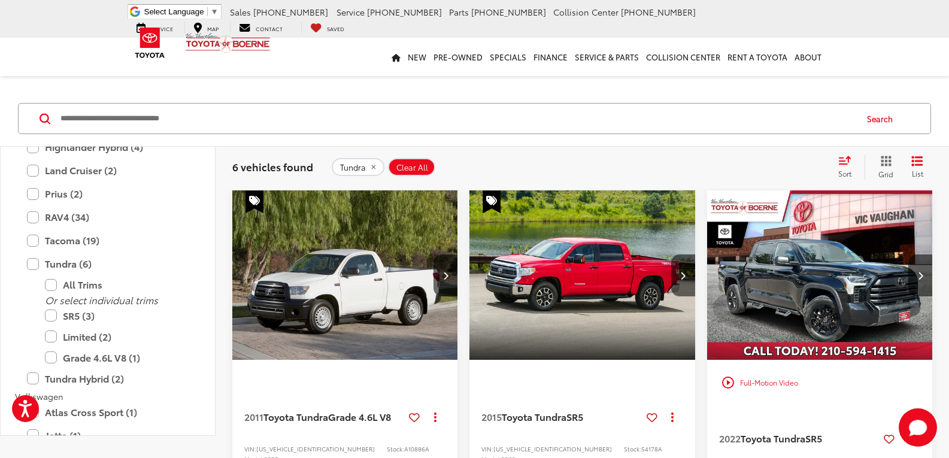
drag, startPoint x: 703, startPoint y: 189, endPoint x: 700, endPoint y: 226, distance: 37.8
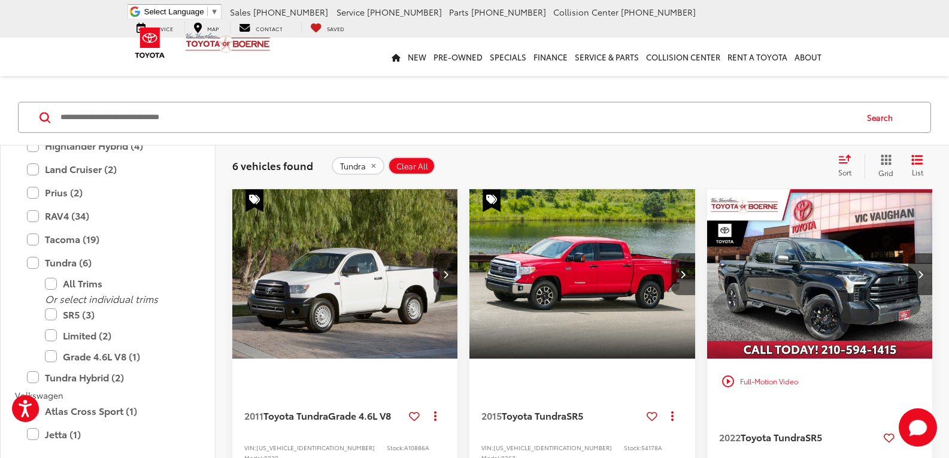
scroll to position [0, 0]
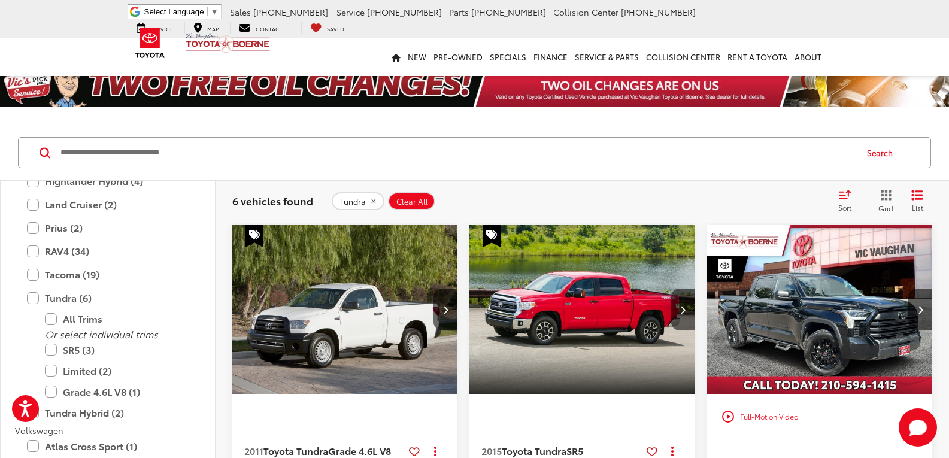
drag, startPoint x: 701, startPoint y: 211, endPoint x: 715, endPoint y: 130, distance: 82.1
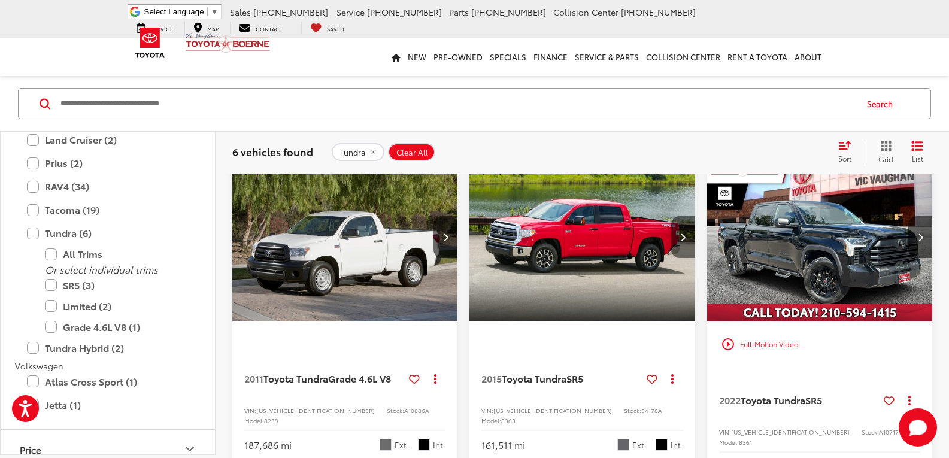
drag, startPoint x: 701, startPoint y: 203, endPoint x: 693, endPoint y: 241, distance: 39.1
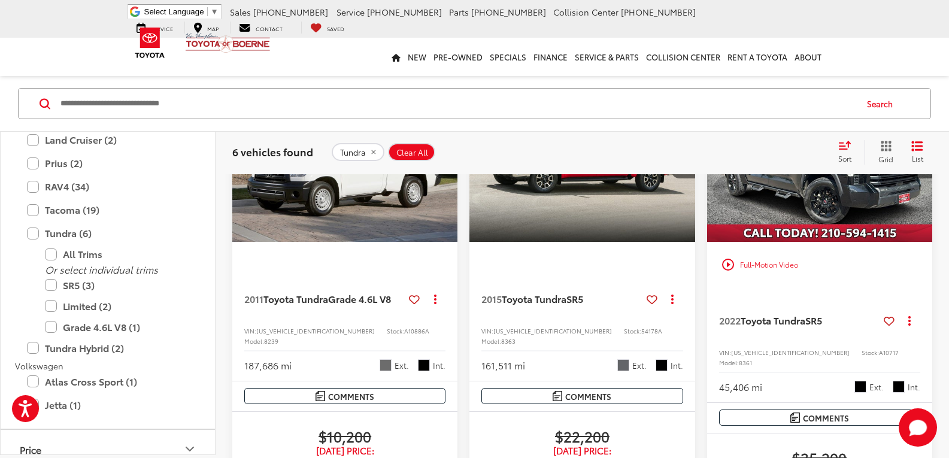
drag, startPoint x: 700, startPoint y: 217, endPoint x: 700, endPoint y: 248, distance: 31.1
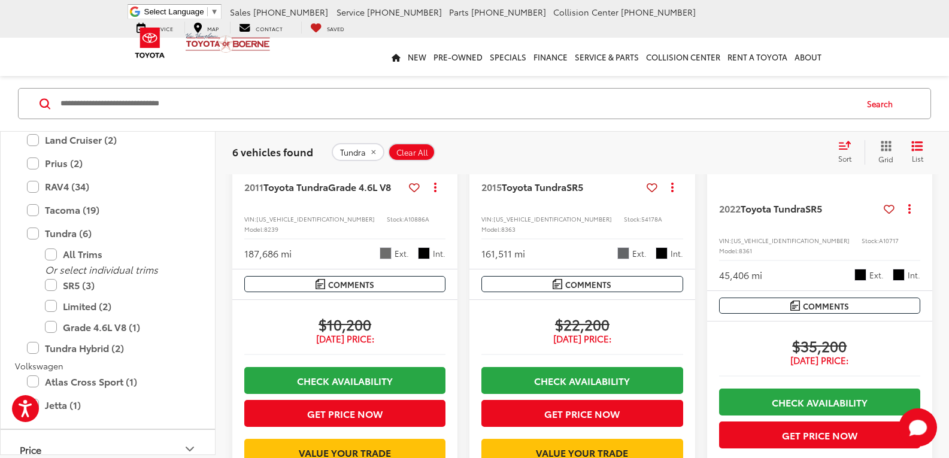
drag, startPoint x: 698, startPoint y: 229, endPoint x: 701, endPoint y: 299, distance: 70.7
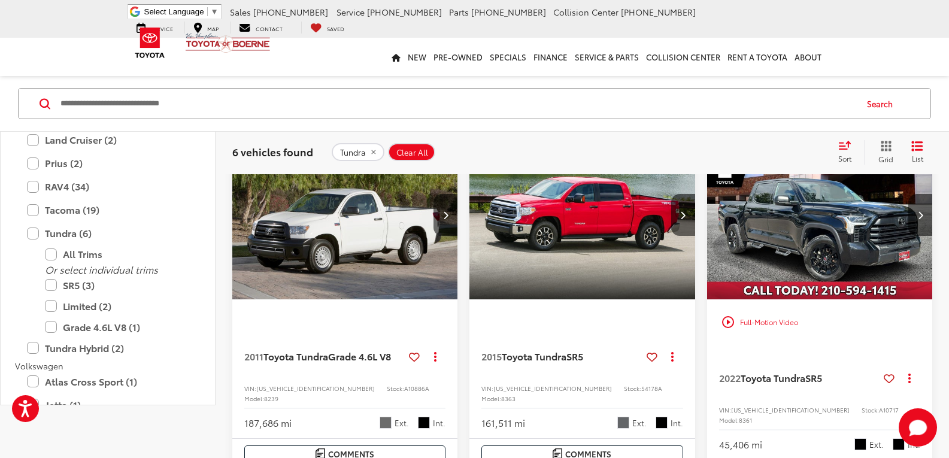
scroll to position [0, 0]
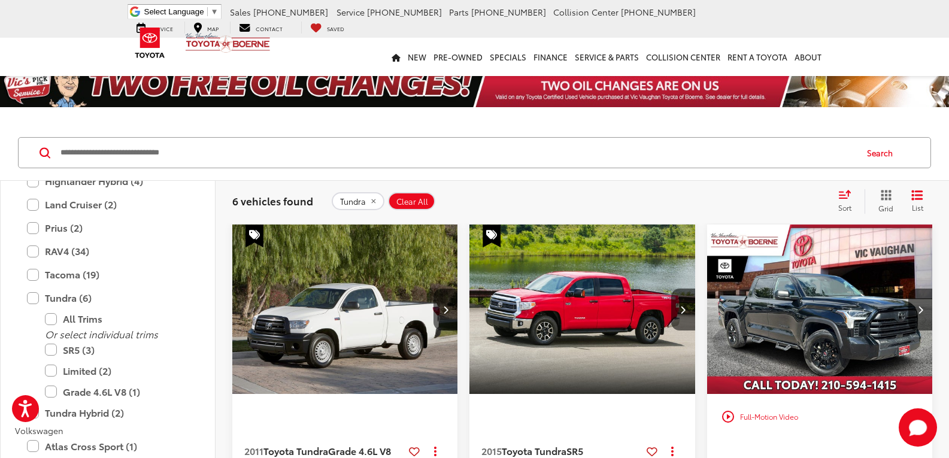
drag, startPoint x: 698, startPoint y: 209, endPoint x: 703, endPoint y: 127, distance: 82.8
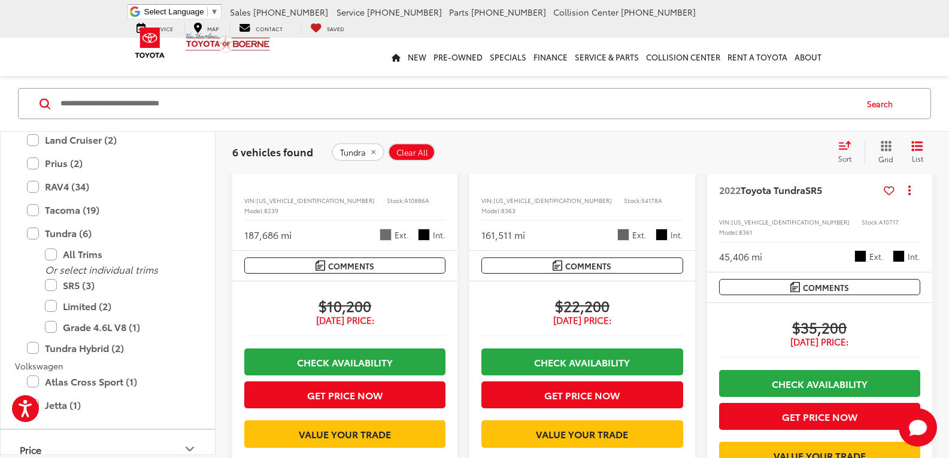
drag, startPoint x: 699, startPoint y: 204, endPoint x: 702, endPoint y: 271, distance: 66.5
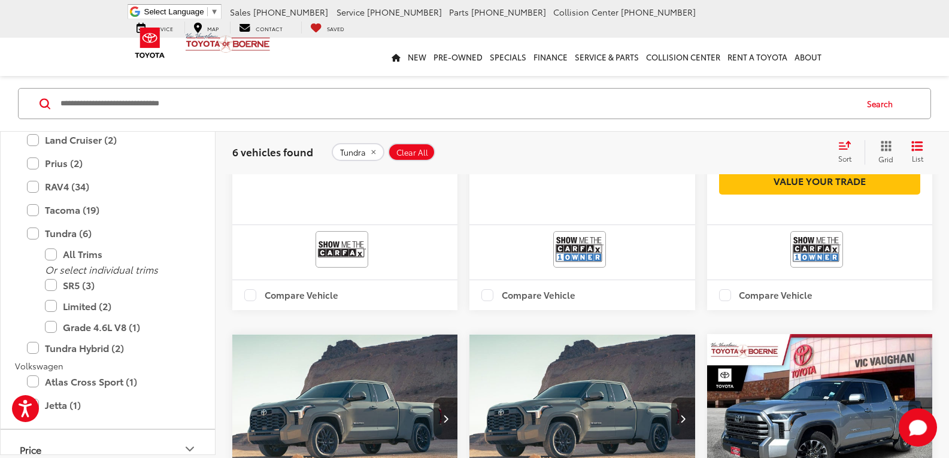
drag, startPoint x: 700, startPoint y: 250, endPoint x: 696, endPoint y: 338, distance: 88.1
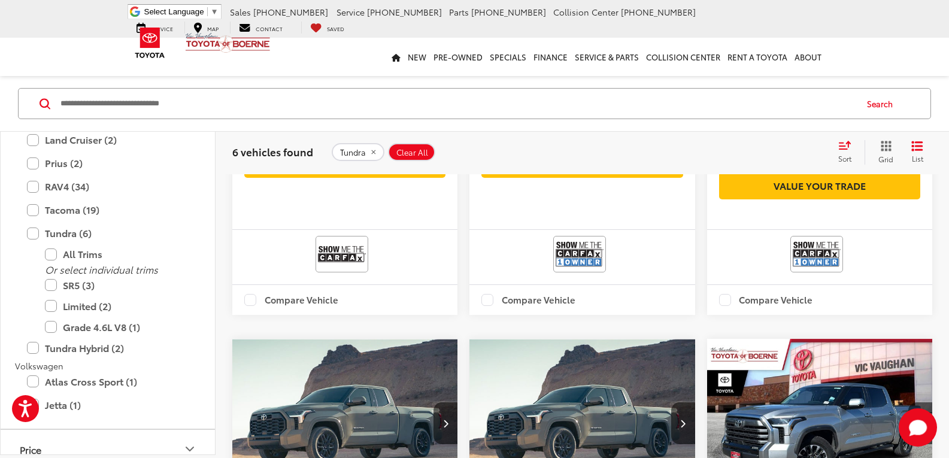
scroll to position [202, 0]
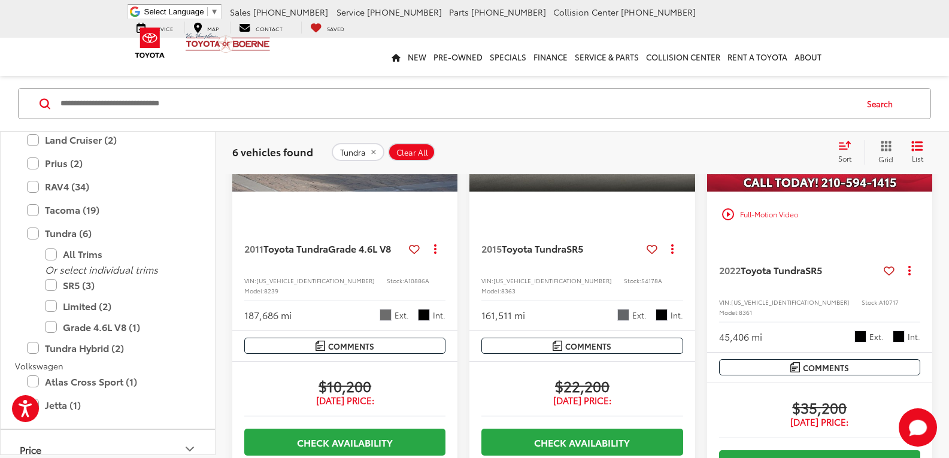
drag, startPoint x: 698, startPoint y: 328, endPoint x: 692, endPoint y: 177, distance: 151.6
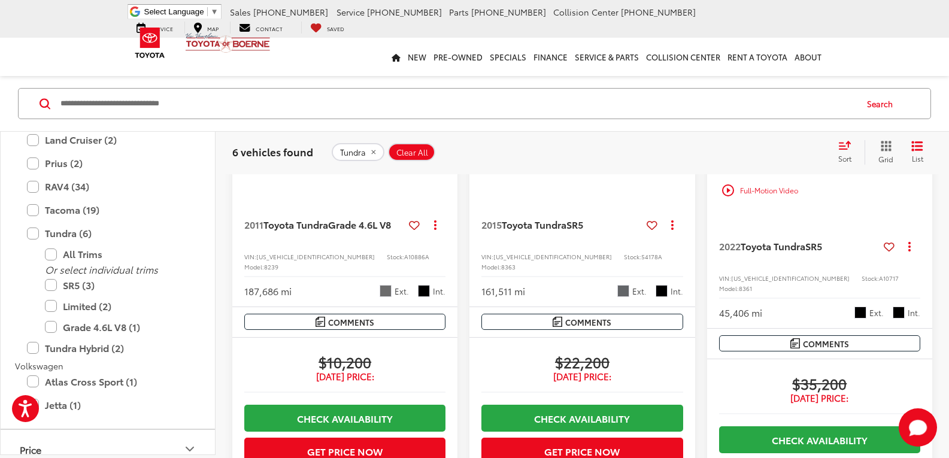
drag, startPoint x: 701, startPoint y: 209, endPoint x: 697, endPoint y: 271, distance: 62.4
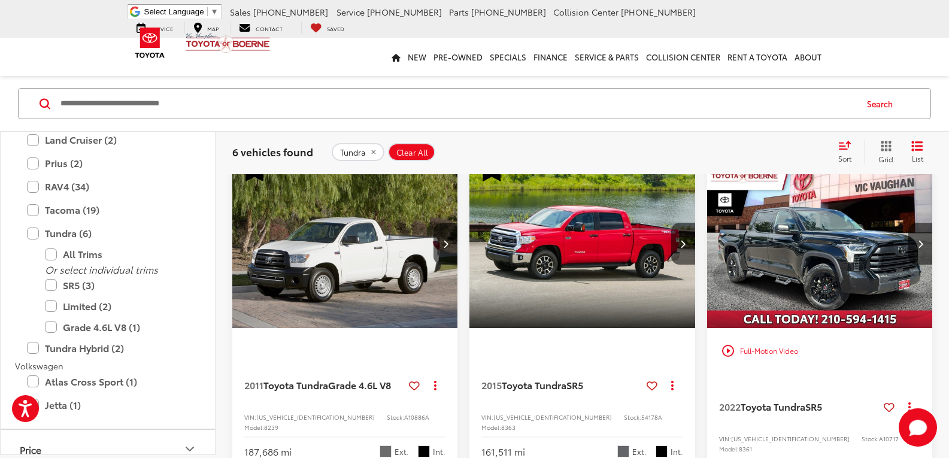
drag, startPoint x: 470, startPoint y: 188, endPoint x: 467, endPoint y: 138, distance: 49.8
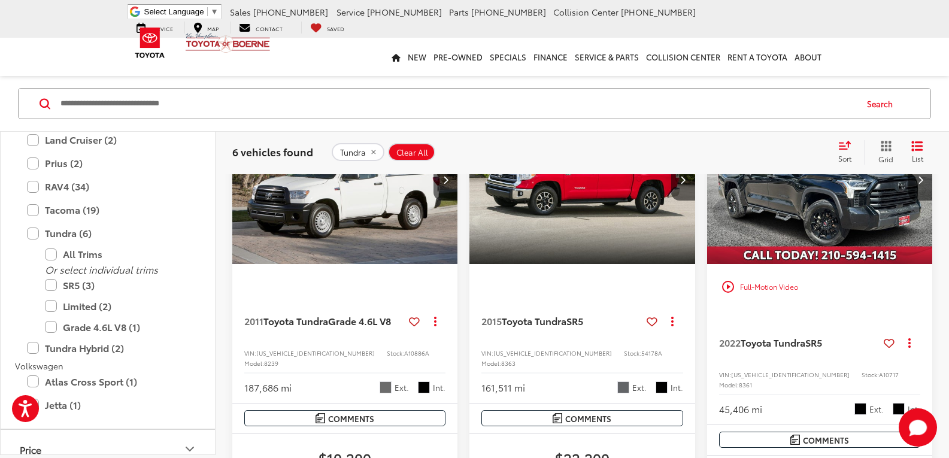
drag, startPoint x: 700, startPoint y: 198, endPoint x: 699, endPoint y: 247, distance: 49.1
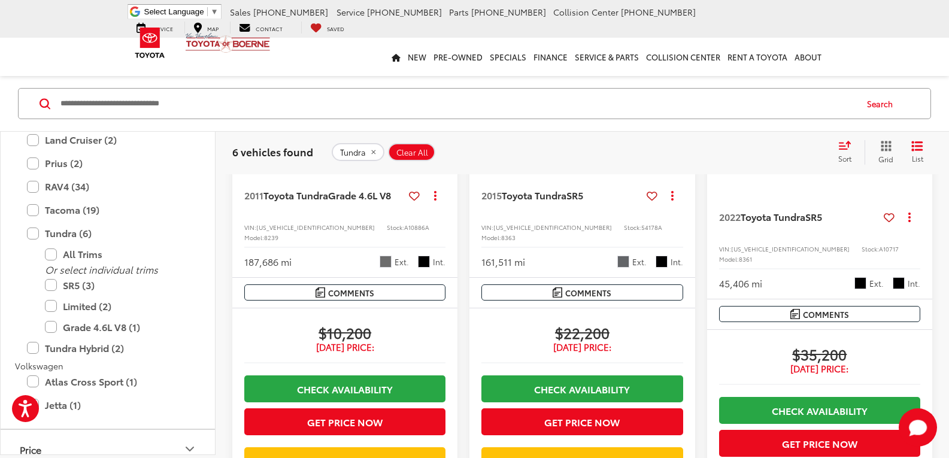
drag, startPoint x: 704, startPoint y: 270, endPoint x: 704, endPoint y: 294, distance: 24.5
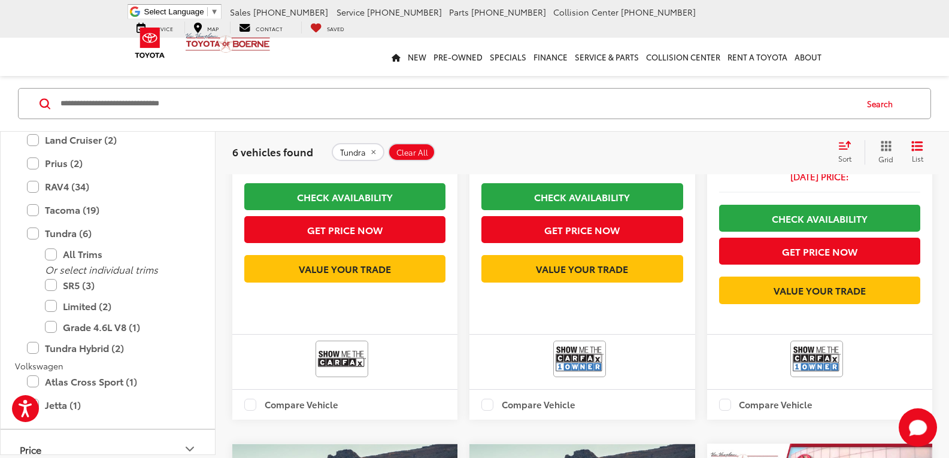
drag, startPoint x: 700, startPoint y: 264, endPoint x: 699, endPoint y: 329, distance: 65.2
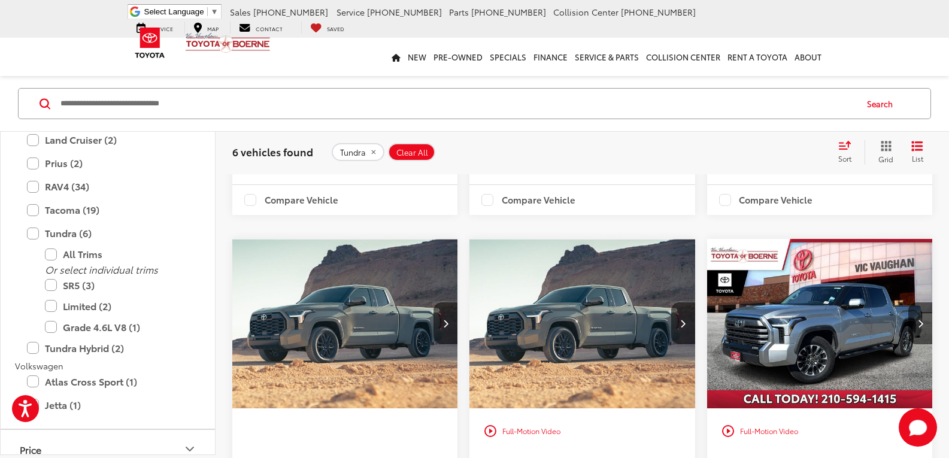
drag, startPoint x: 700, startPoint y: 297, endPoint x: 700, endPoint y: 371, distance: 73.6
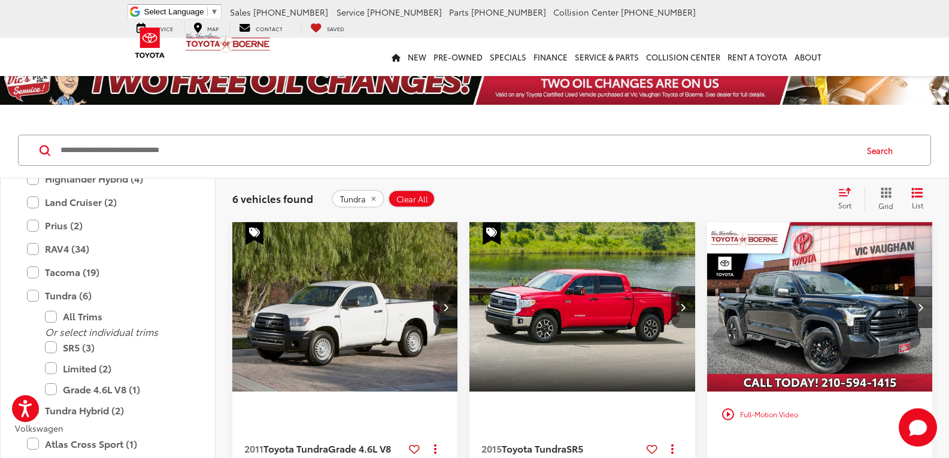
scroll to position [0, 0]
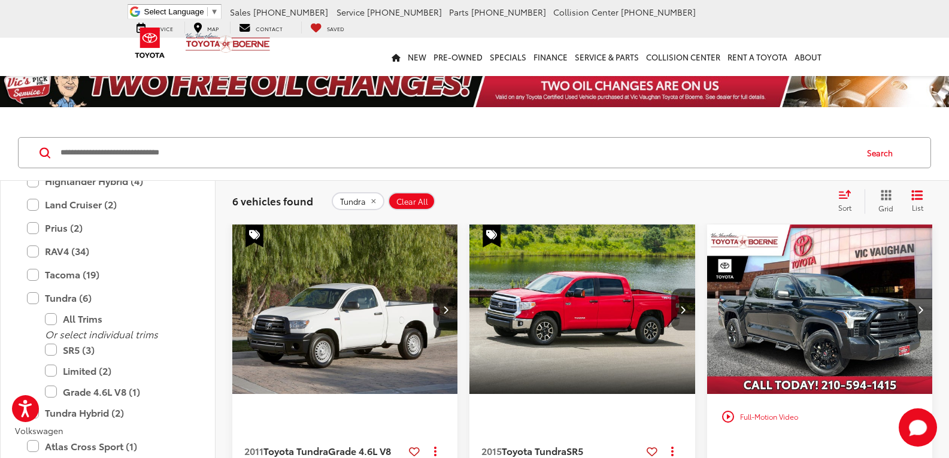
drag, startPoint x: 698, startPoint y: 334, endPoint x: 669, endPoint y: 193, distance: 144.3
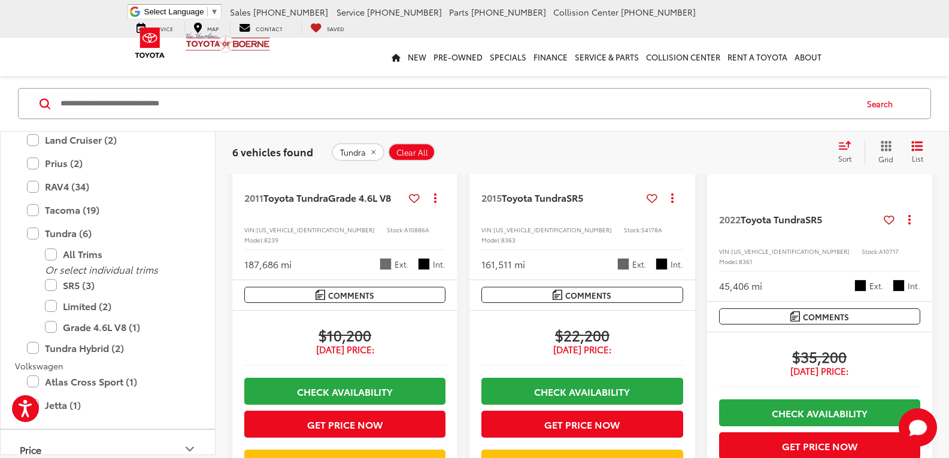
drag, startPoint x: 452, startPoint y: 290, endPoint x: 446, endPoint y: 324, distance: 34.6
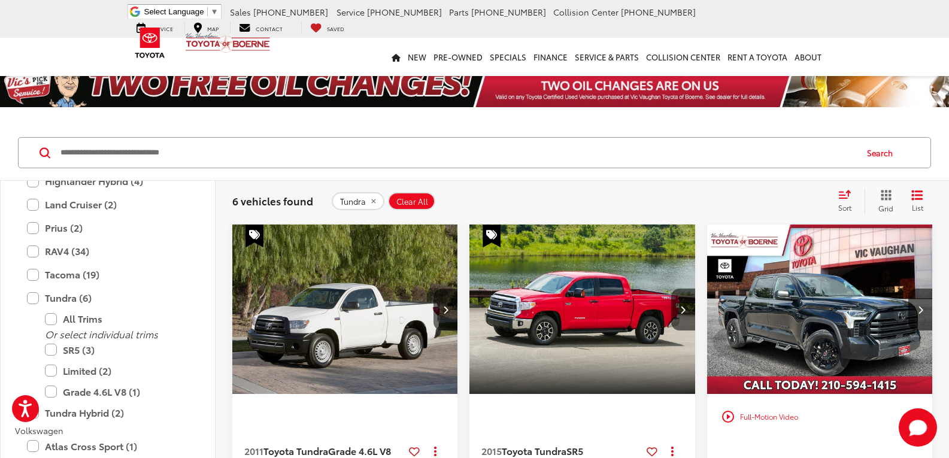
drag, startPoint x: 460, startPoint y: 339, endPoint x: 460, endPoint y: 190, distance: 148.4
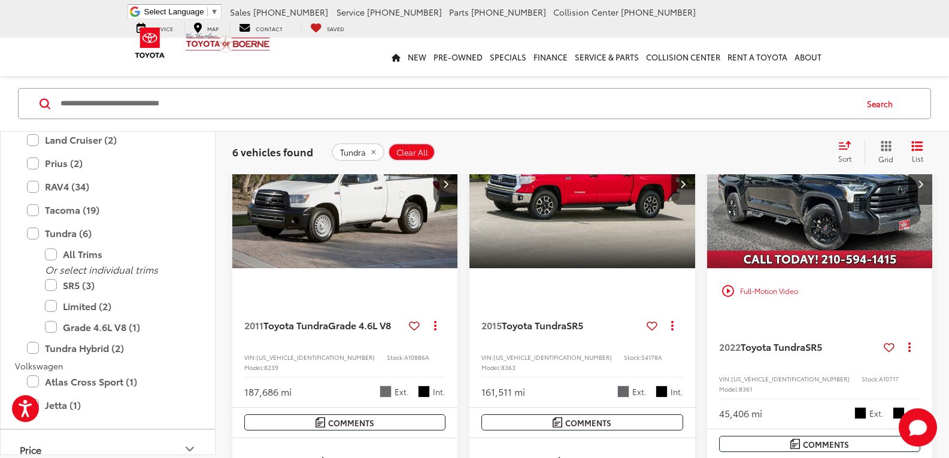
drag, startPoint x: 698, startPoint y: 212, endPoint x: 701, endPoint y: 262, distance: 49.8
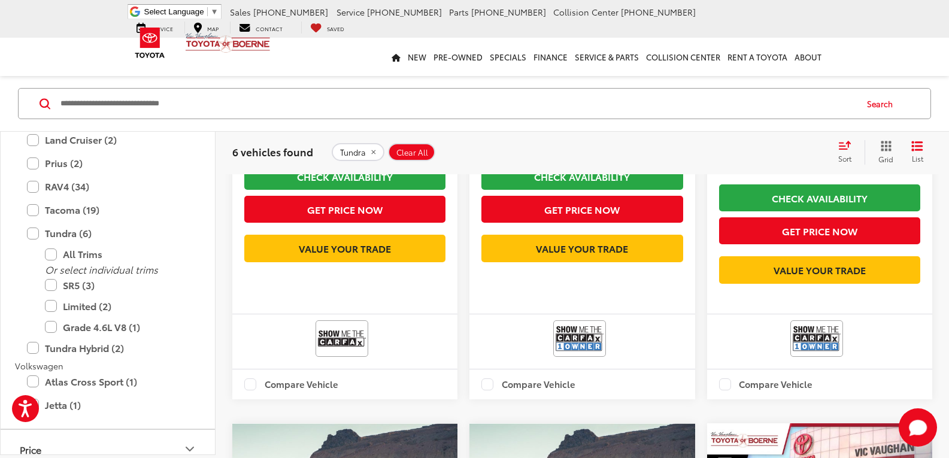
drag, startPoint x: 695, startPoint y: 232, endPoint x: 703, endPoint y: 303, distance: 72.2
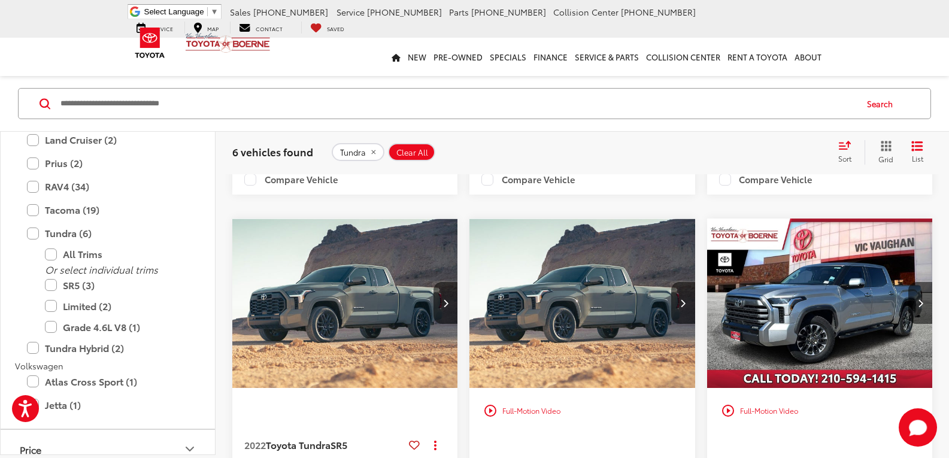
drag, startPoint x: 700, startPoint y: 263, endPoint x: 700, endPoint y: 322, distance: 59.3
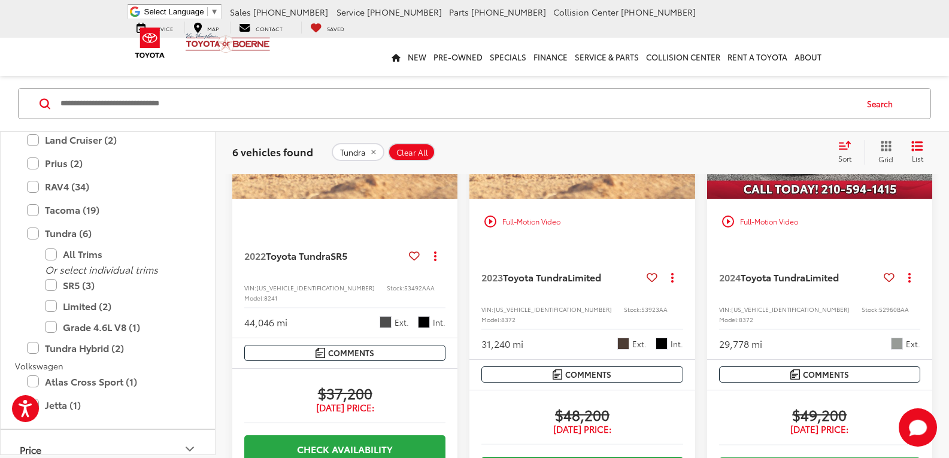
drag, startPoint x: 700, startPoint y: 286, endPoint x: 700, endPoint y: 345, distance: 58.7
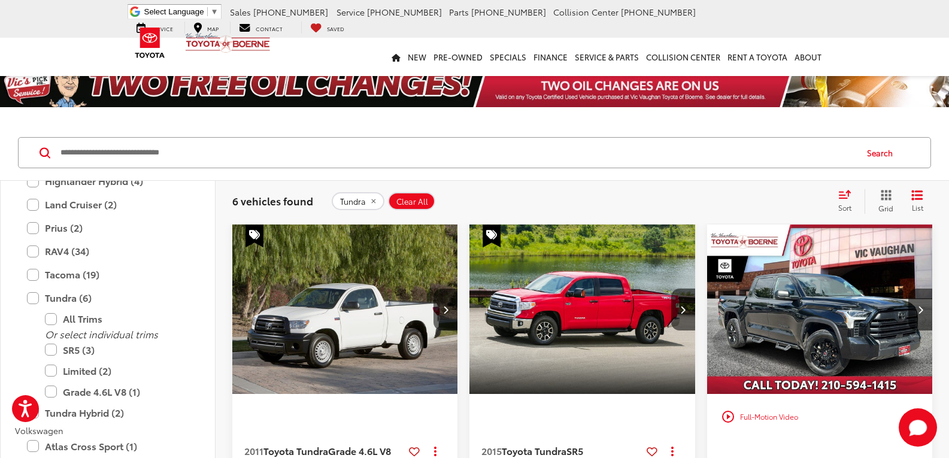
drag, startPoint x: 699, startPoint y: 348, endPoint x: 600, endPoint y: 201, distance: 177.1
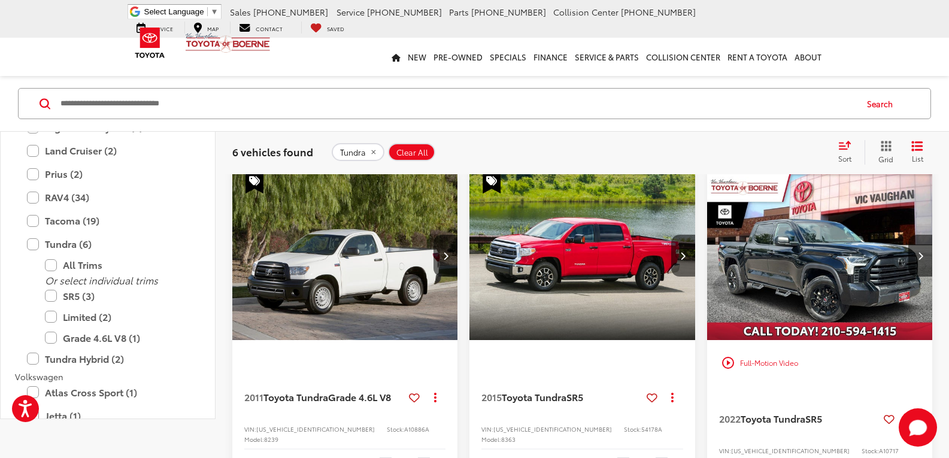
drag, startPoint x: 458, startPoint y: 226, endPoint x: 466, endPoint y: 268, distance: 42.5
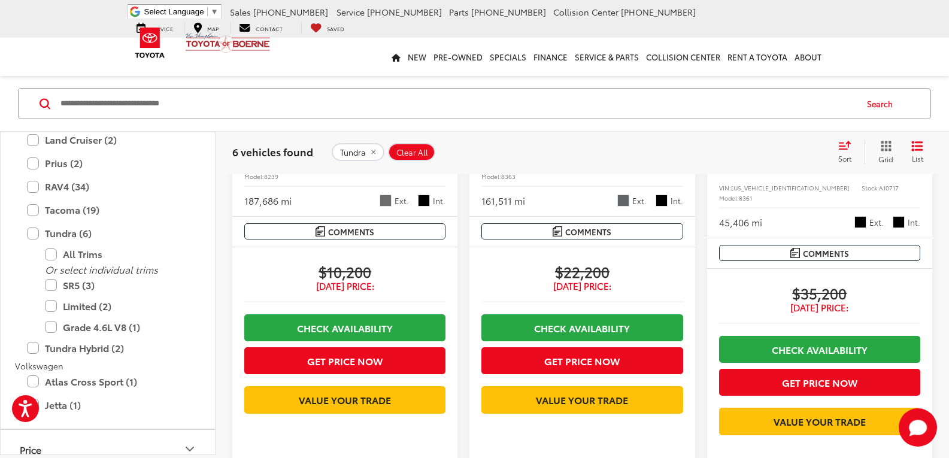
drag, startPoint x: 466, startPoint y: 258, endPoint x: 466, endPoint y: 326, distance: 68.2
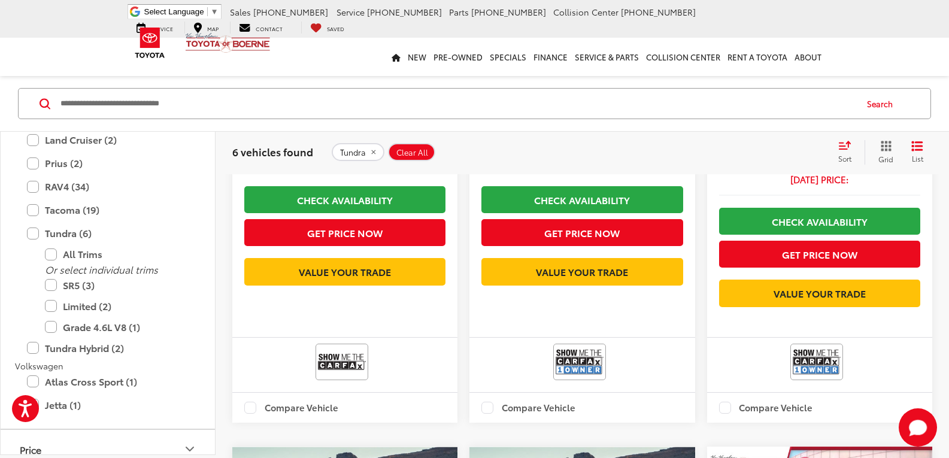
drag, startPoint x: 464, startPoint y: 344, endPoint x: 458, endPoint y: 390, distance: 46.5
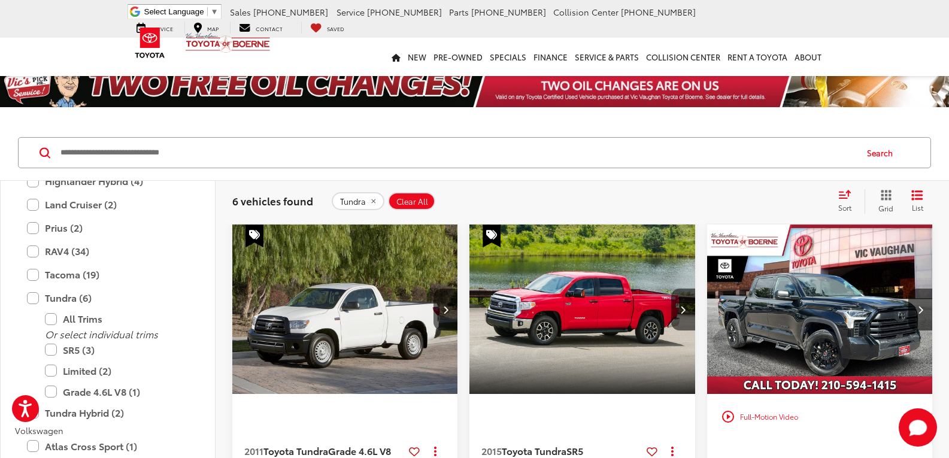
drag, startPoint x: 461, startPoint y: 379, endPoint x: 476, endPoint y: 201, distance: 179.0
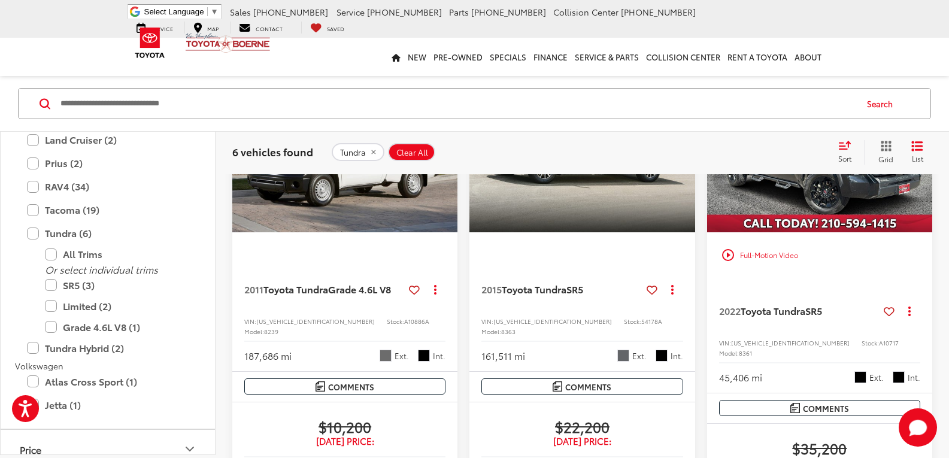
drag, startPoint x: 700, startPoint y: 211, endPoint x: 698, endPoint y: 295, distance: 84.4
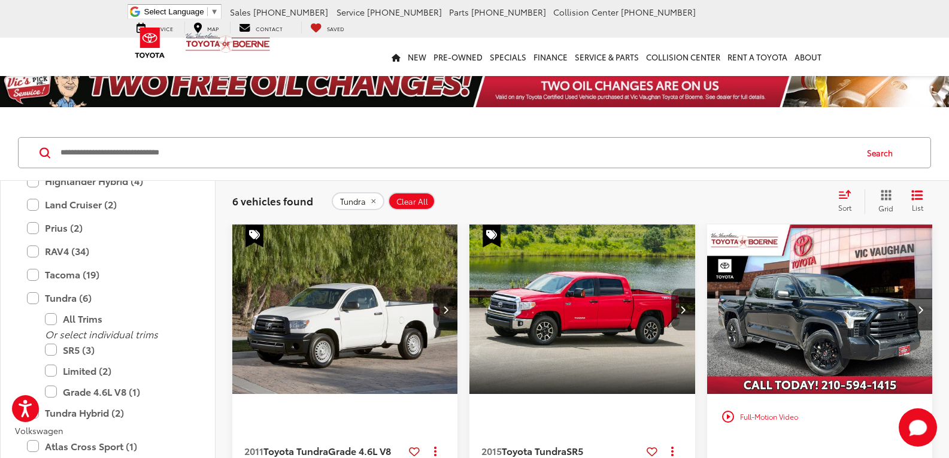
drag
click at [366, 199] on button "Tundra" at bounding box center [358, 201] width 53 height 18
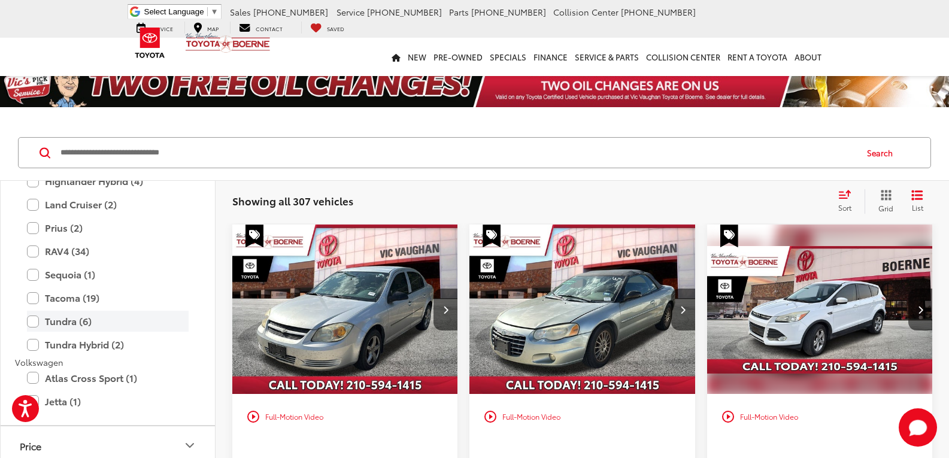
drag, startPoint x: 33, startPoint y: 319, endPoint x: 38, endPoint y: 325, distance: 7.7
click at [33, 319] on label "Tundra (6)" at bounding box center [108, 321] width 162 height 21
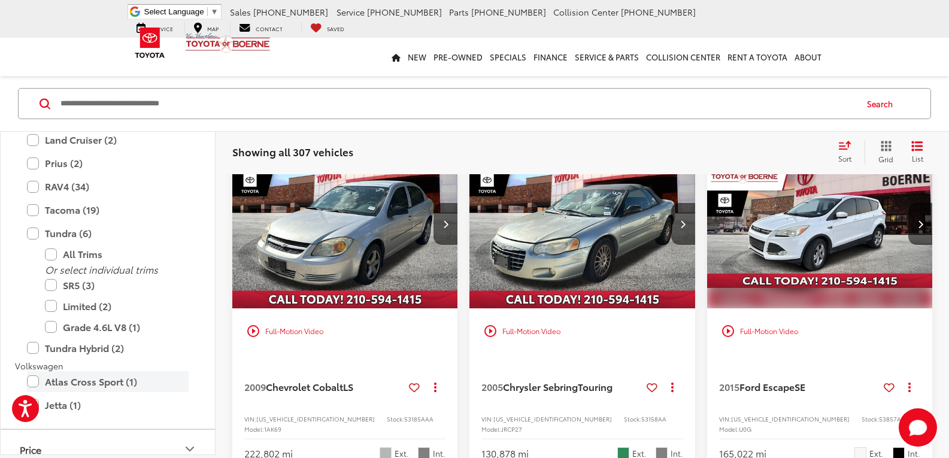
scroll to position [120, 0]
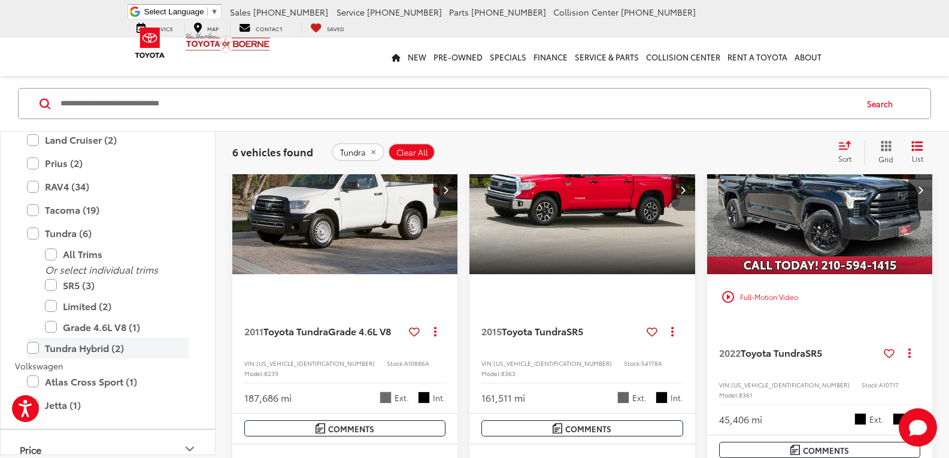
click at [36, 351] on label "Tundra Hybrid (2)" at bounding box center [108, 348] width 162 height 21
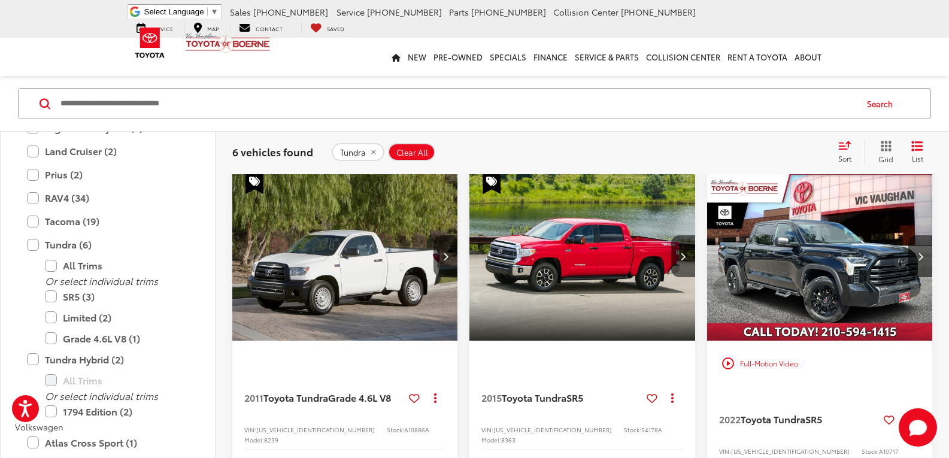
scroll to position [49, 0]
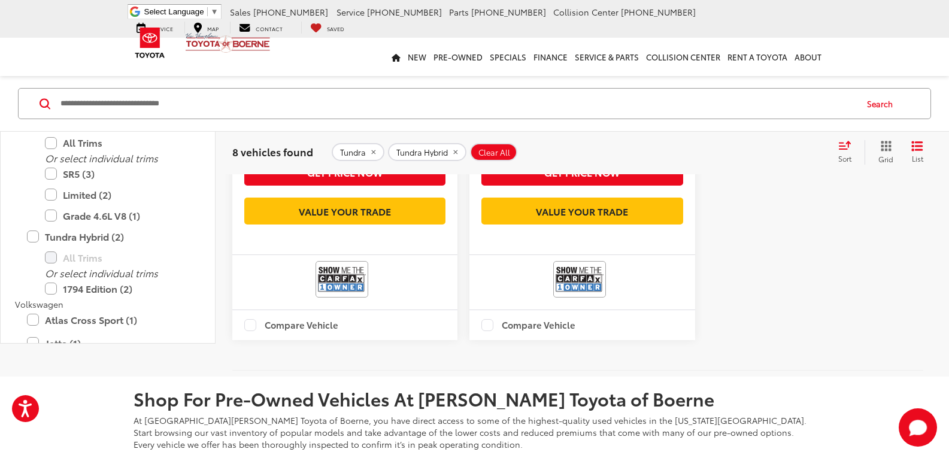
drag, startPoint x: 699, startPoint y: 232, endPoint x: 698, endPoint y: 365, distance: 132.9
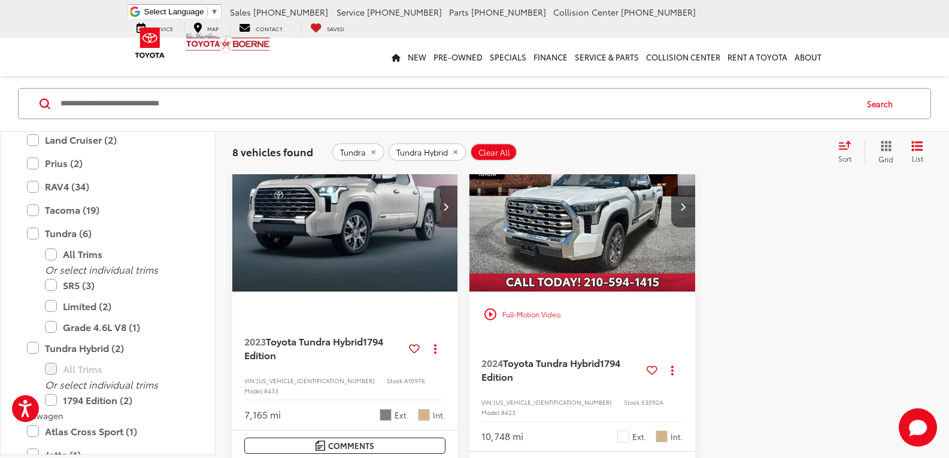
scroll to position [1237, 0]
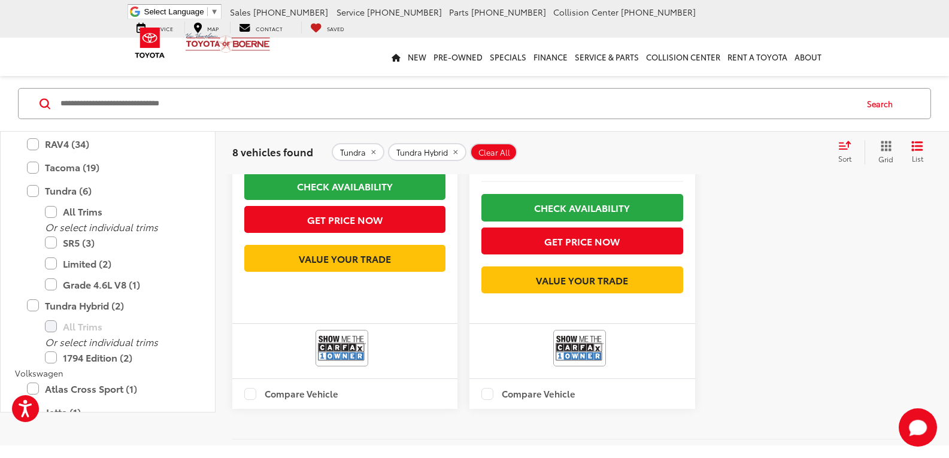
drag, startPoint x: 712, startPoint y: 284, endPoint x: 716, endPoint y: 369, distance: 85.1
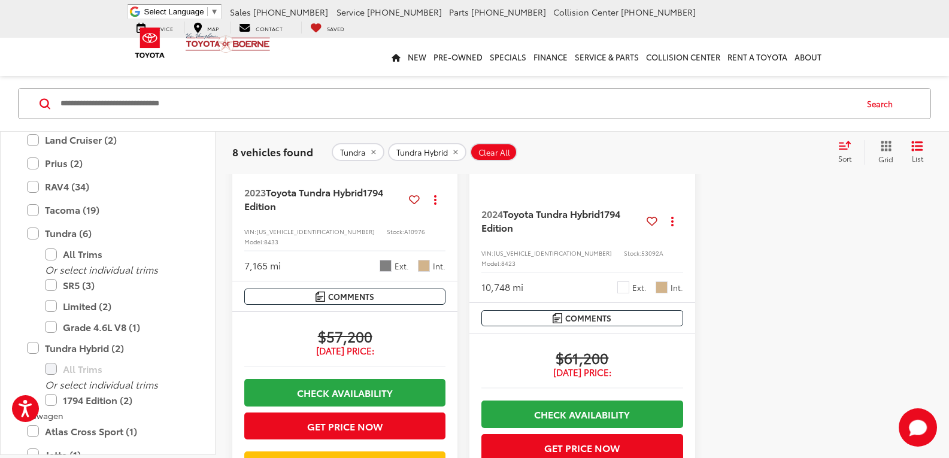
drag, startPoint x: 757, startPoint y: 360, endPoint x: 658, endPoint y: 151, distance: 231.8
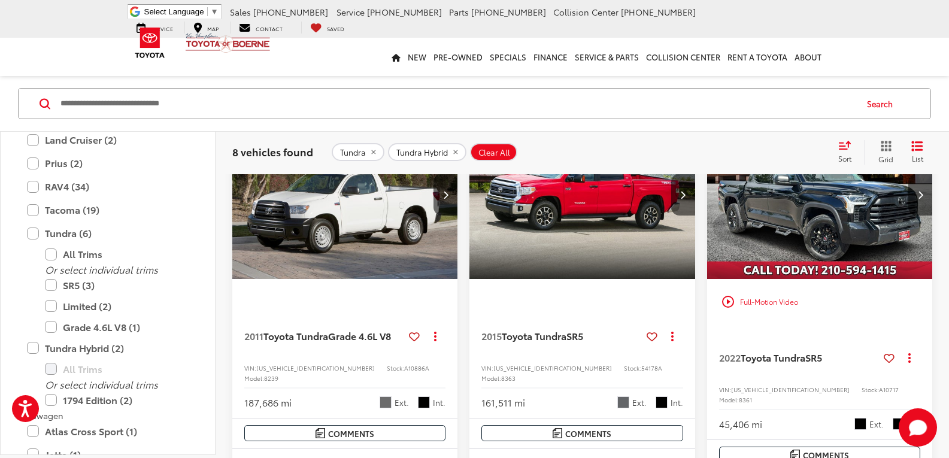
drag, startPoint x: 673, startPoint y: 229, endPoint x: 666, endPoint y: 129, distance: 100.2
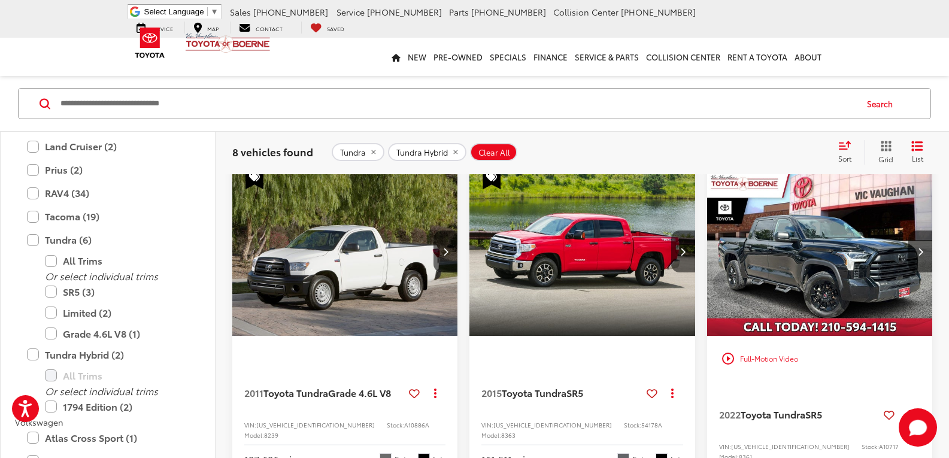
drag, startPoint x: 704, startPoint y: 229, endPoint x: 707, endPoint y: 263, distance: 34.8
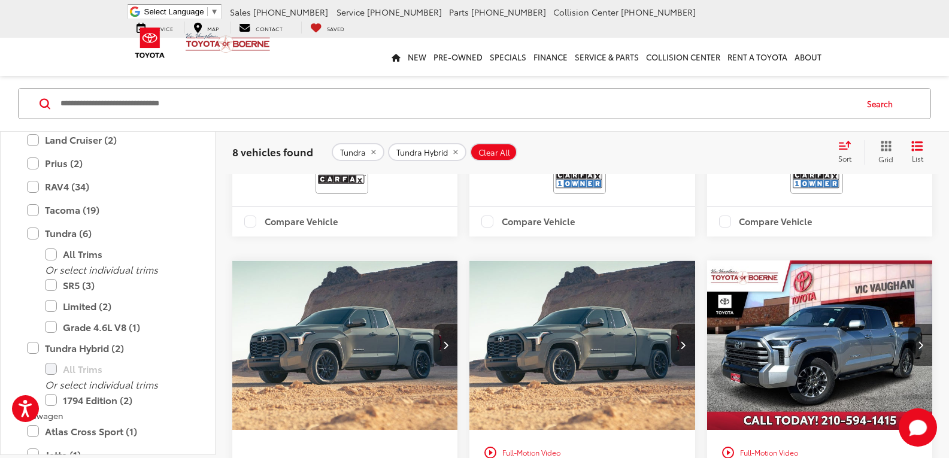
drag, startPoint x: 699, startPoint y: 256, endPoint x: 704, endPoint y: 313, distance: 57.7
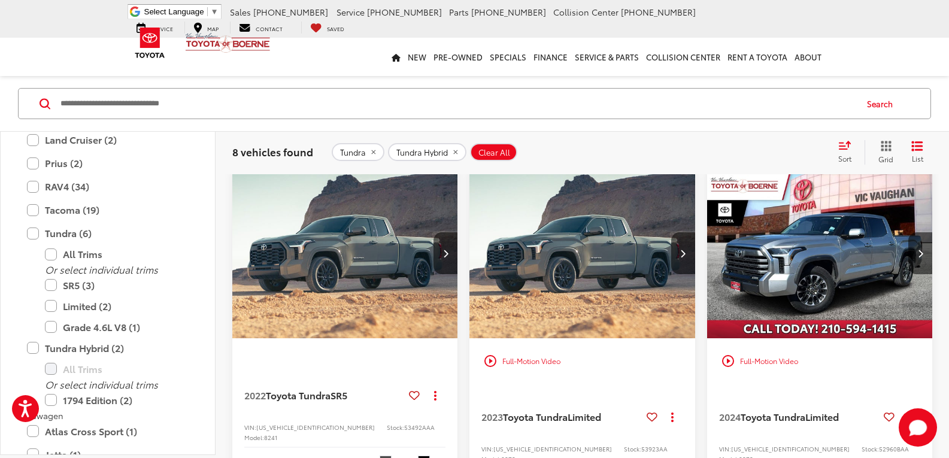
drag, startPoint x: 694, startPoint y: 271, endPoint x: 705, endPoint y: 331, distance: 60.8
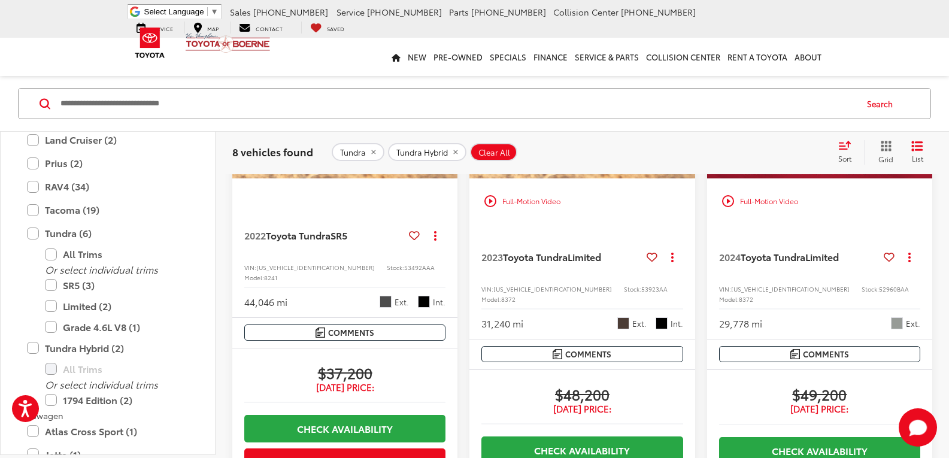
drag, startPoint x: 700, startPoint y: 301, endPoint x: 706, endPoint y: 405, distance: 103.7
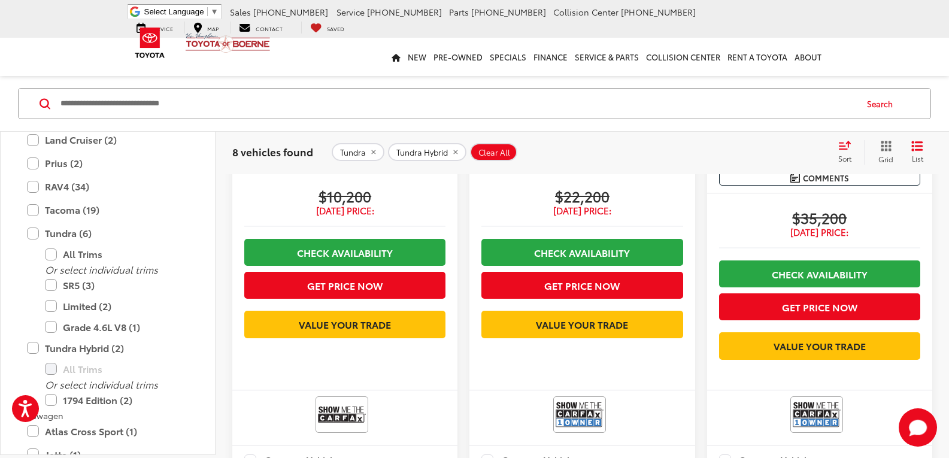
scroll to position [311, 0]
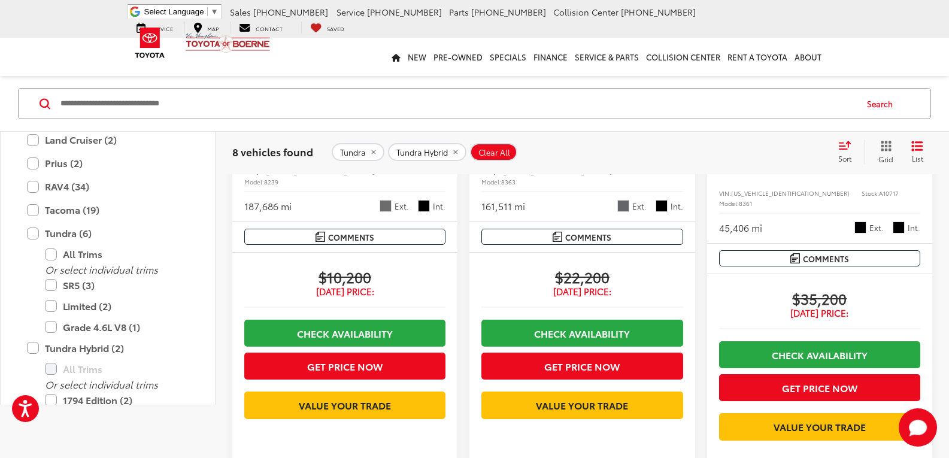
drag, startPoint x: 699, startPoint y: 318, endPoint x: 676, endPoint y: 154, distance: 165.6
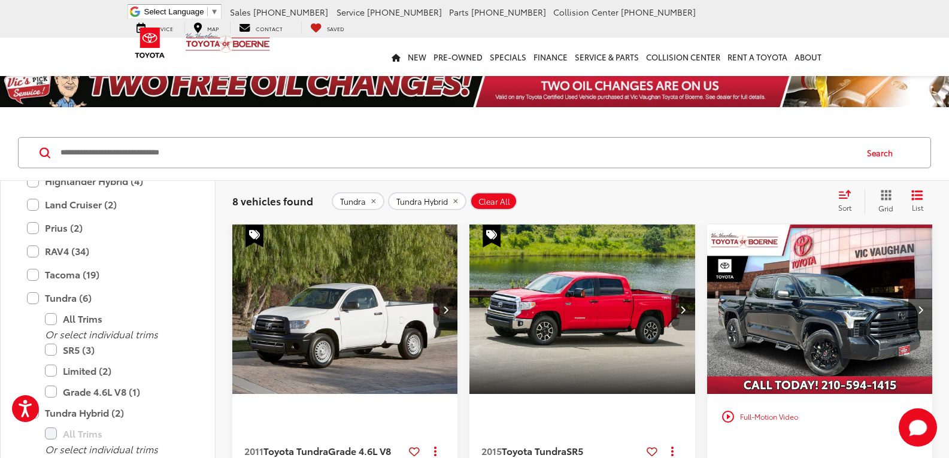
drag, startPoint x: 700, startPoint y: 260, endPoint x: 703, endPoint y: 277, distance: 17.0
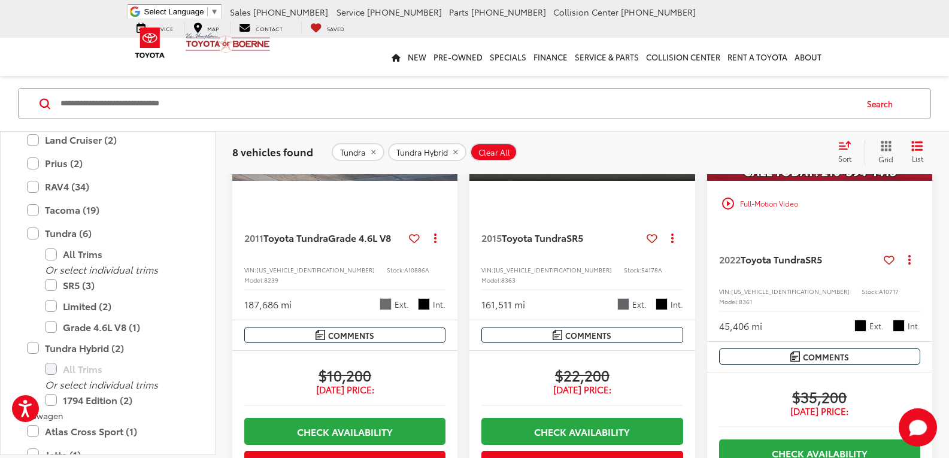
scroll to position [215, 0]
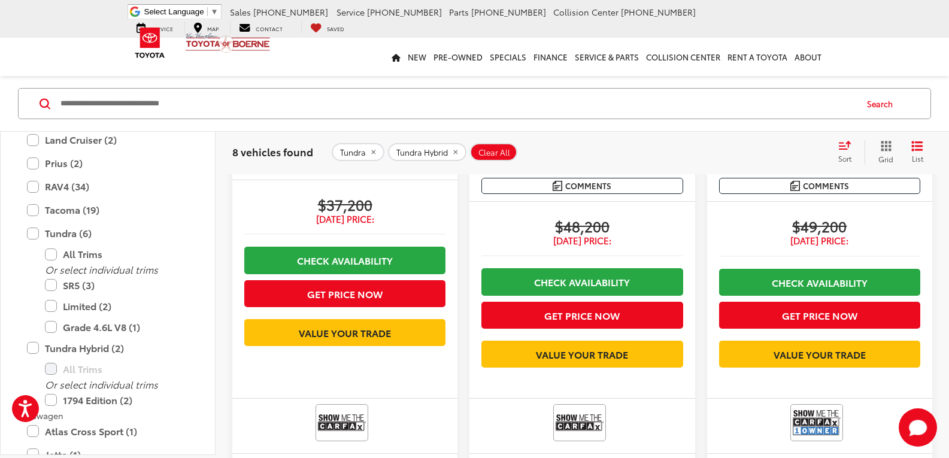
drag, startPoint x: 462, startPoint y: 223, endPoint x: 461, endPoint y: 269, distance: 46.7
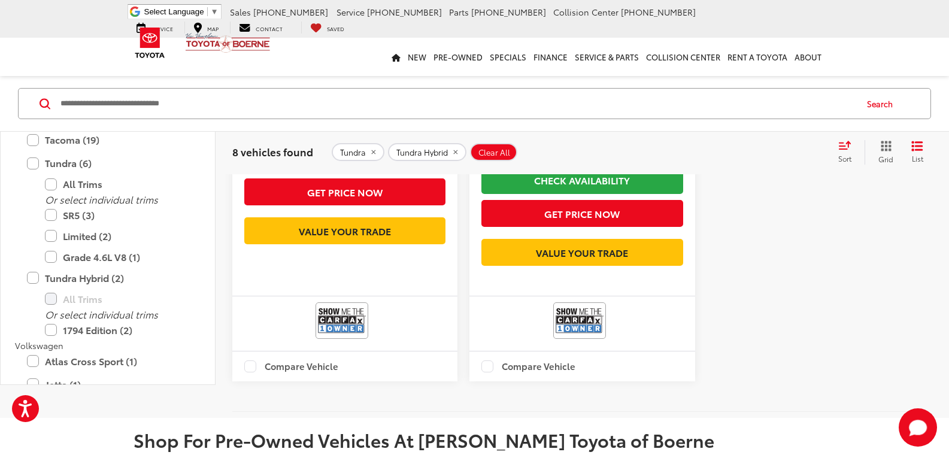
drag, startPoint x: 468, startPoint y: 384, endPoint x: 482, endPoint y: 418, distance: 36.8
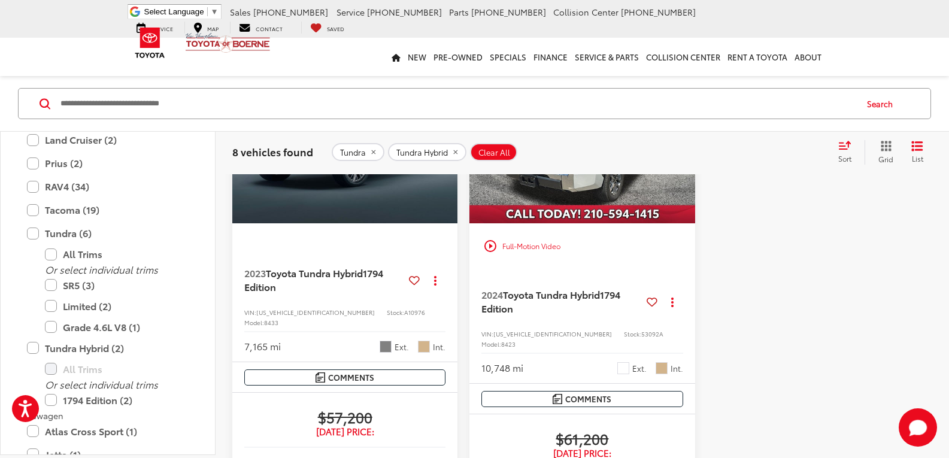
drag, startPoint x: 713, startPoint y: 354, endPoint x: 706, endPoint y: 218, distance: 136.0
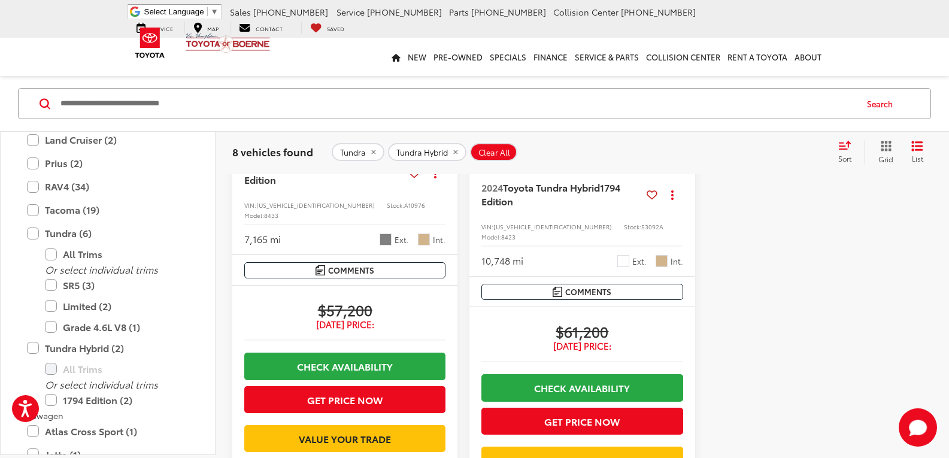
scroll to position [1633, 0]
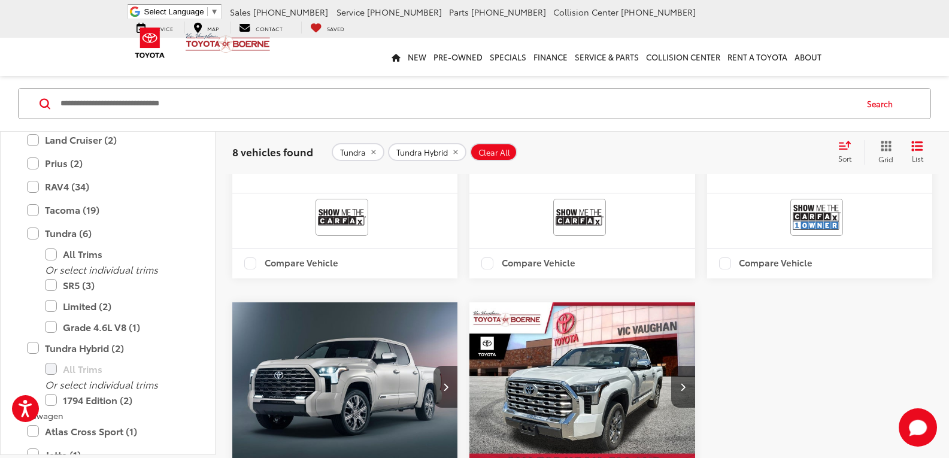
drag, startPoint x: 710, startPoint y: 333, endPoint x: 709, endPoint y: 206, distance: 127.5
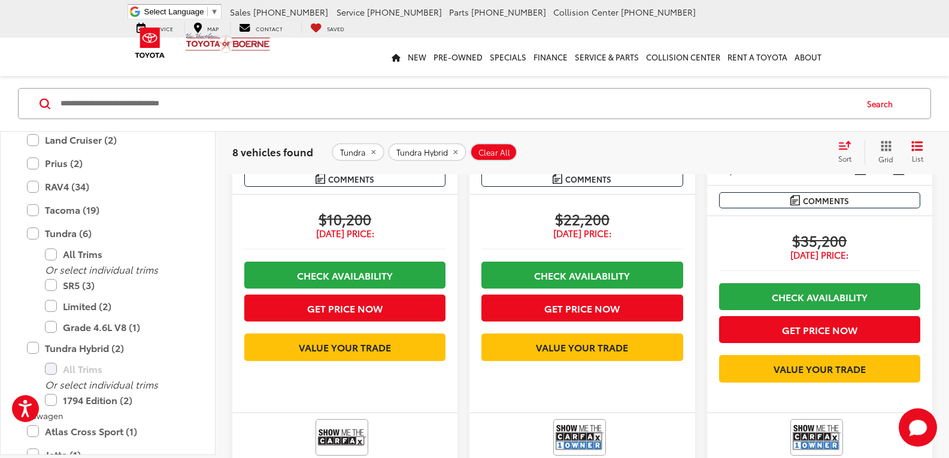
drag, startPoint x: 692, startPoint y: 291, endPoint x: 692, endPoint y: 203, distance: 88.0
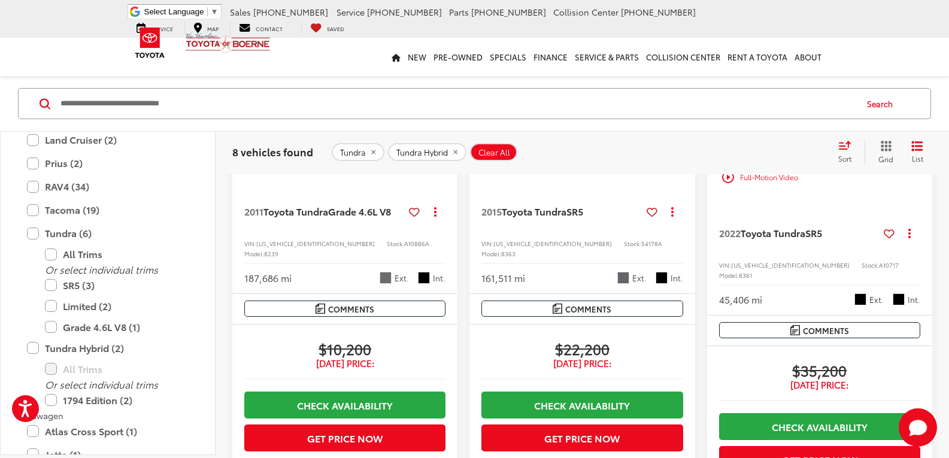
scroll to position [154, 0]
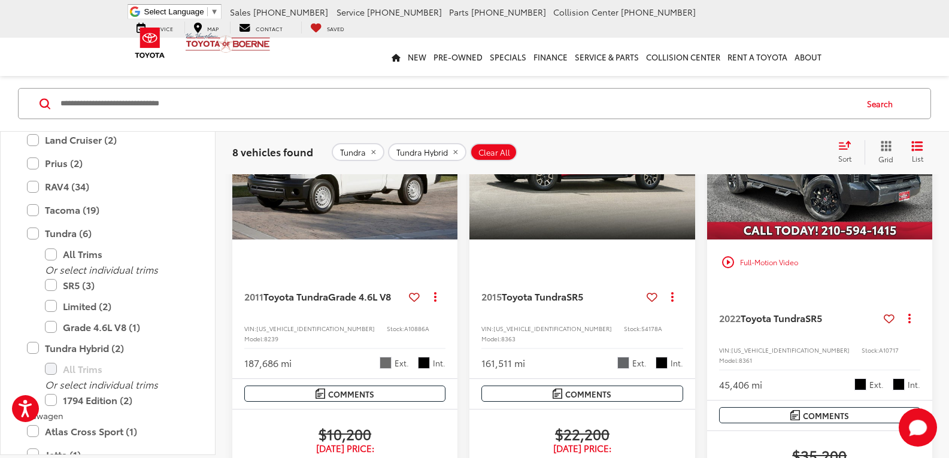
drag, startPoint x: 698, startPoint y: 287, endPoint x: 687, endPoint y: 184, distance: 103.6
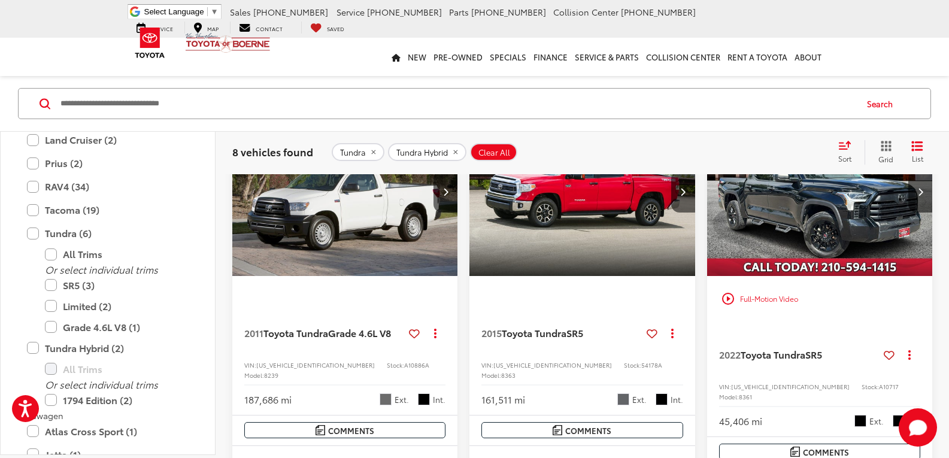
scroll to position [0, 0]
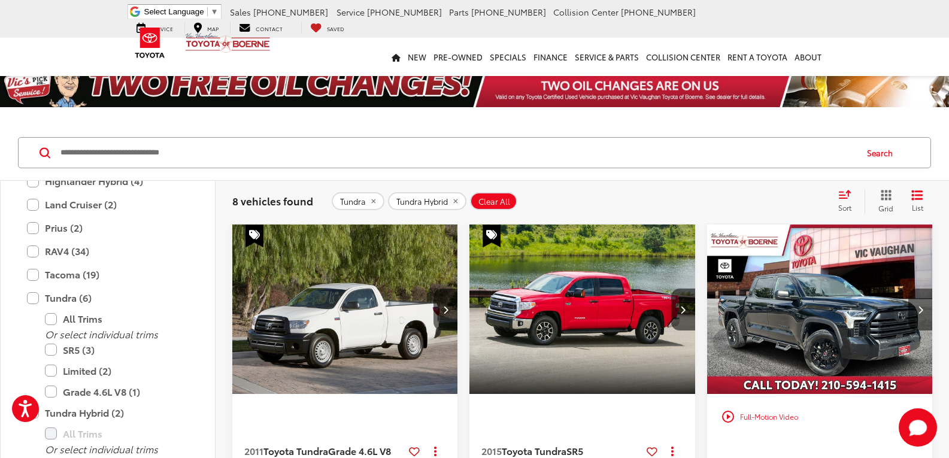
click at [925, 319] on button "Next image" at bounding box center [920, 309] width 24 height 42
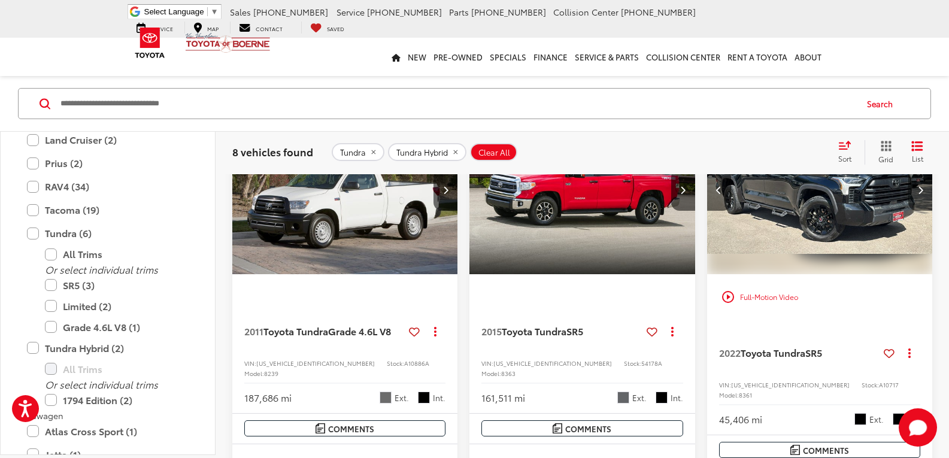
scroll to position [60, 0]
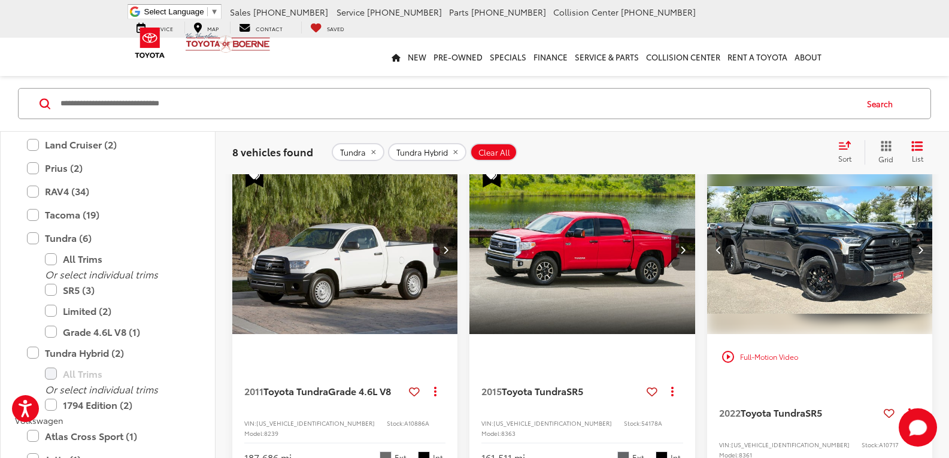
click at [923, 249] on button "Next image" at bounding box center [920, 250] width 24 height 42
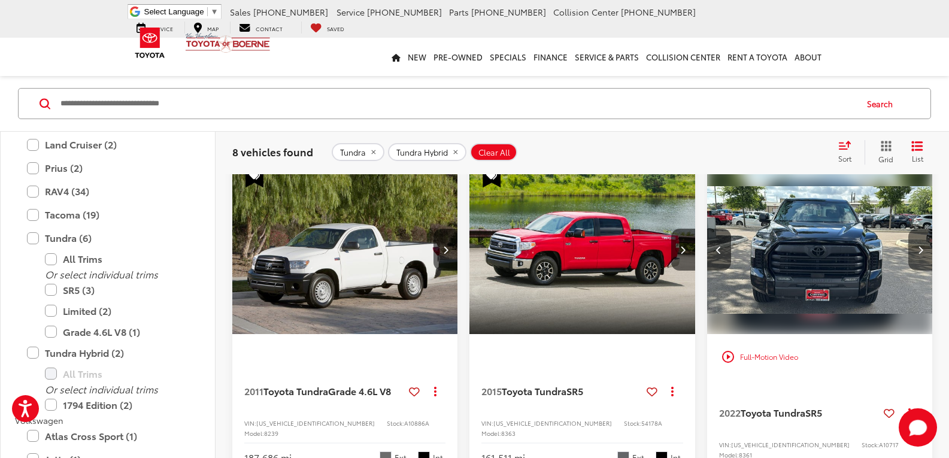
click at [925, 253] on button "Next image" at bounding box center [920, 250] width 24 height 42
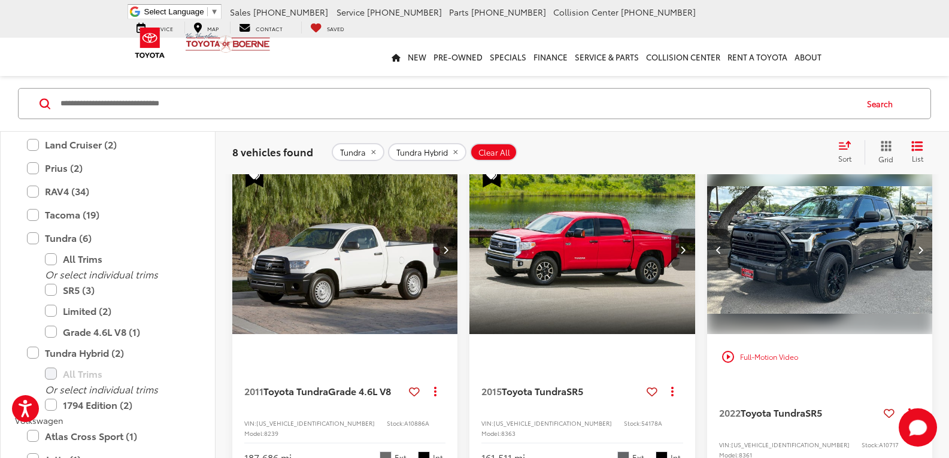
click at [920, 252] on icon "Next image" at bounding box center [920, 249] width 5 height 8
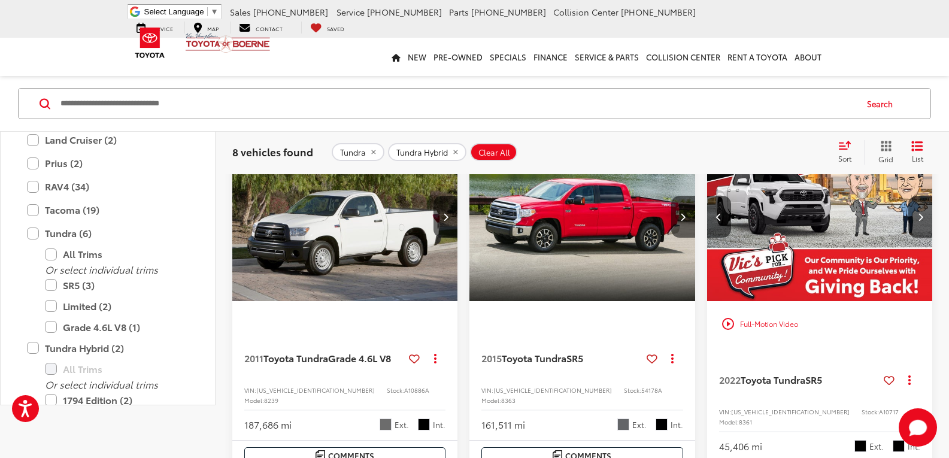
scroll to position [0, 0]
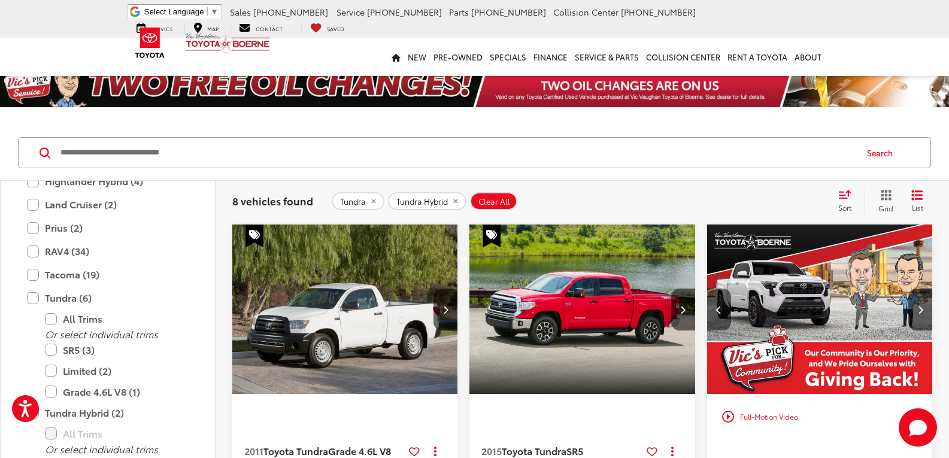
click at [720, 302] on button "Previous image" at bounding box center [719, 309] width 24 height 42
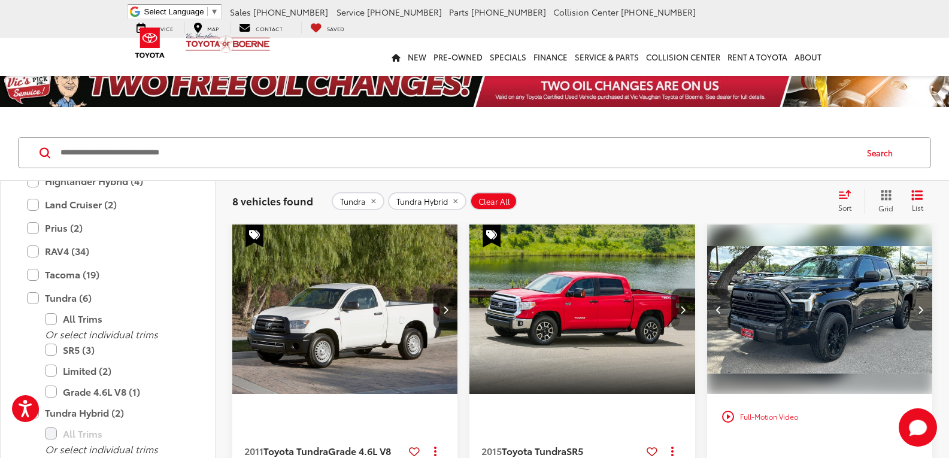
click at [721, 306] on icon "Previous image" at bounding box center [718, 309] width 5 height 8
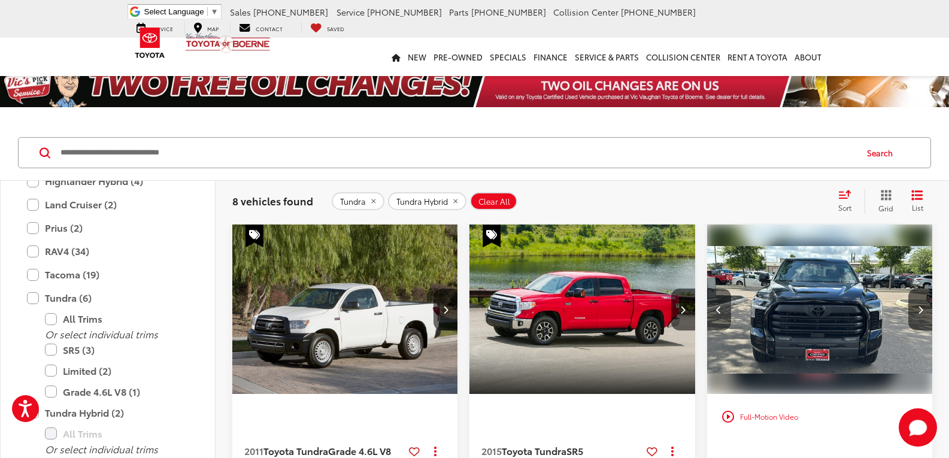
click at [721, 309] on icon "Previous image" at bounding box center [718, 309] width 5 height 8
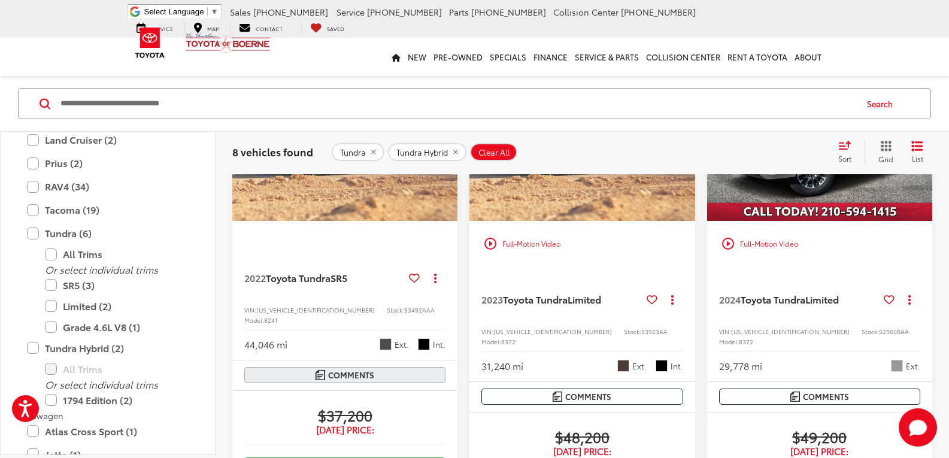
scroll to position [898, 0]
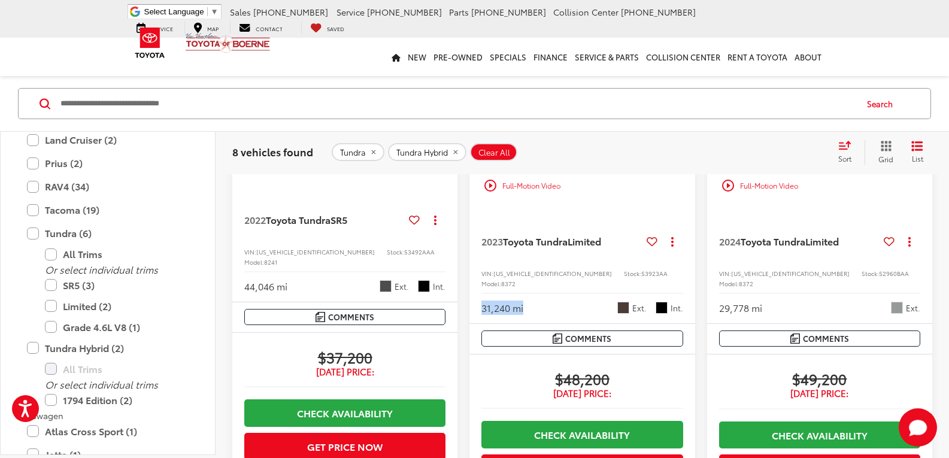
drag, startPoint x: 522, startPoint y: 332, endPoint x: 477, endPoint y: 327, distance: 45.7
click at [477, 323] on div "2023 Toyota Tundra Limited Copy Link Share Print View Details VIN: 5TFJA5DB4PX1…" at bounding box center [581, 265] width 225 height 115
click at [462, 388] on div "2011 Toyota Tundra Grade 4.6L V8 Copy Link Share Print View Details VIN: 5TFRM5…" at bounding box center [582, 327] width 700 height 2000
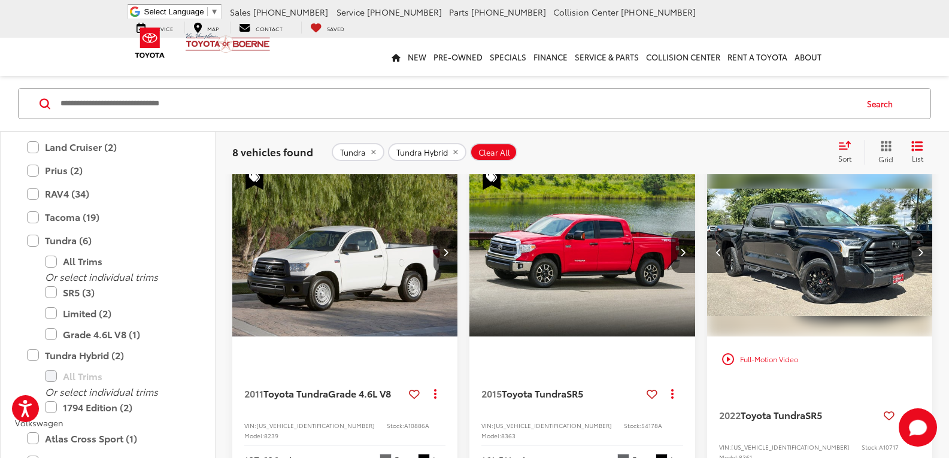
scroll to position [0, 0]
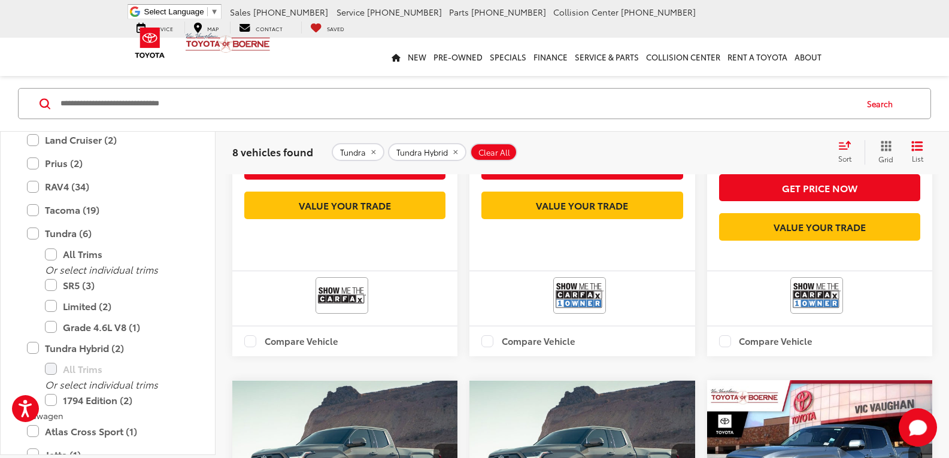
drag, startPoint x: 698, startPoint y: 226, endPoint x: 695, endPoint y: 354, distance: 128.1
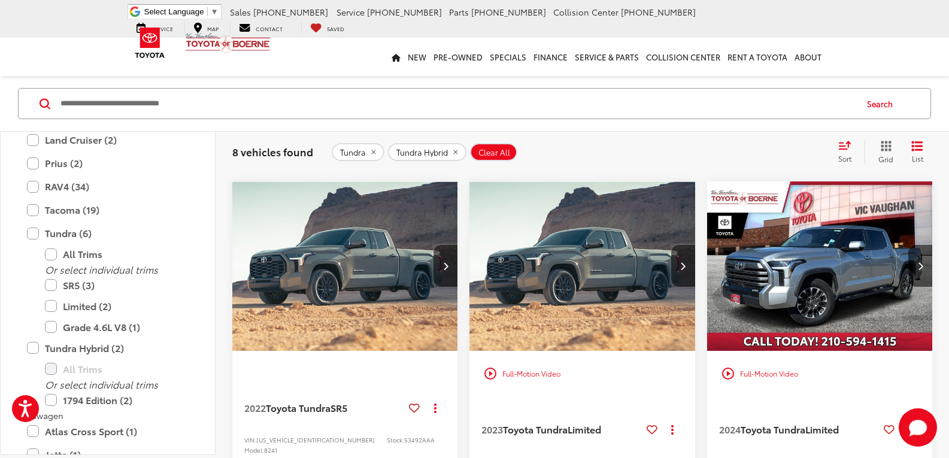
drag, startPoint x: 698, startPoint y: 381, endPoint x: 699, endPoint y: 336, distance: 44.3
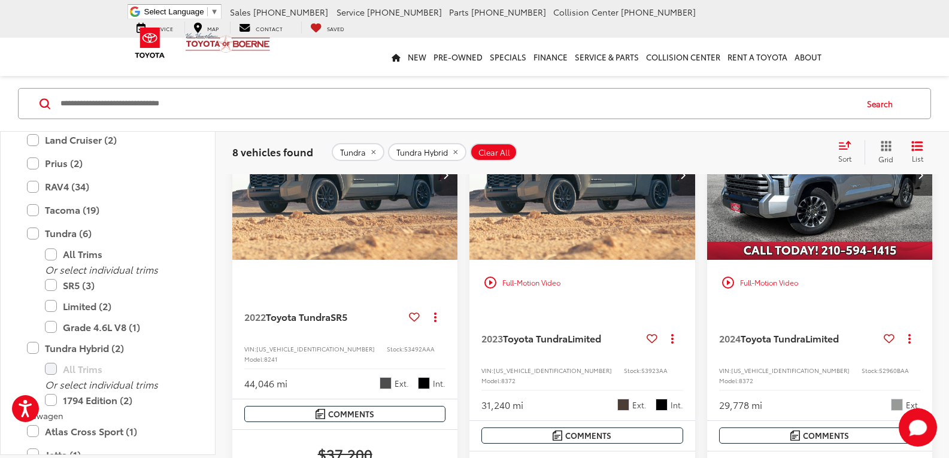
drag, startPoint x: 699, startPoint y: 342, endPoint x: 696, endPoint y: 402, distance: 59.9
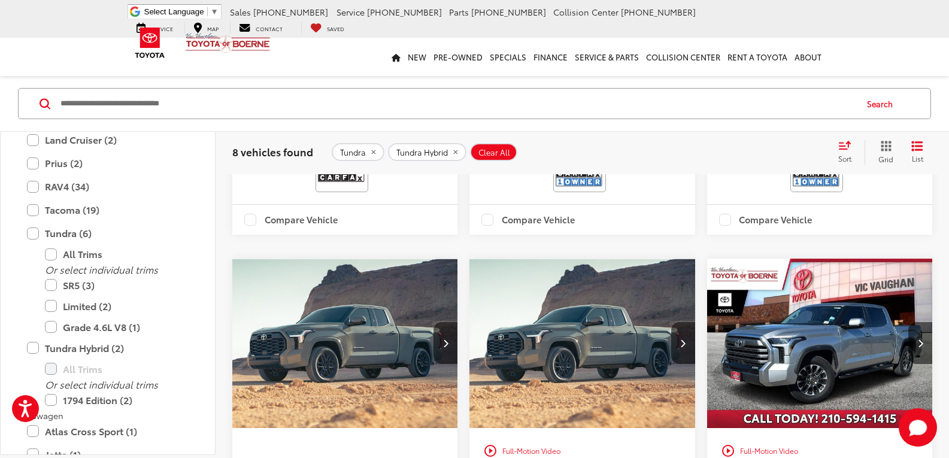
scroll to position [0, 0]
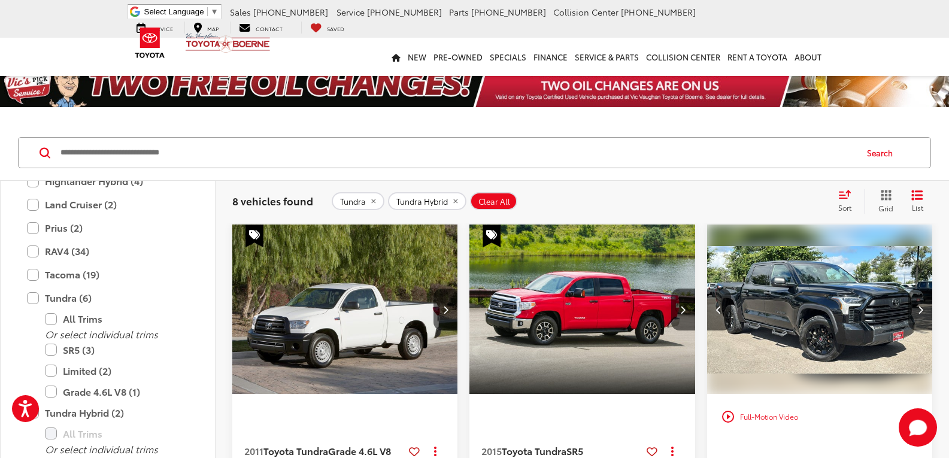
drag, startPoint x: 698, startPoint y: 374, endPoint x: 698, endPoint y: 184, distance: 189.7
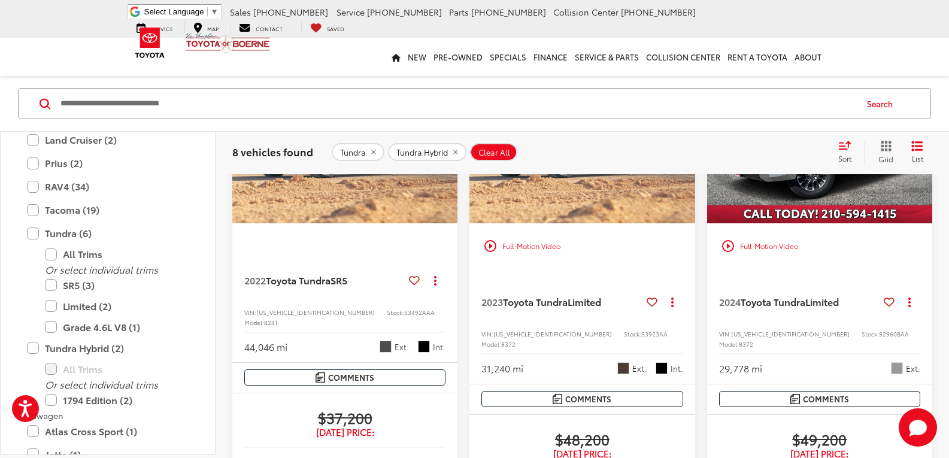
scroll to position [838, 0]
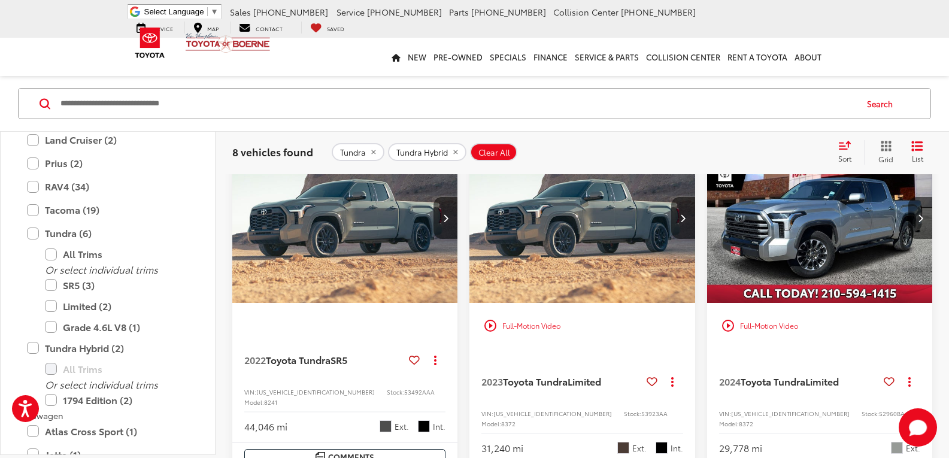
drag, startPoint x: 700, startPoint y: 217, endPoint x: 706, endPoint y: 130, distance: 87.0
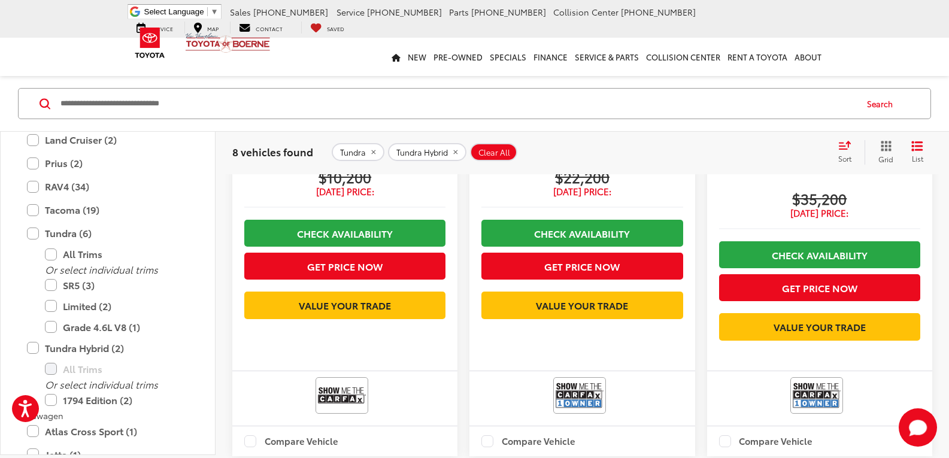
drag, startPoint x: 697, startPoint y: 257, endPoint x: 695, endPoint y: 154, distance: 102.4
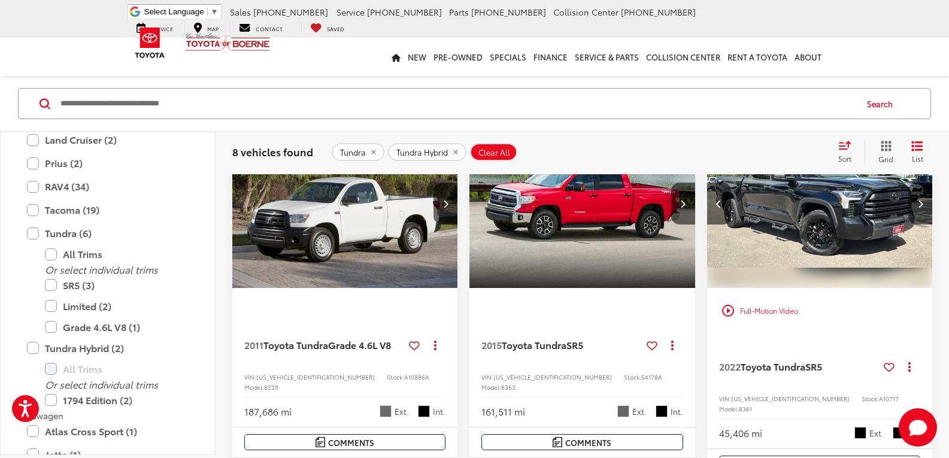
scroll to position [0, 0]
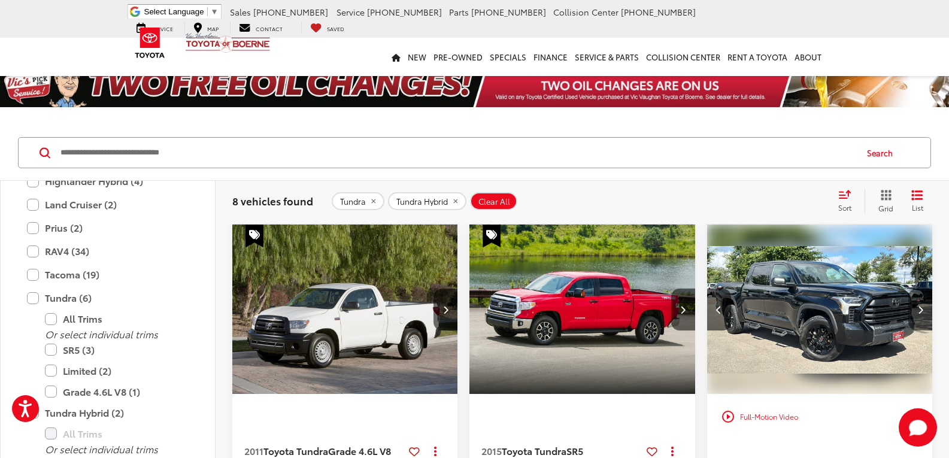
click at [842, 285] on img "2022 Toyota Tundra SR5 1" at bounding box center [819, 309] width 227 height 171
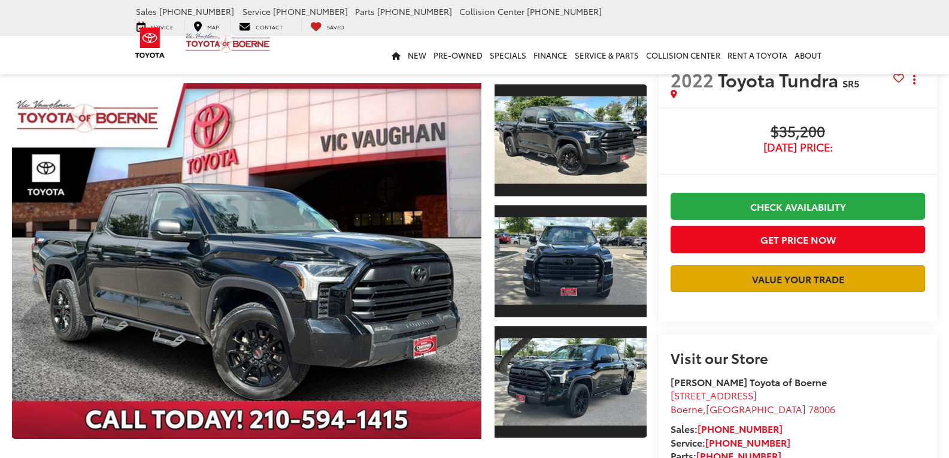
scroll to position [239, 0]
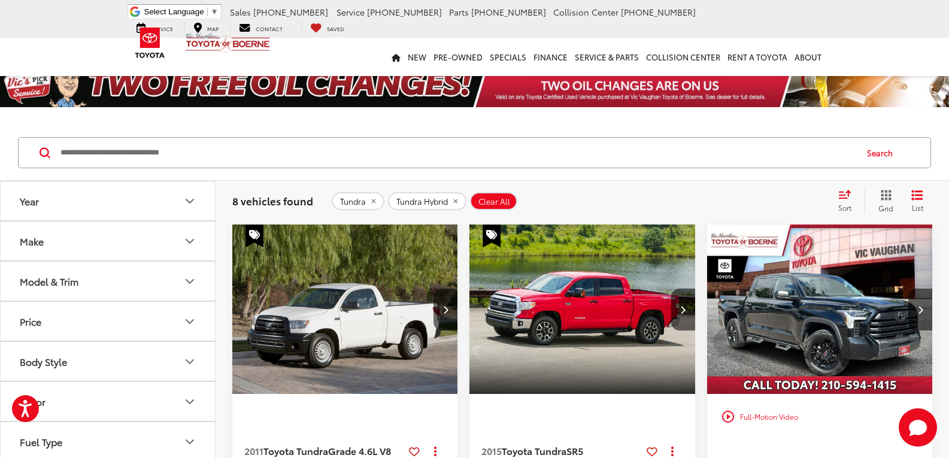
scroll to position [180, 0]
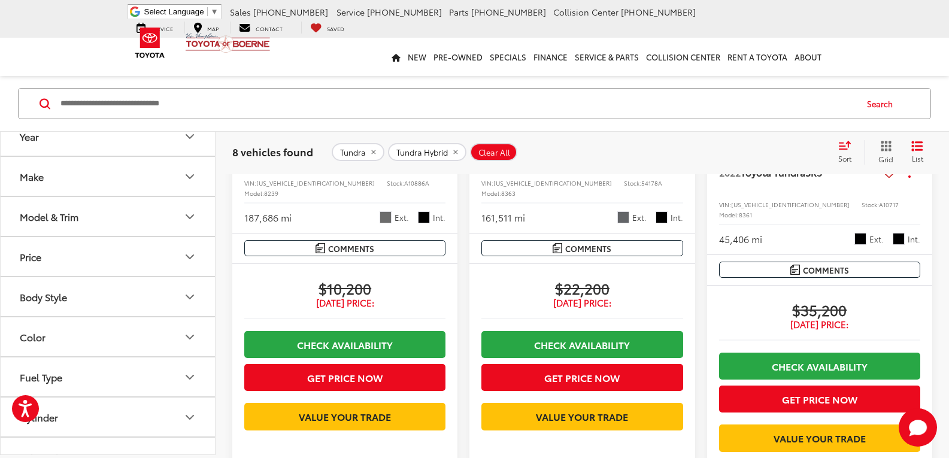
drag, startPoint x: 699, startPoint y: 233, endPoint x: 700, endPoint y: 297, distance: 63.5
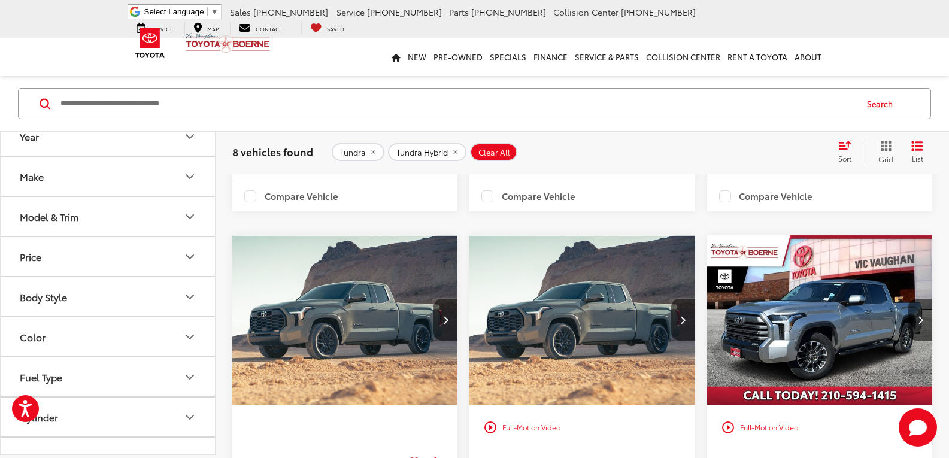
drag, startPoint x: 698, startPoint y: 278, endPoint x: 697, endPoint y: 342, distance: 64.0
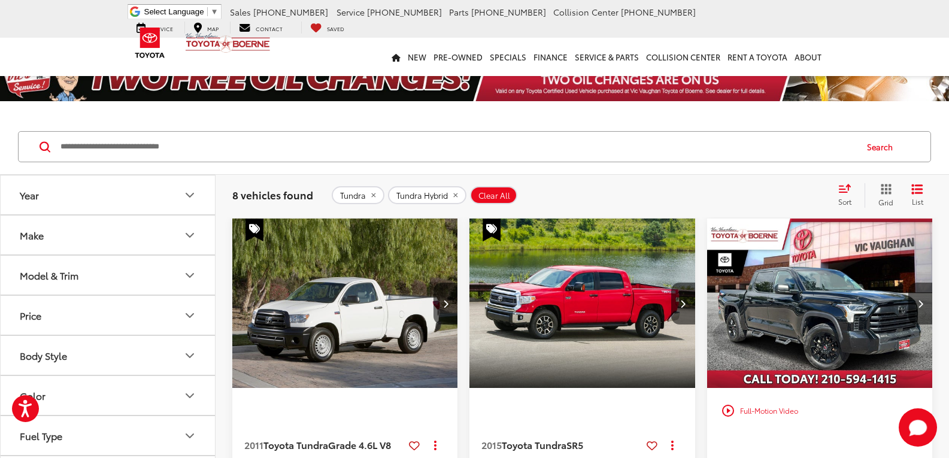
scroll to position [0, 0]
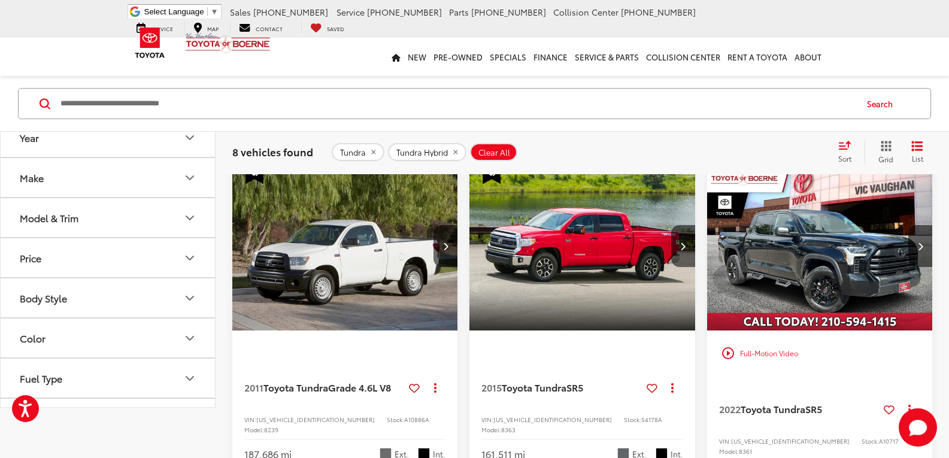
drag, startPoint x: 699, startPoint y: 198, endPoint x: 707, endPoint y: 263, distance: 65.1
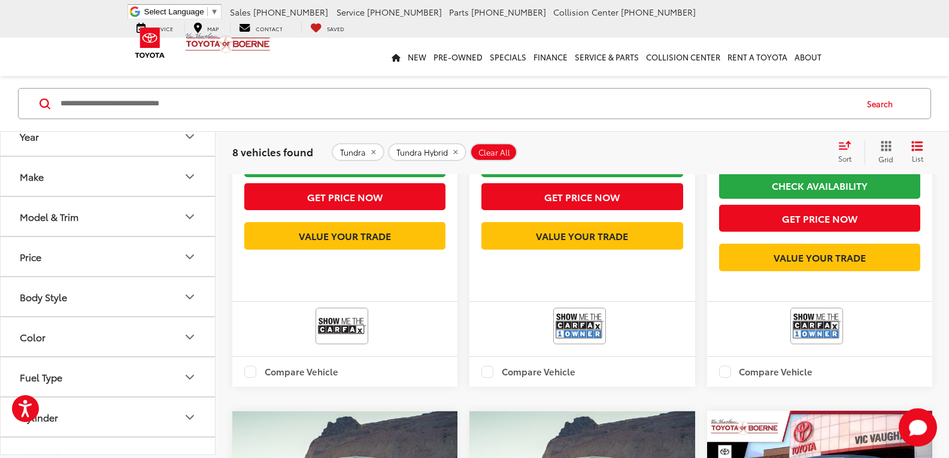
drag, startPoint x: 700, startPoint y: 251, endPoint x: 697, endPoint y: 367, distance: 115.6
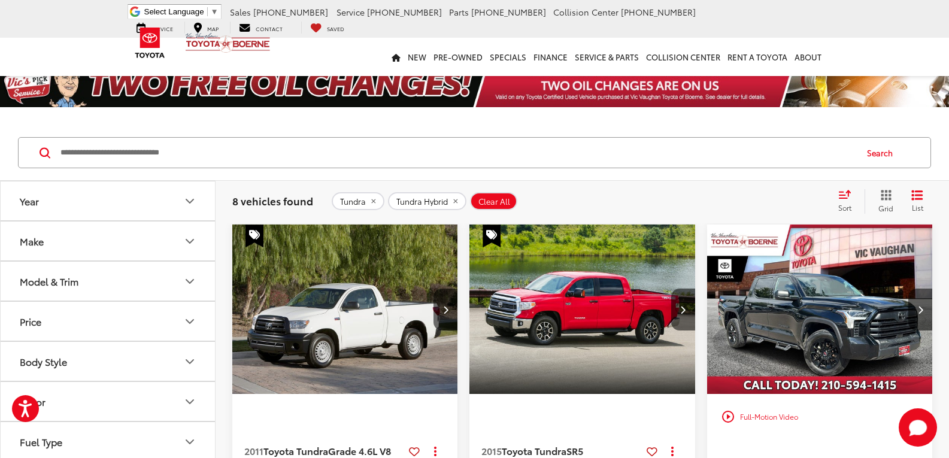
drag, startPoint x: 697, startPoint y: 367, endPoint x: 700, endPoint y: 193, distance: 174.2
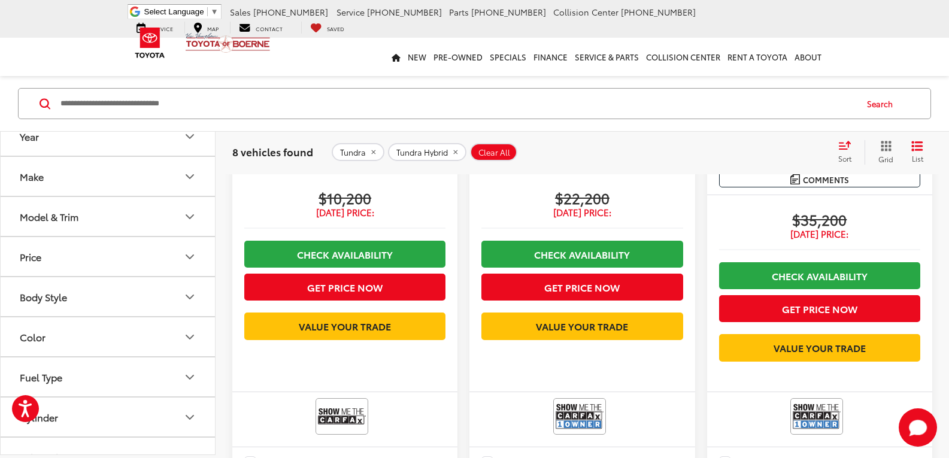
drag, startPoint x: 460, startPoint y: 239, endPoint x: 458, endPoint y: 332, distance: 92.8
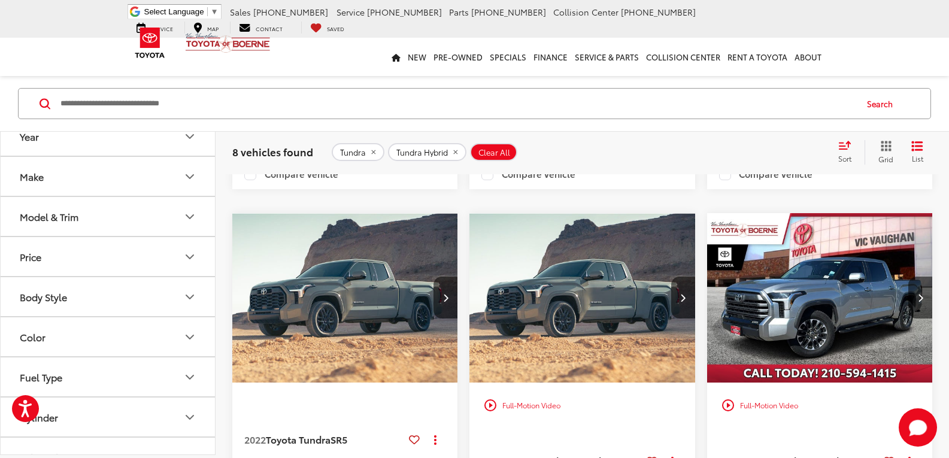
drag, startPoint x: 464, startPoint y: 308, endPoint x: 461, endPoint y: 380, distance: 72.5
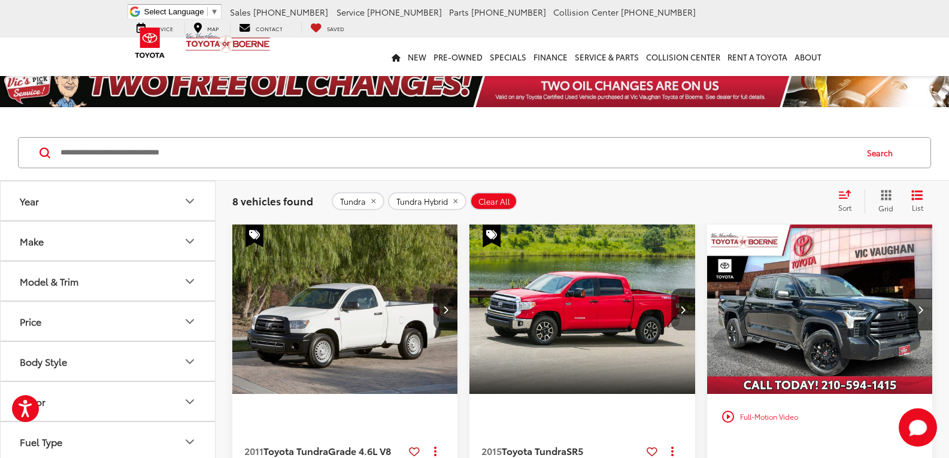
drag, startPoint x: 467, startPoint y: 351, endPoint x: 478, endPoint y: 121, distance: 229.5
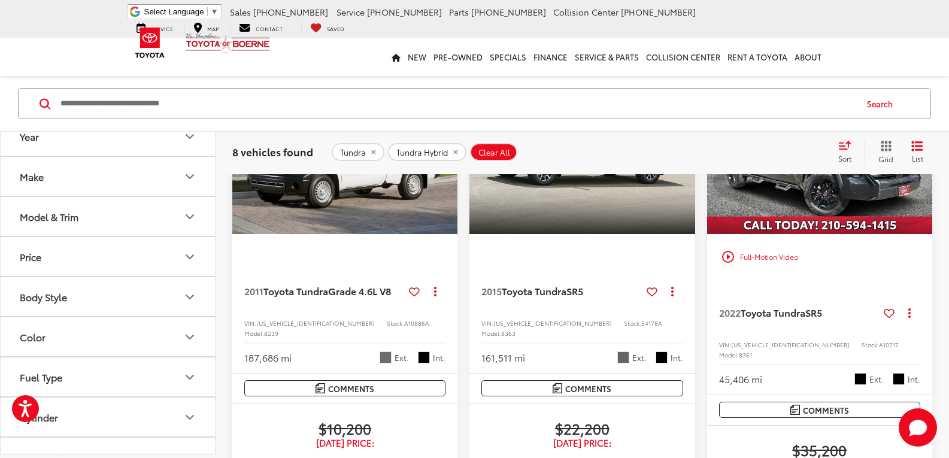
drag, startPoint x: 701, startPoint y: 196, endPoint x: 703, endPoint y: 297, distance: 101.8
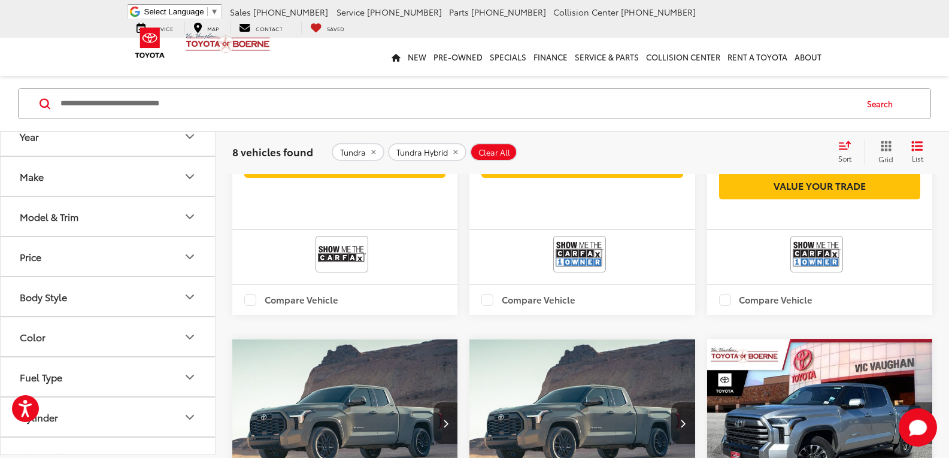
scroll to position [549, 0]
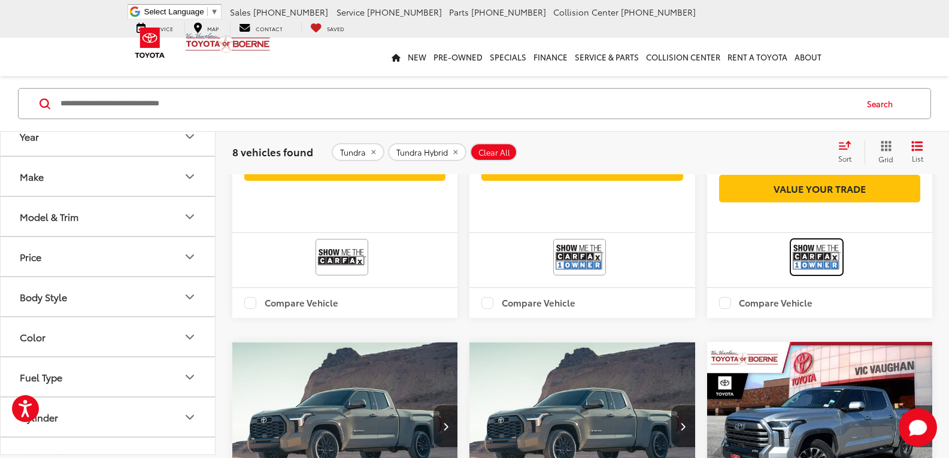
click at [824, 273] on img at bounding box center [816, 257] width 48 height 32
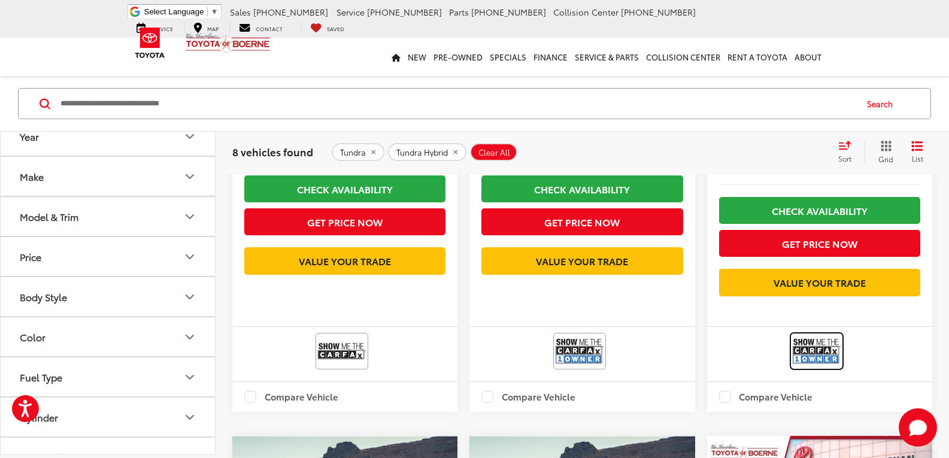
scroll to position [250, 0]
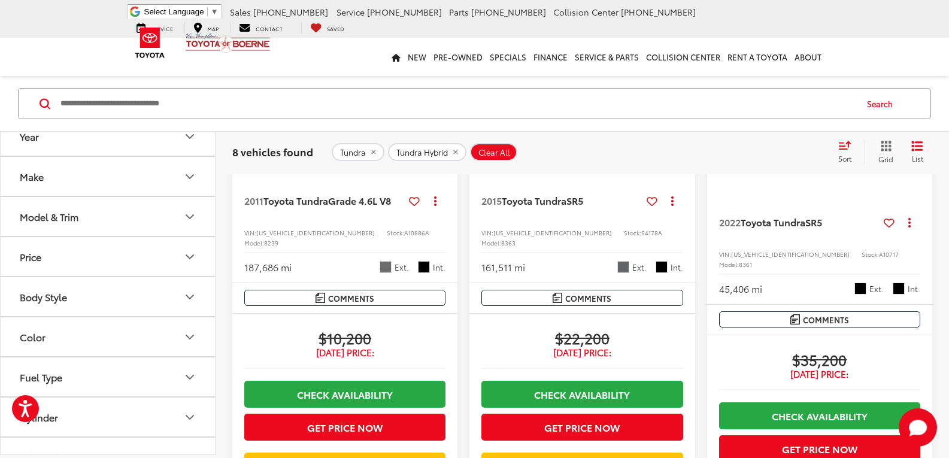
click at [87, 145] on button "Year" at bounding box center [108, 136] width 215 height 39
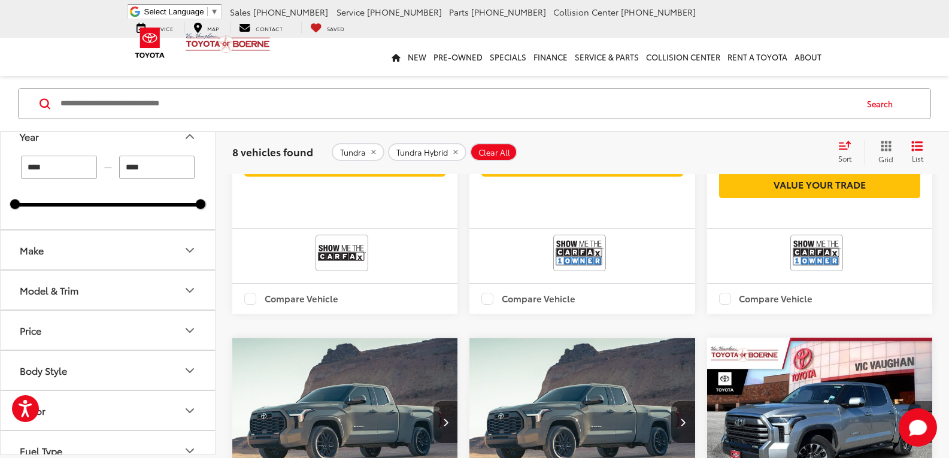
scroll to position [549, 0]
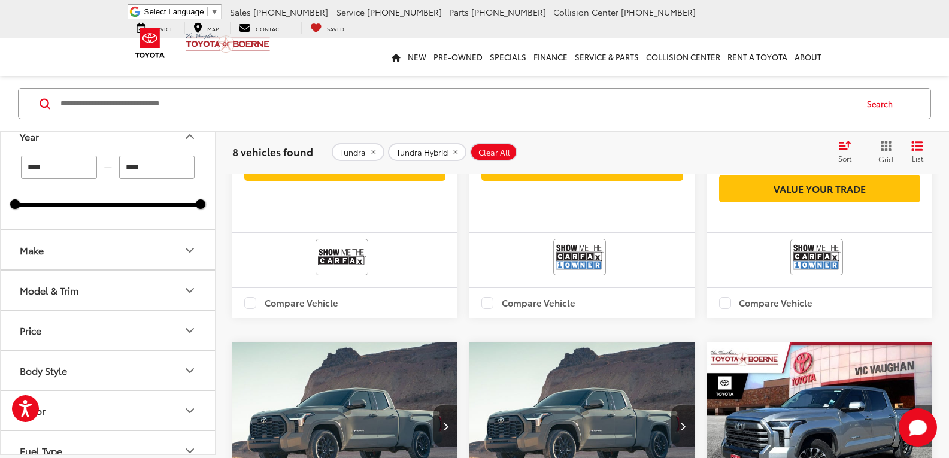
drag, startPoint x: 69, startPoint y: 166, endPoint x: -88, endPoint y: 153, distance: 158.0
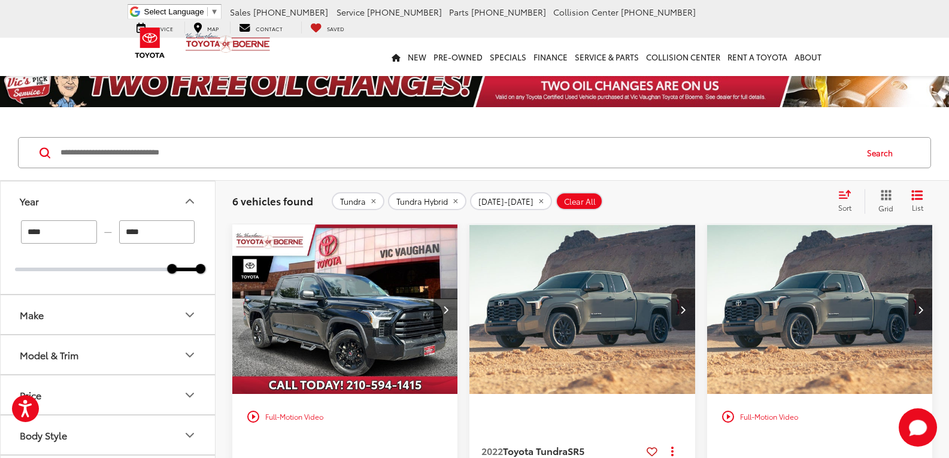
drag, startPoint x: 463, startPoint y: 299, endPoint x: 462, endPoint y: 136, distance: 162.8
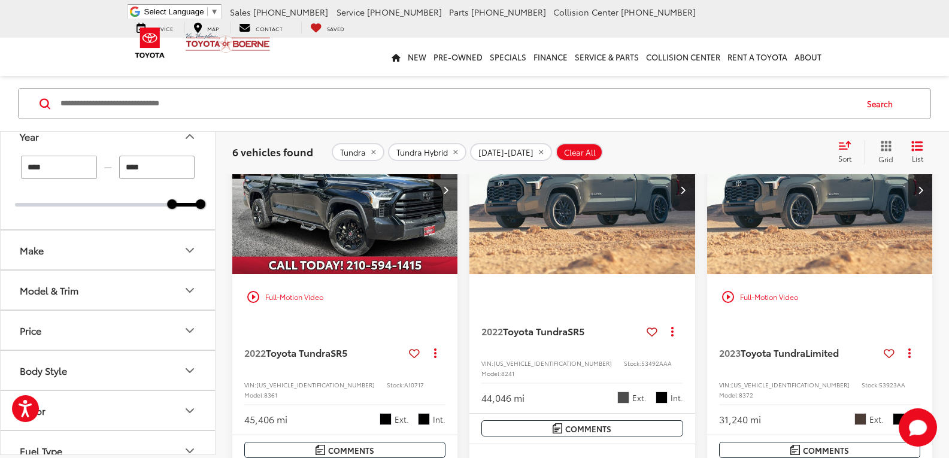
scroll to position [4, 0]
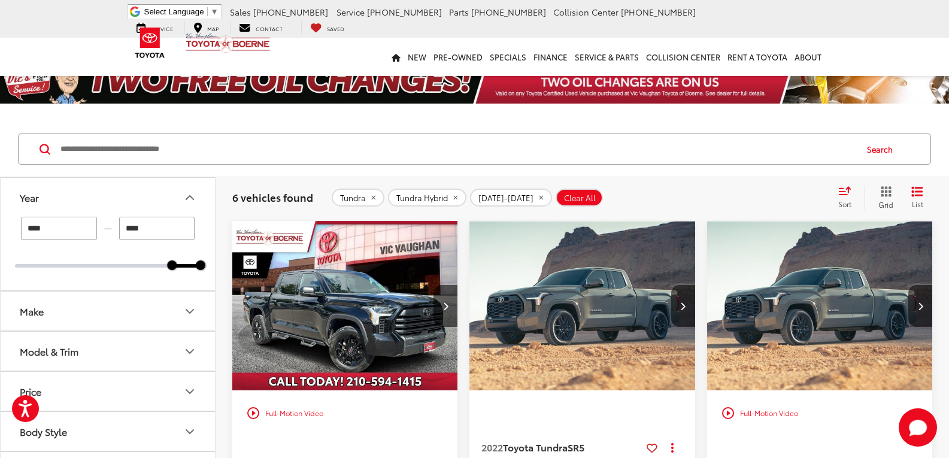
drag, startPoint x: 694, startPoint y: 287, endPoint x: 706, endPoint y: 197, distance: 90.6
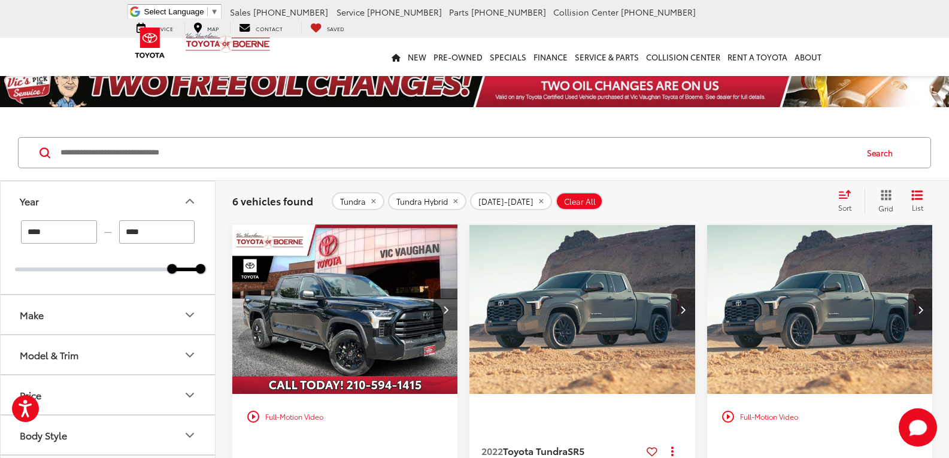
click at [680, 308] on icon "Next image" at bounding box center [682, 309] width 5 height 8
click at [683, 317] on button "Next image" at bounding box center [683, 309] width 24 height 42
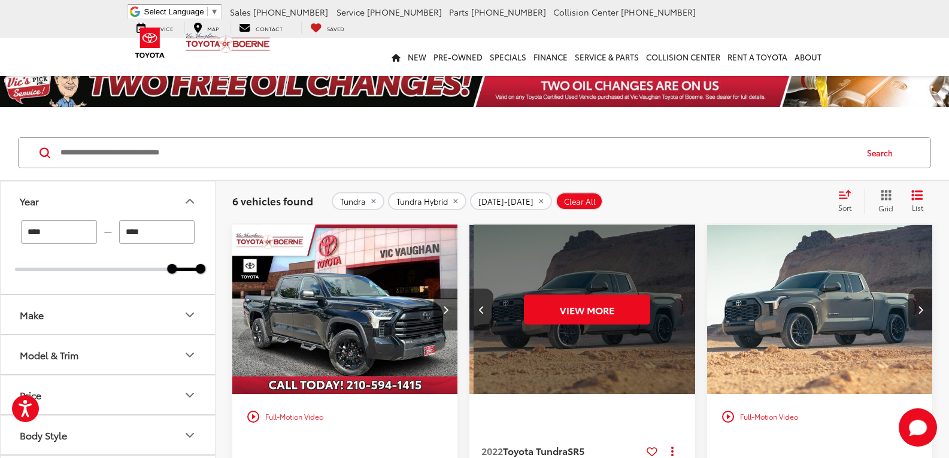
scroll to position [0, 454]
drag, startPoint x: 925, startPoint y: 311, endPoint x: 913, endPoint y: 314, distance: 11.9
click at [925, 311] on button "Next image" at bounding box center [920, 309] width 24 height 42
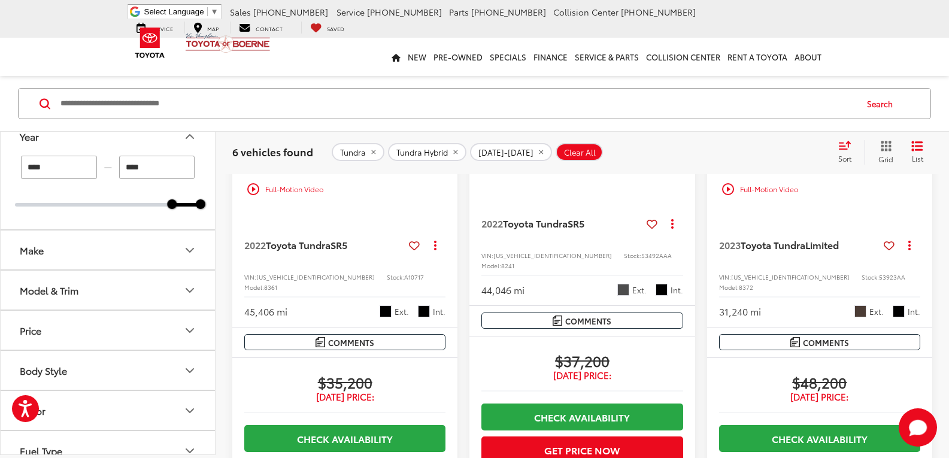
scroll to position [0, 0]
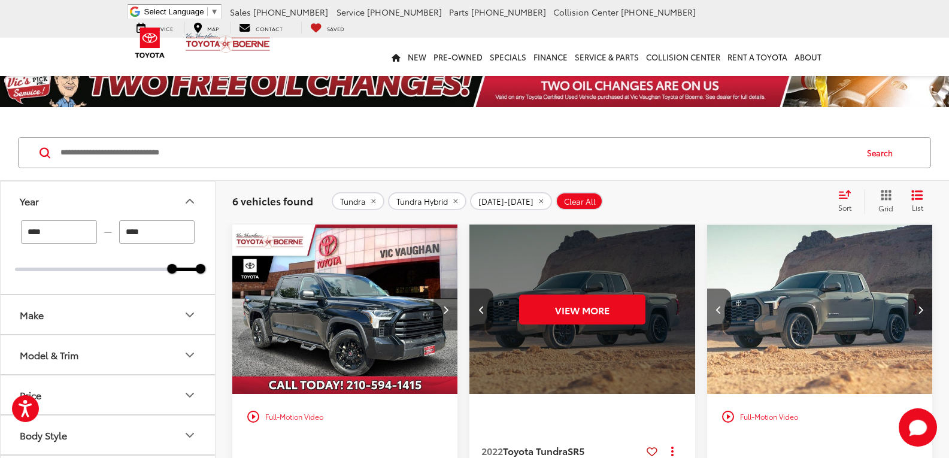
click at [443, 320] on button "Next image" at bounding box center [445, 309] width 24 height 42
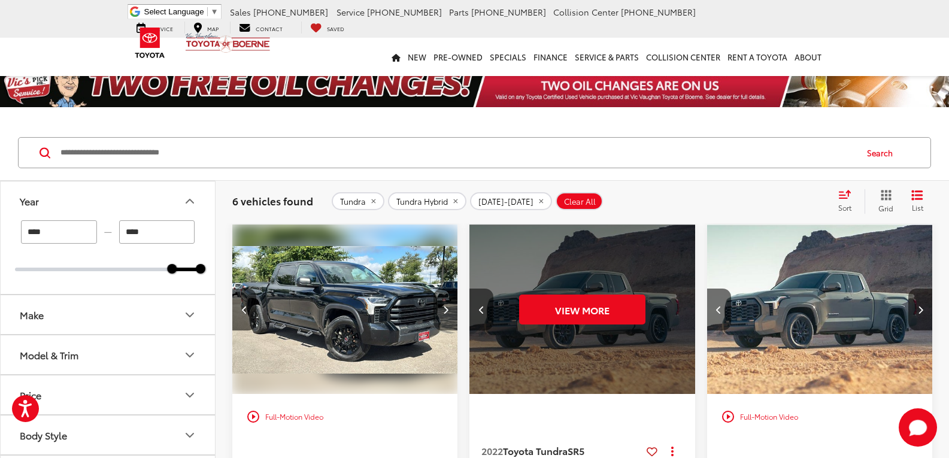
drag, startPoint x: 445, startPoint y: 317, endPoint x: 441, endPoint y: 324, distance: 8.6
click at [445, 315] on button "Next image" at bounding box center [445, 309] width 24 height 42
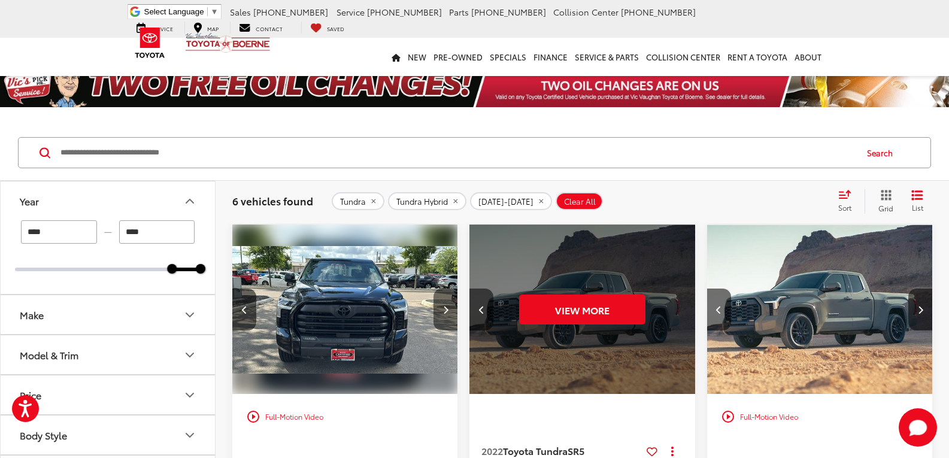
click at [446, 313] on icon "Next image" at bounding box center [445, 309] width 5 height 8
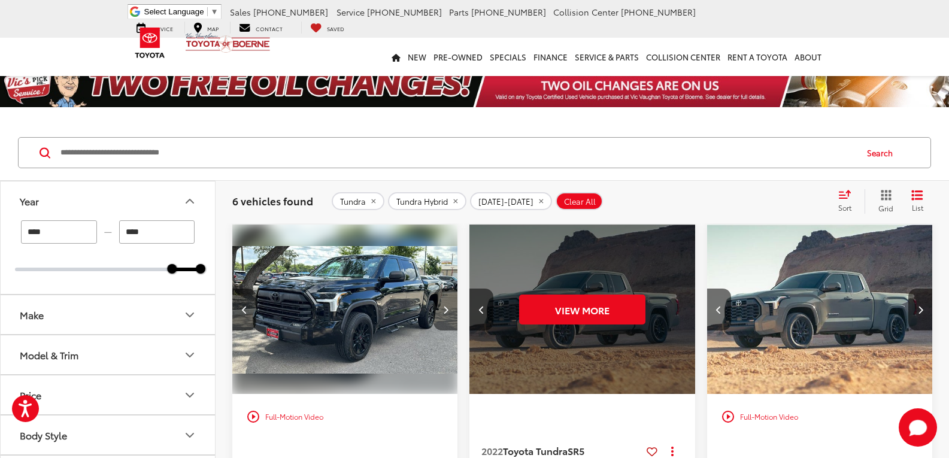
click at [443, 303] on button "Next image" at bounding box center [445, 309] width 24 height 42
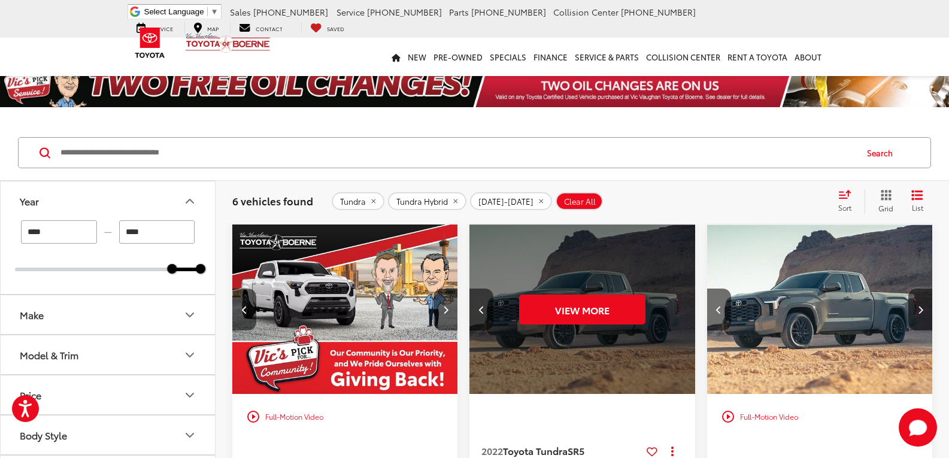
drag, startPoint x: 698, startPoint y: 314, endPoint x: 667, endPoint y: 173, distance: 144.1
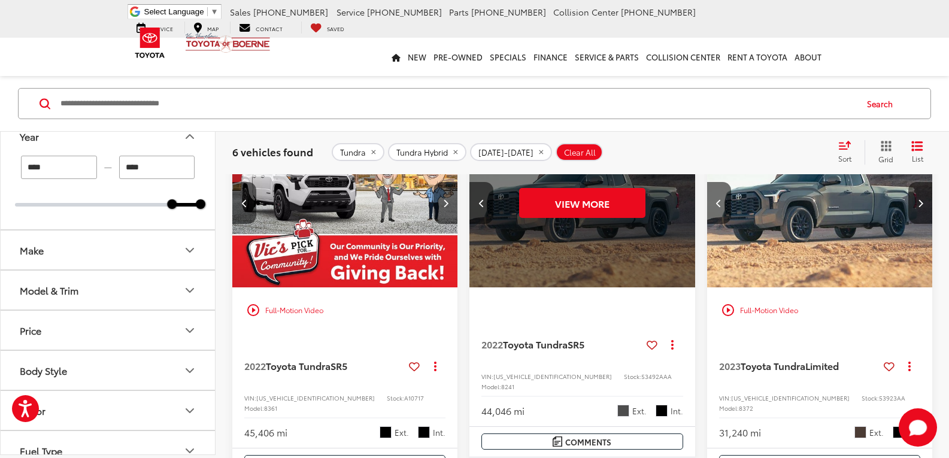
drag, startPoint x: 465, startPoint y: 297, endPoint x: 445, endPoint y: 372, distance: 77.5
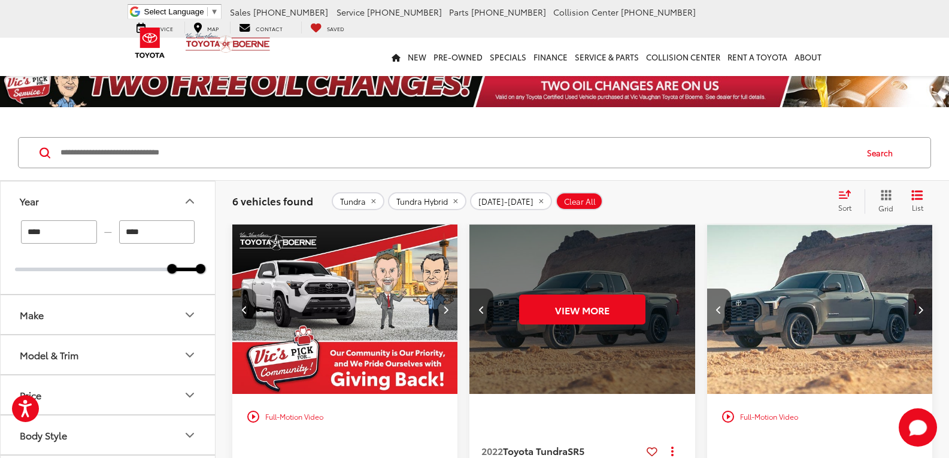
drag, startPoint x: 468, startPoint y: 320, endPoint x: 455, endPoint y: 189, distance: 131.1
click at [566, 200] on span "Clear All" at bounding box center [580, 202] width 32 height 10
type input "****"
